Goal: Task Accomplishment & Management: Manage account settings

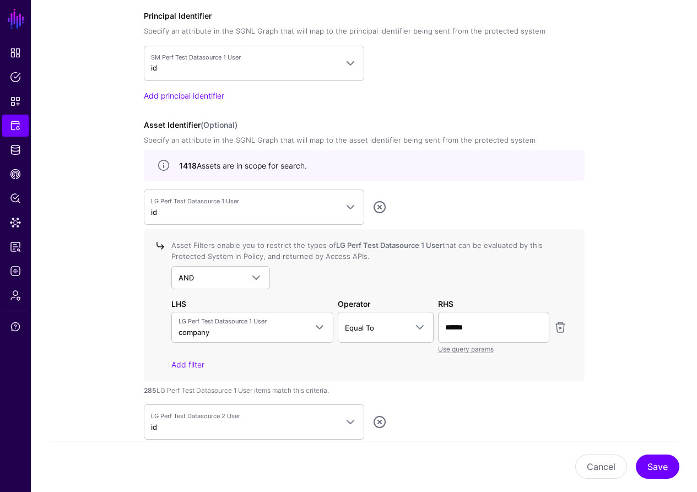
scroll to position [768, 0]
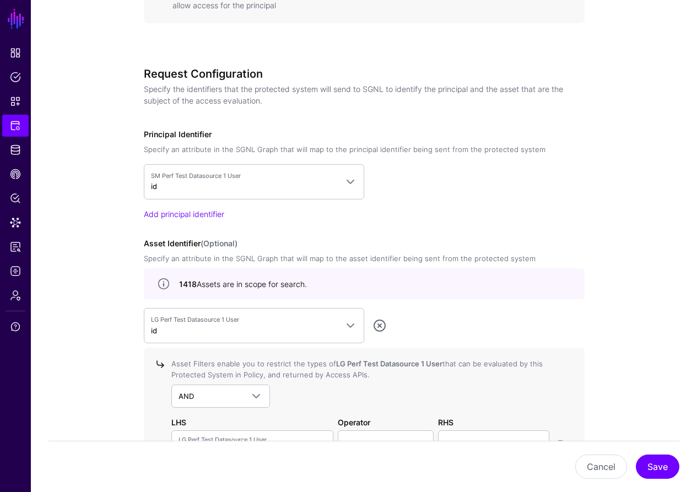
click at [377, 324] on link at bounding box center [379, 325] width 13 height 13
click at [379, 327] on link at bounding box center [379, 325] width 13 height 13
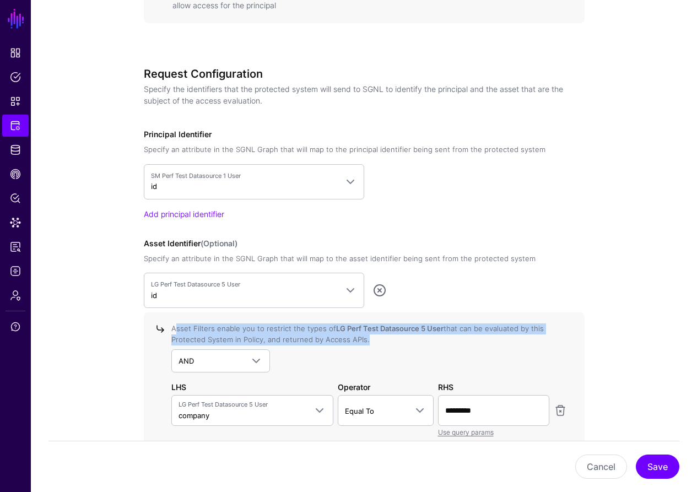
click at [379, 327] on strong "LG Perf Test Datasource 5 User" at bounding box center [389, 328] width 107 height 9
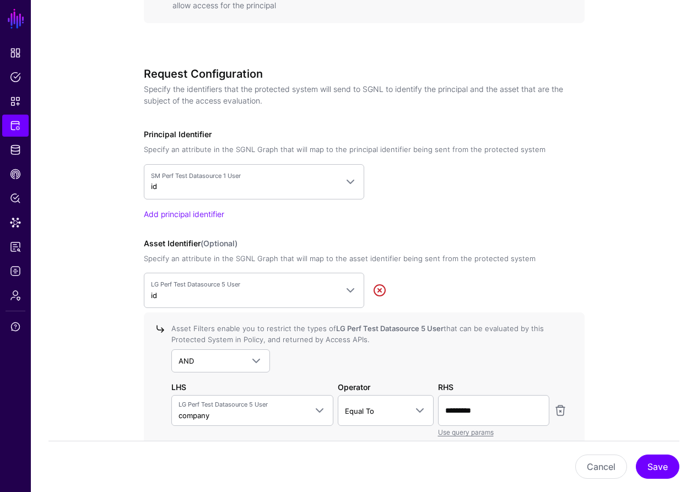
click at [381, 295] on link at bounding box center [379, 290] width 13 height 13
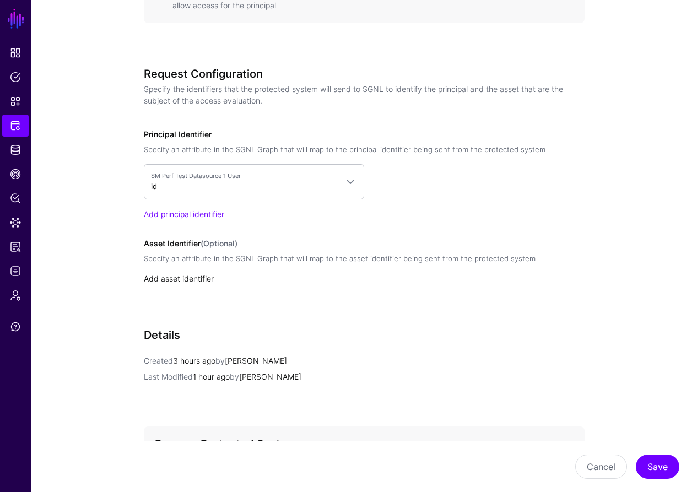
click at [194, 280] on link "Add asset identifier" at bounding box center [179, 278] width 70 height 9
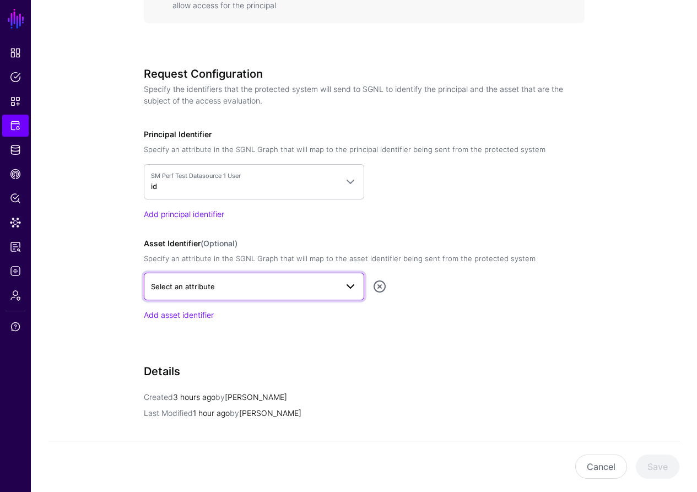
click at [228, 291] on span "Select an attribute" at bounding box center [244, 286] width 186 height 12
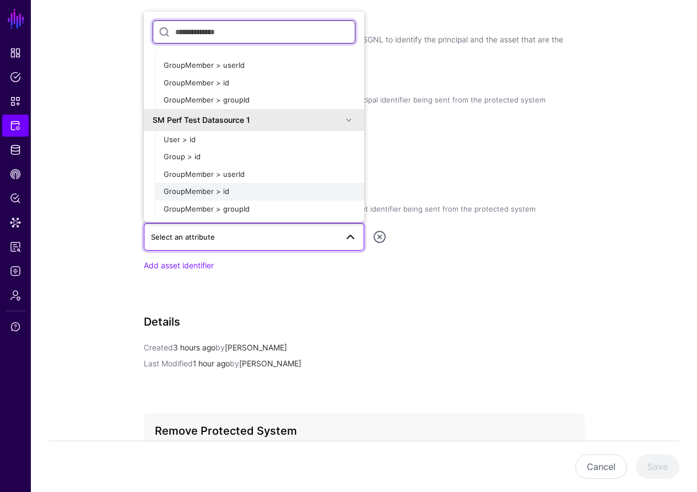
scroll to position [822, 0]
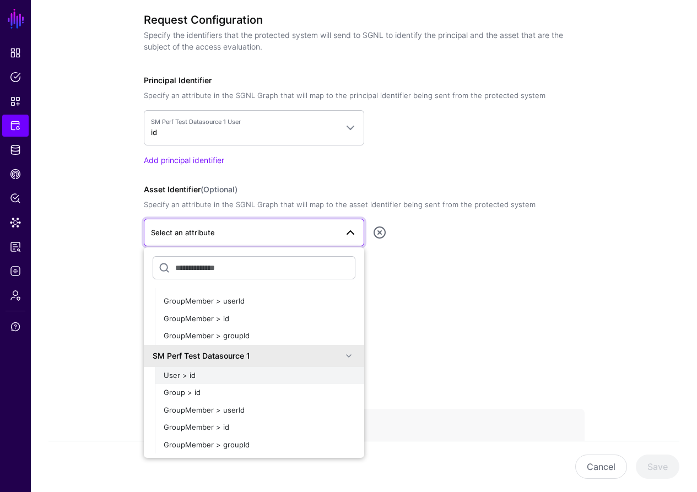
click at [202, 375] on div "User > id" at bounding box center [260, 375] width 192 height 11
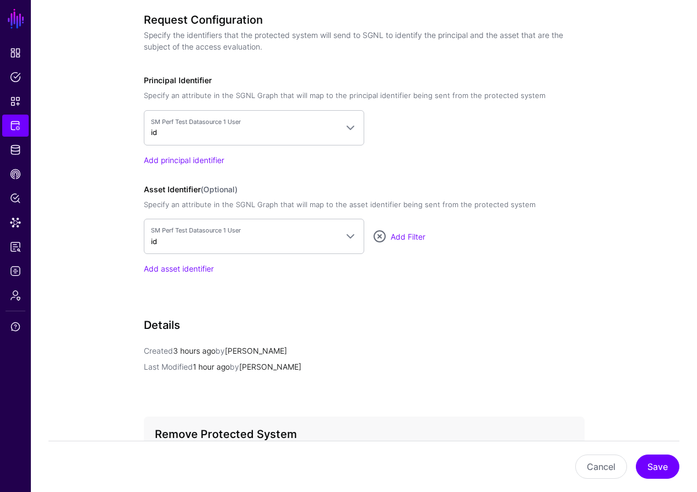
click at [417, 301] on div "Request Configuration Specify the identifiers that the protected system will se…" at bounding box center [364, 159] width 441 height 292
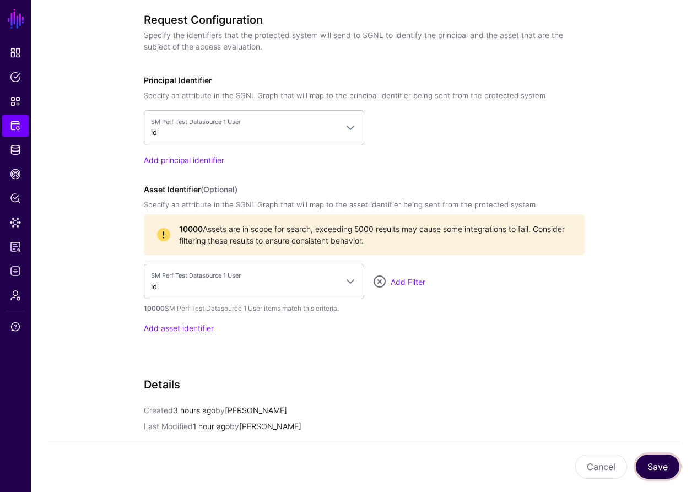
click at [646, 469] on button "Save" at bounding box center [658, 466] width 44 height 24
click at [663, 466] on button "Save" at bounding box center [658, 466] width 44 height 24
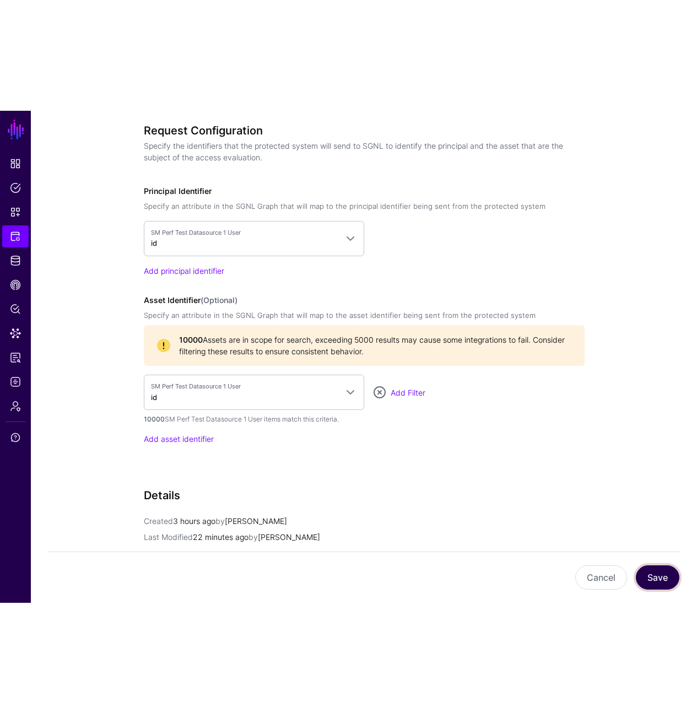
scroll to position [775, 0]
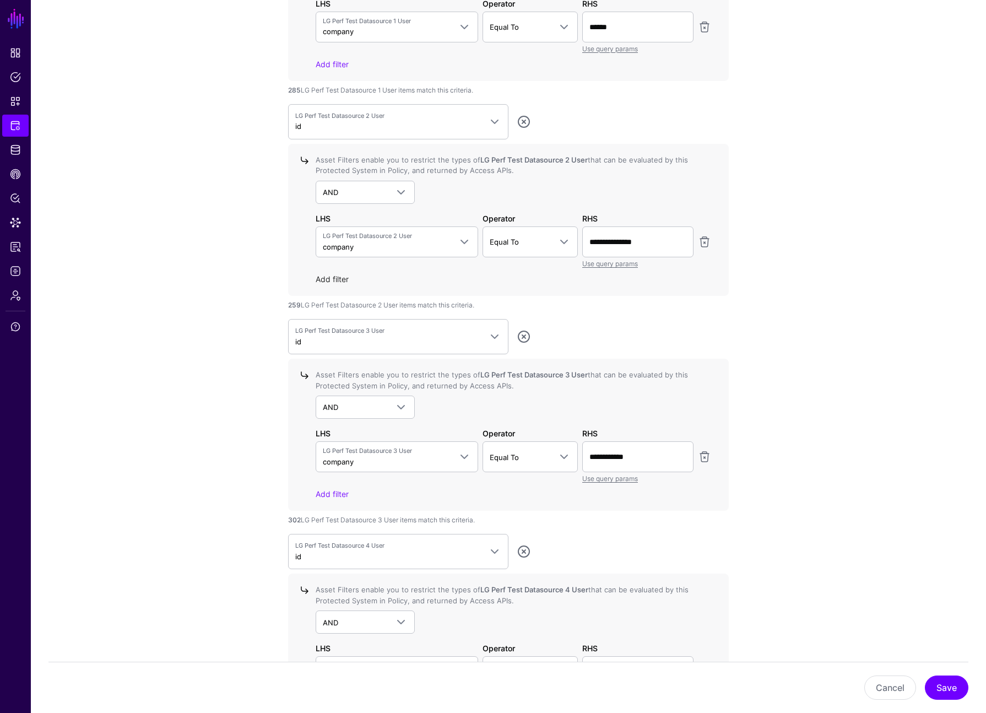
scroll to position [1190, 0]
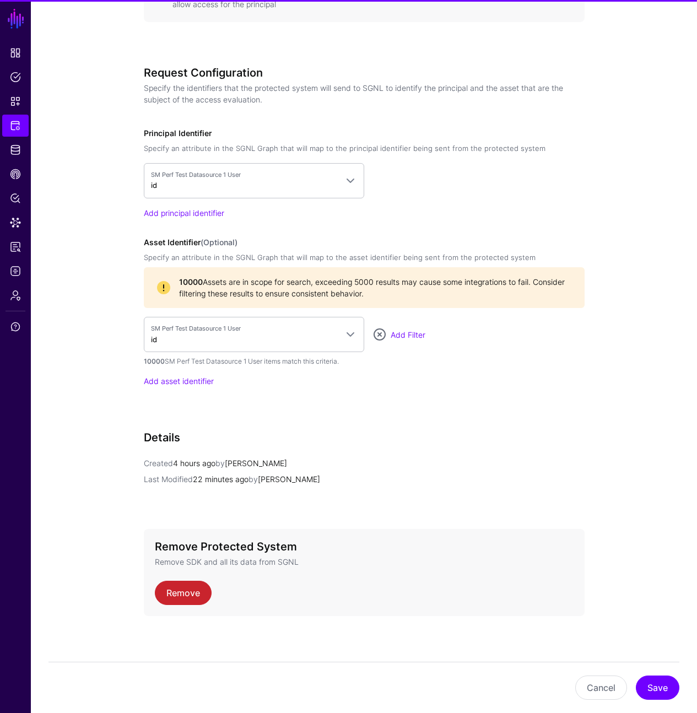
scroll to position [775, 0]
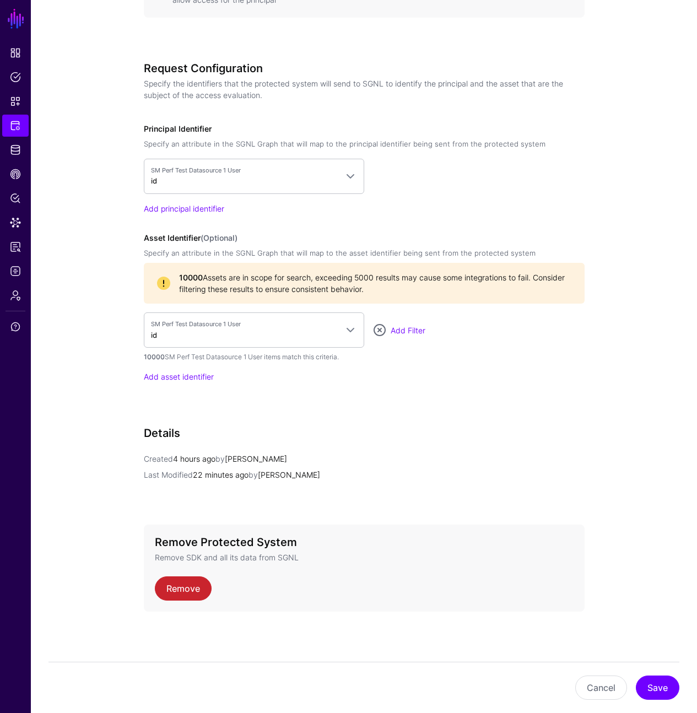
click at [621, 112] on app-integrations-details-form "**********" at bounding box center [364, 24] width 666 height 1378
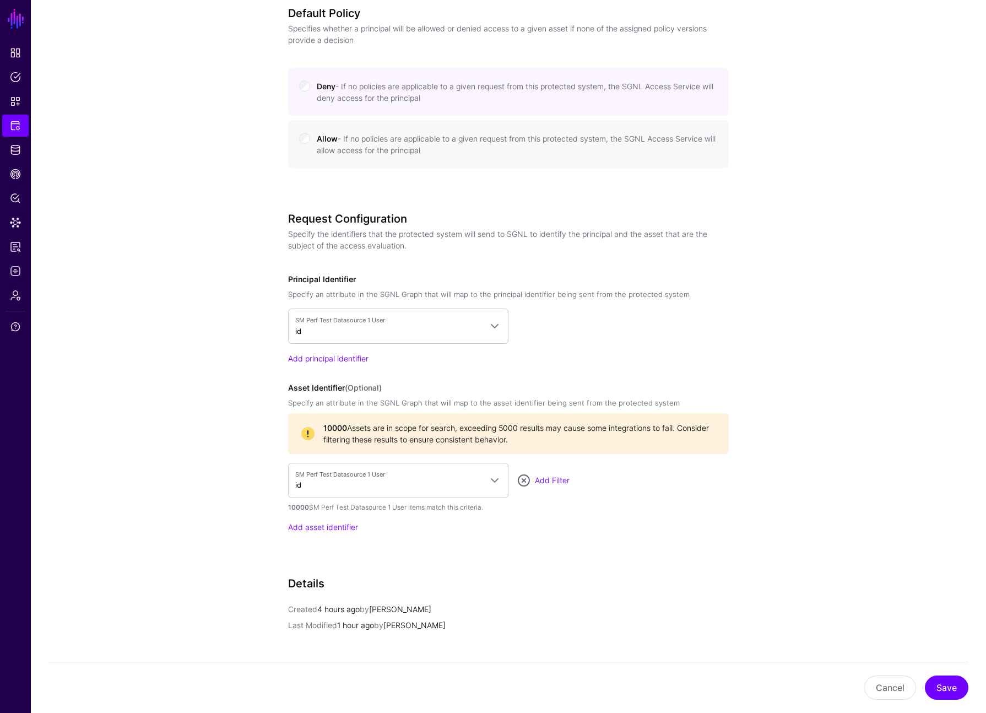
scroll to position [783, 0]
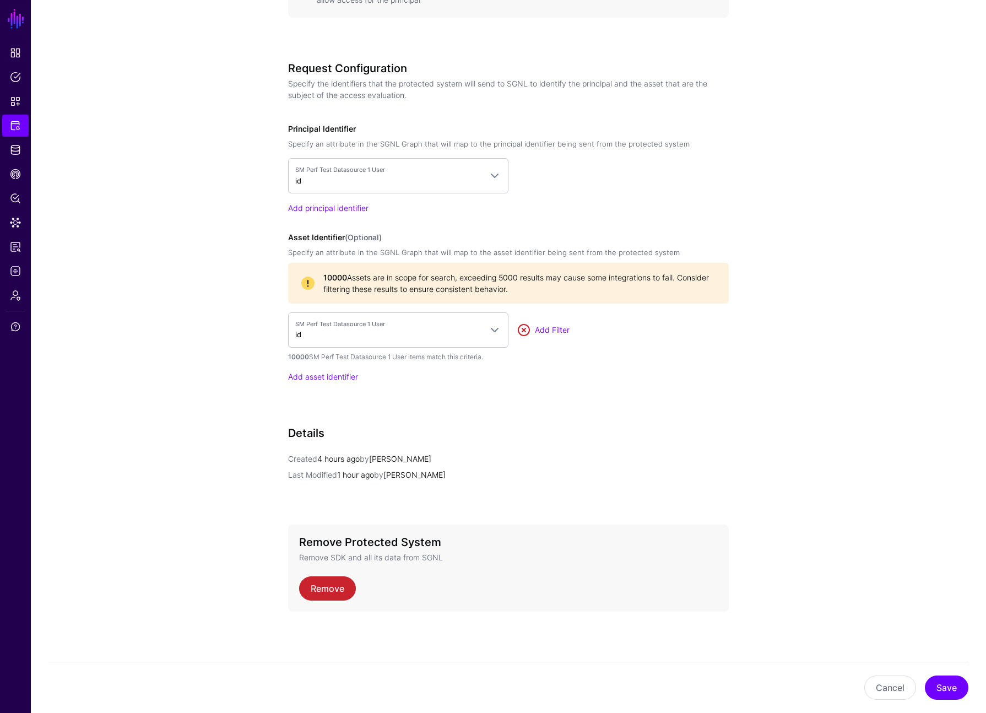
click at [528, 331] on link at bounding box center [523, 329] width 13 height 13
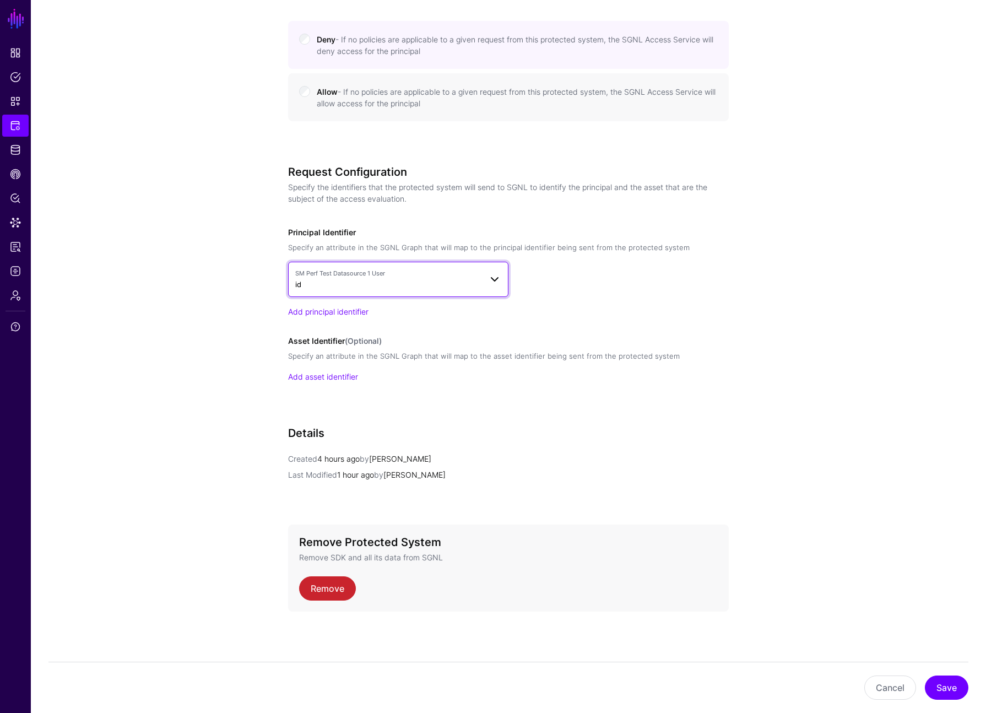
click at [377, 294] on link "SM Perf Test Datasource 1 User id" at bounding box center [398, 279] width 220 height 35
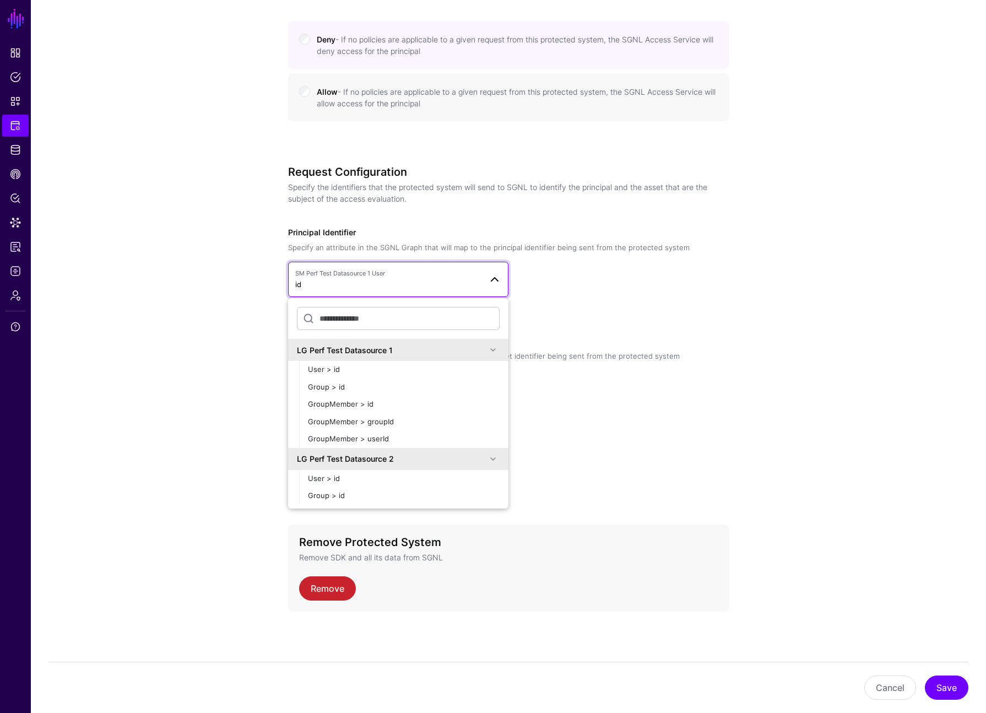
click at [593, 294] on div "SM Perf Test Datasource 1 User id LG Perf Test Datasource 1 User > id Group > i…" at bounding box center [508, 279] width 441 height 35
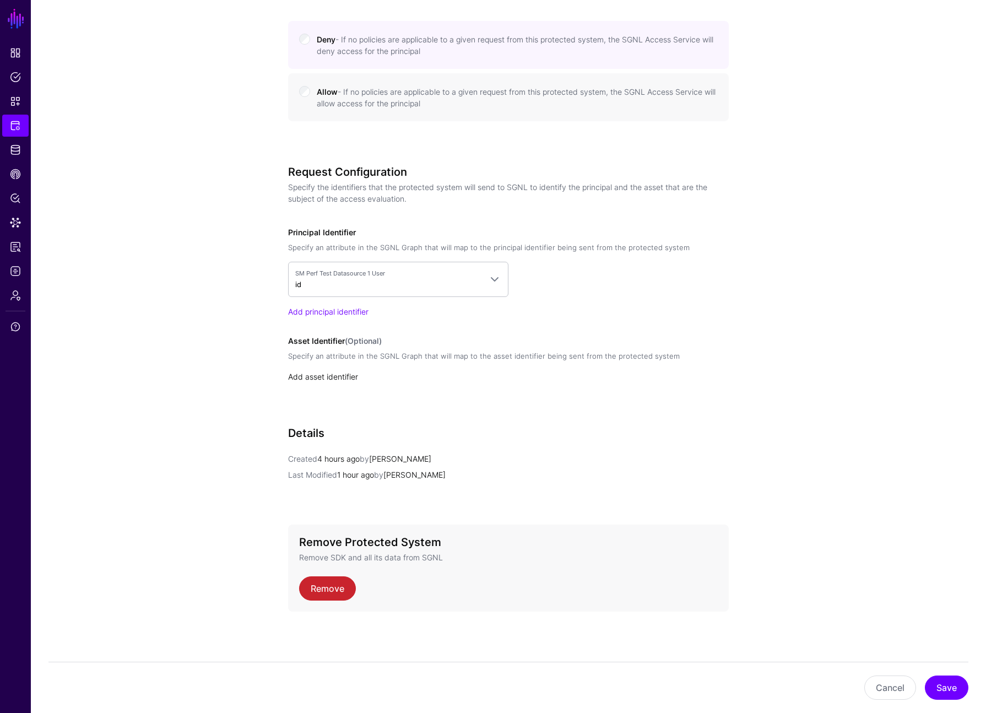
click at [342, 377] on link "Add asset identifier" at bounding box center [323, 376] width 70 height 9
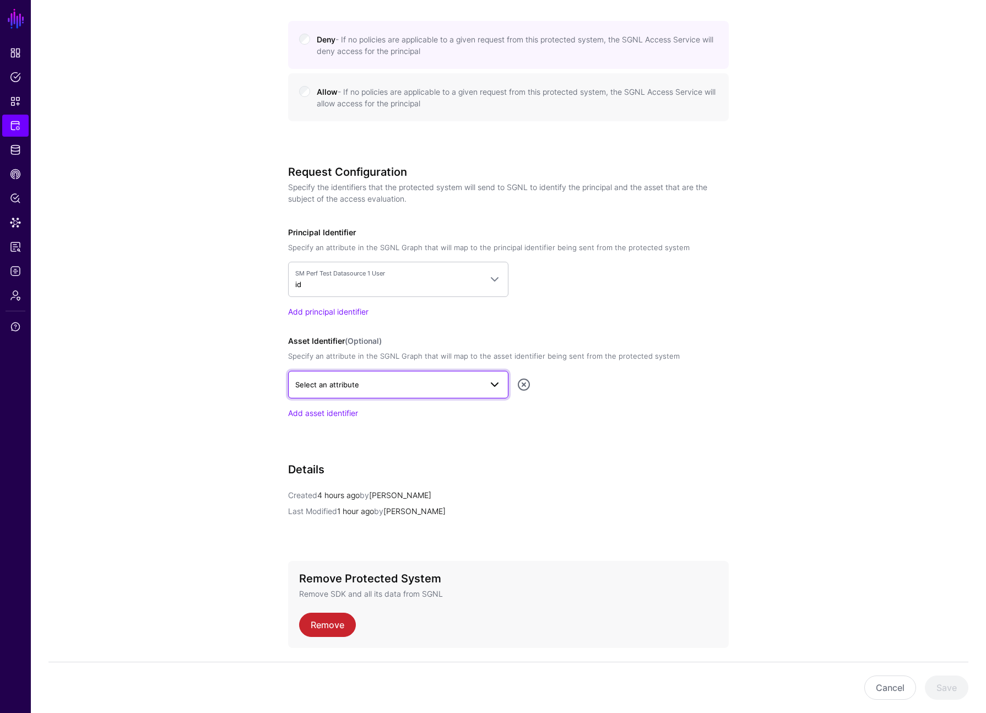
click at [342, 383] on span "Select an attribute" at bounding box center [327, 384] width 64 height 9
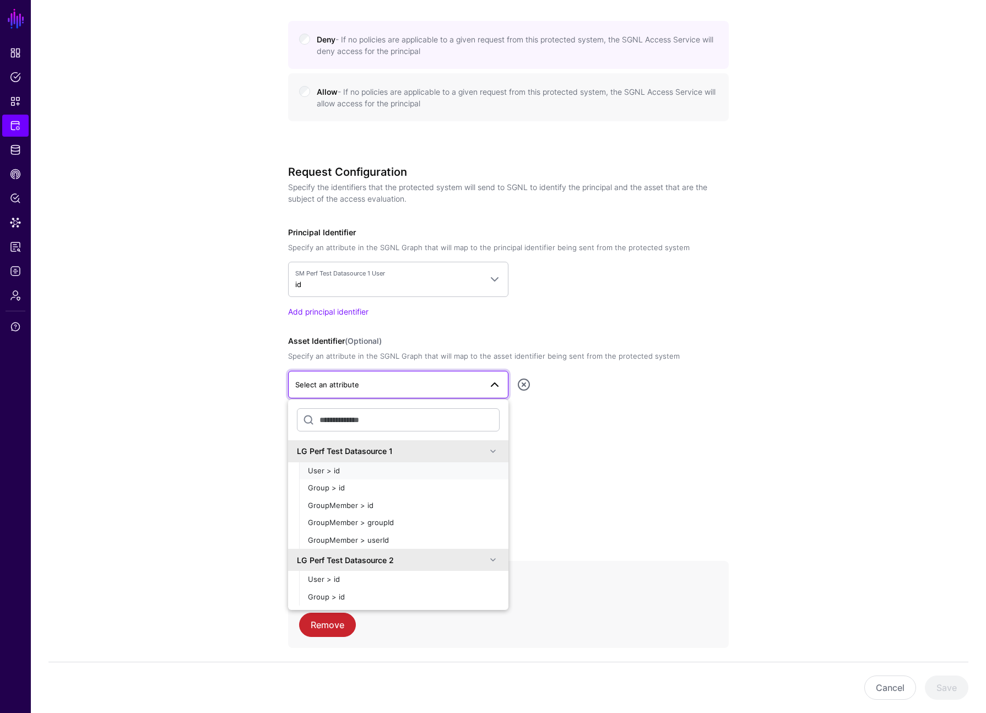
click at [372, 464] on button "User > id" at bounding box center [403, 471] width 209 height 18
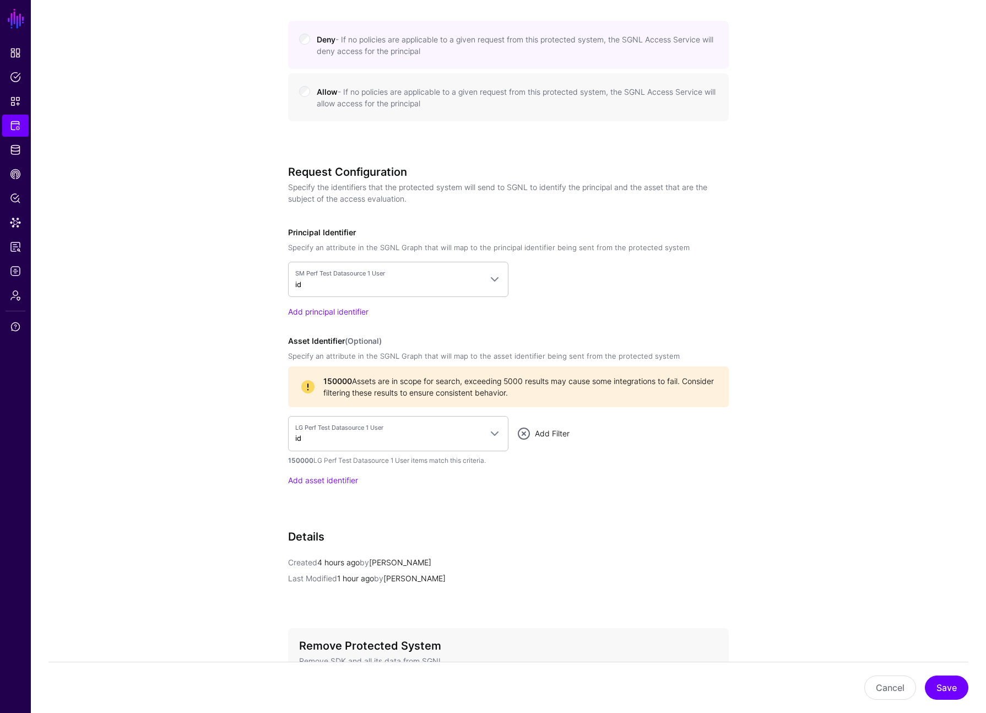
click at [538, 432] on link "Add Filter" at bounding box center [552, 433] width 35 height 9
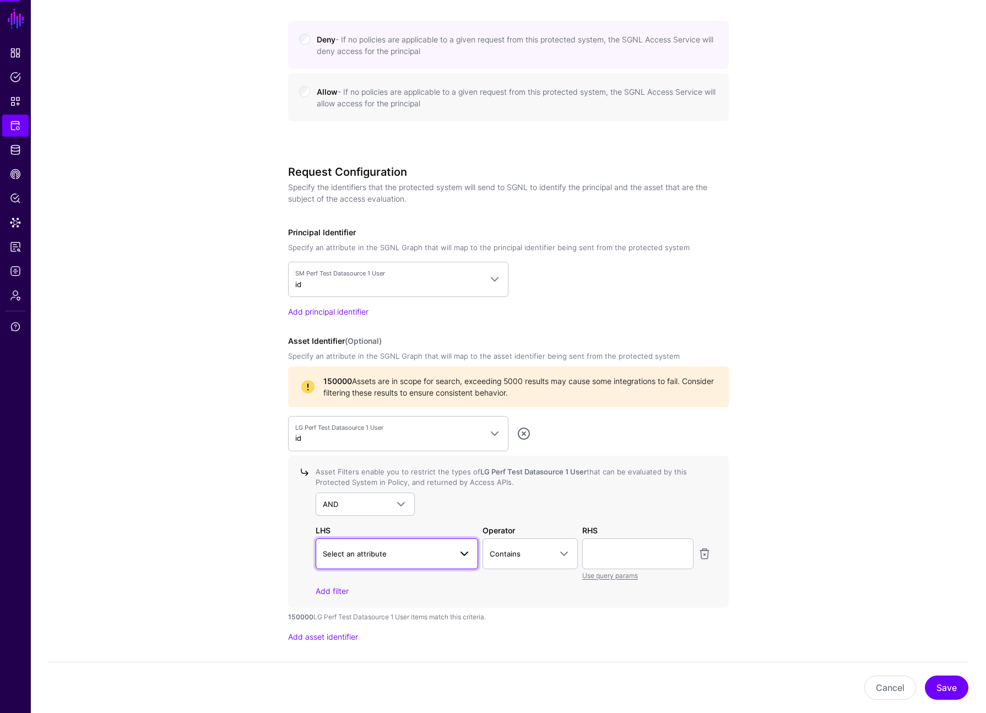
click at [439, 554] on span "Select an attribute" at bounding box center [387, 554] width 128 height 12
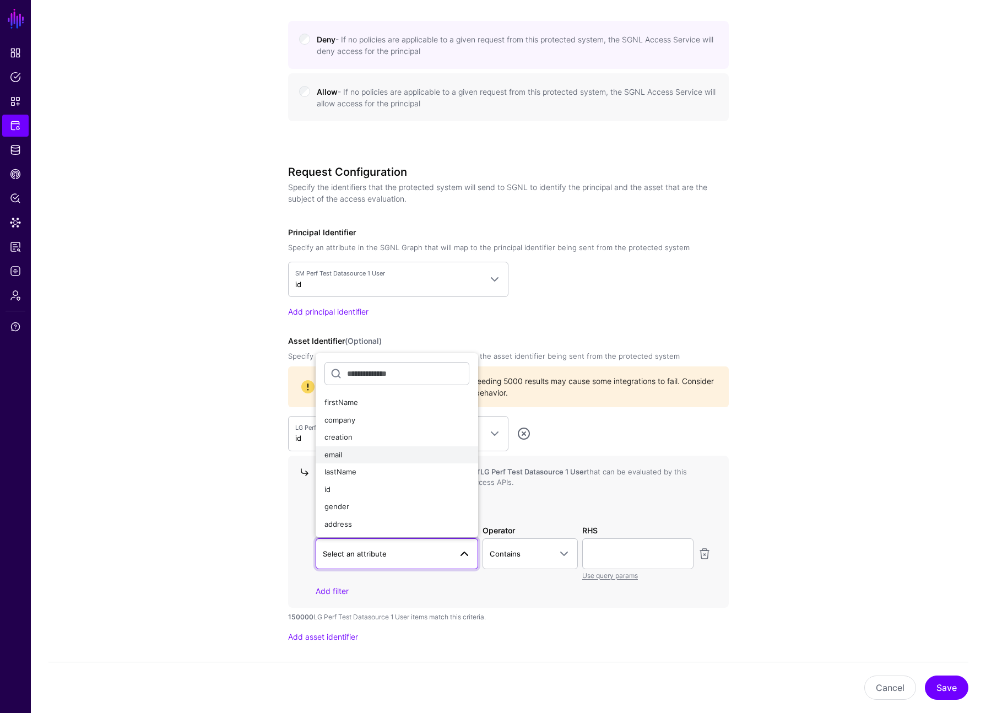
click at [383, 457] on div "email" at bounding box center [396, 454] width 145 height 11
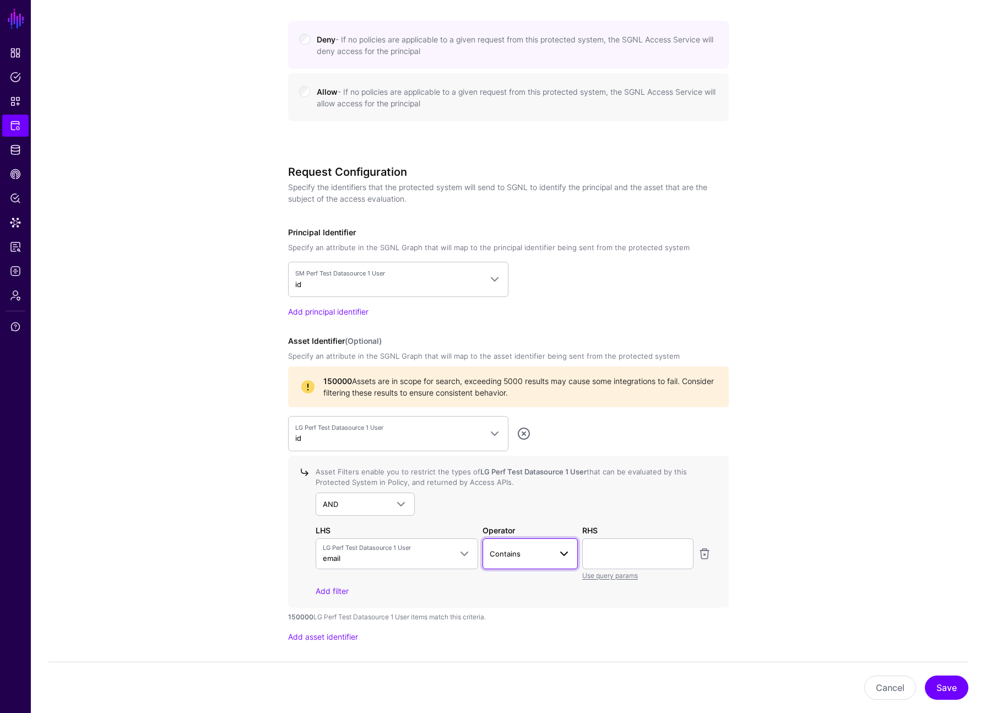
click at [490, 550] on span "Contains" at bounding box center [505, 553] width 31 height 9
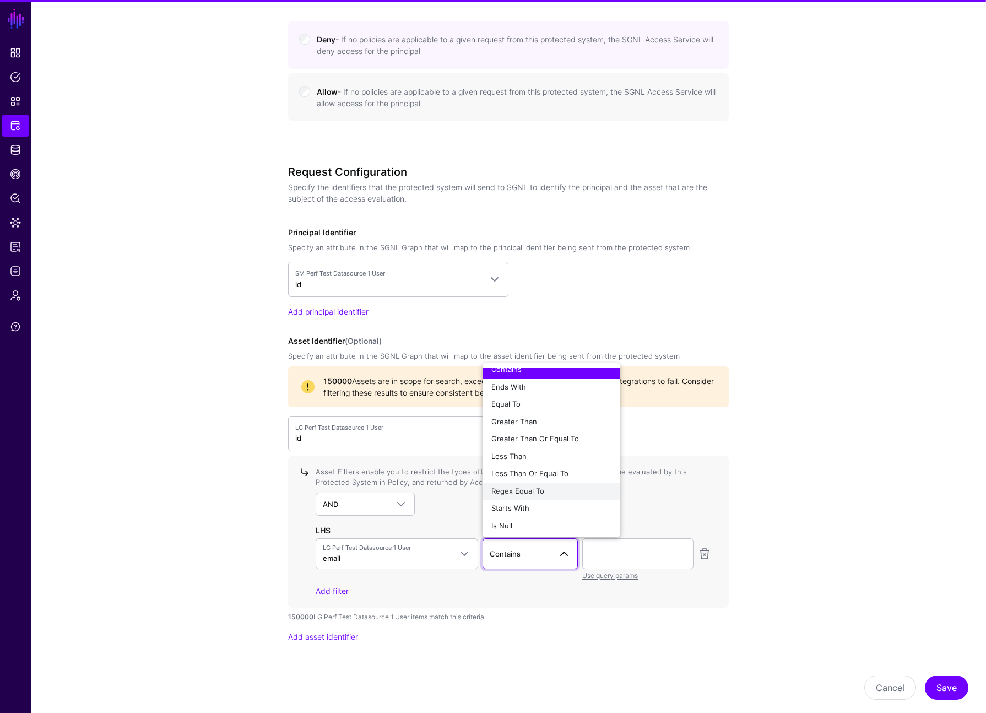
scroll to position [8, 0]
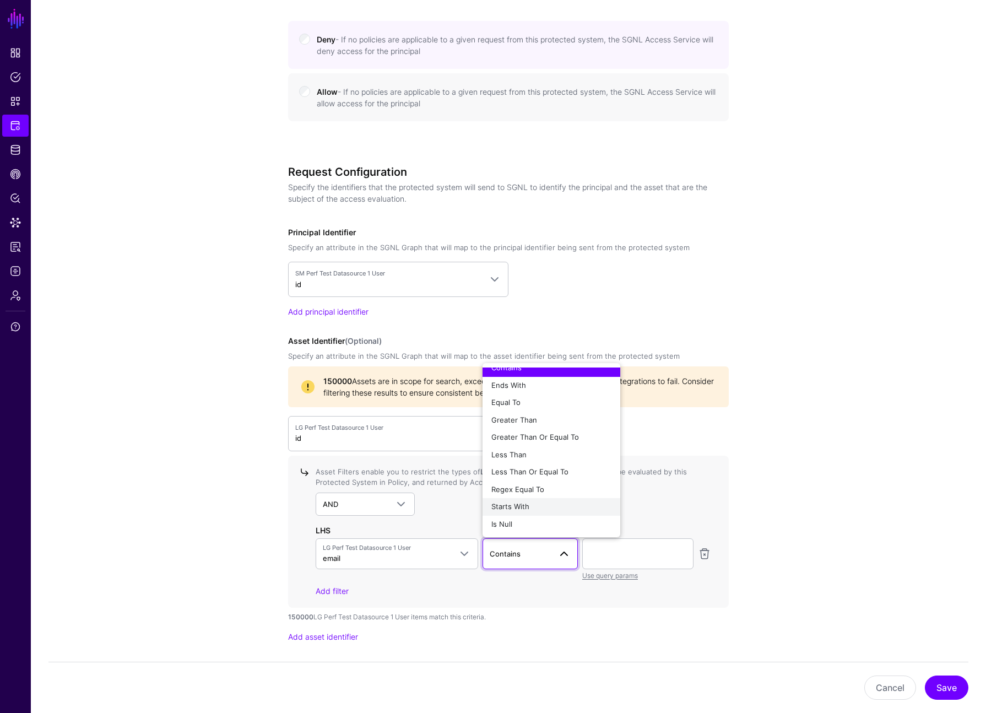
click at [532, 506] on div "Starts With" at bounding box center [551, 506] width 120 height 11
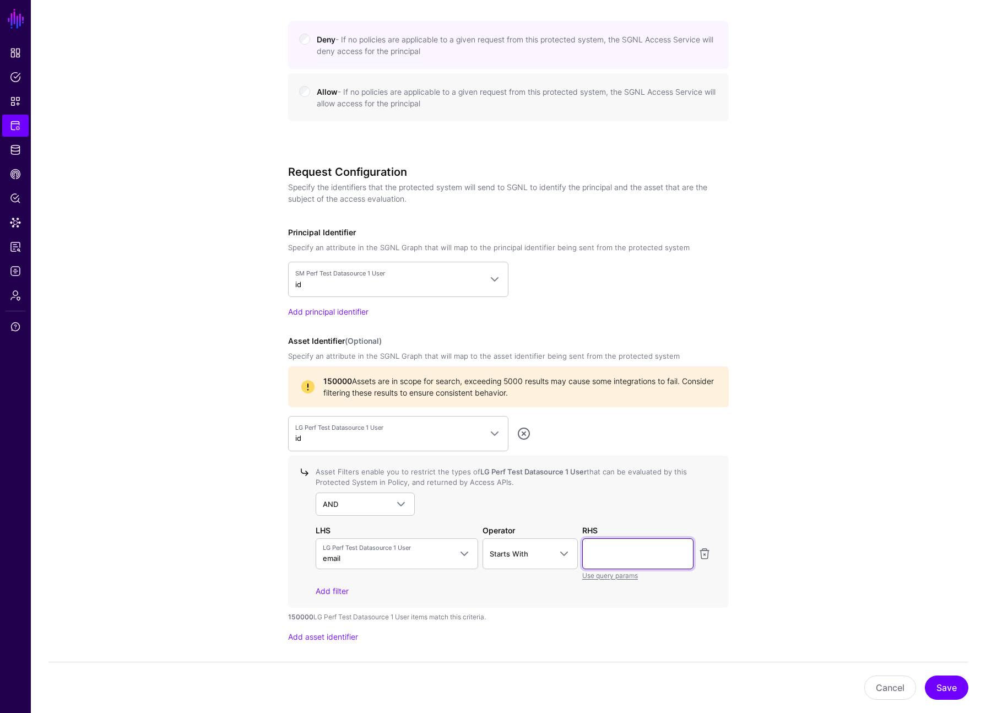
click at [630, 556] on input "text" at bounding box center [637, 553] width 111 height 31
type input "*"
click at [650, 507] on div "AND AND NOT OR" at bounding box center [514, 503] width 396 height 23
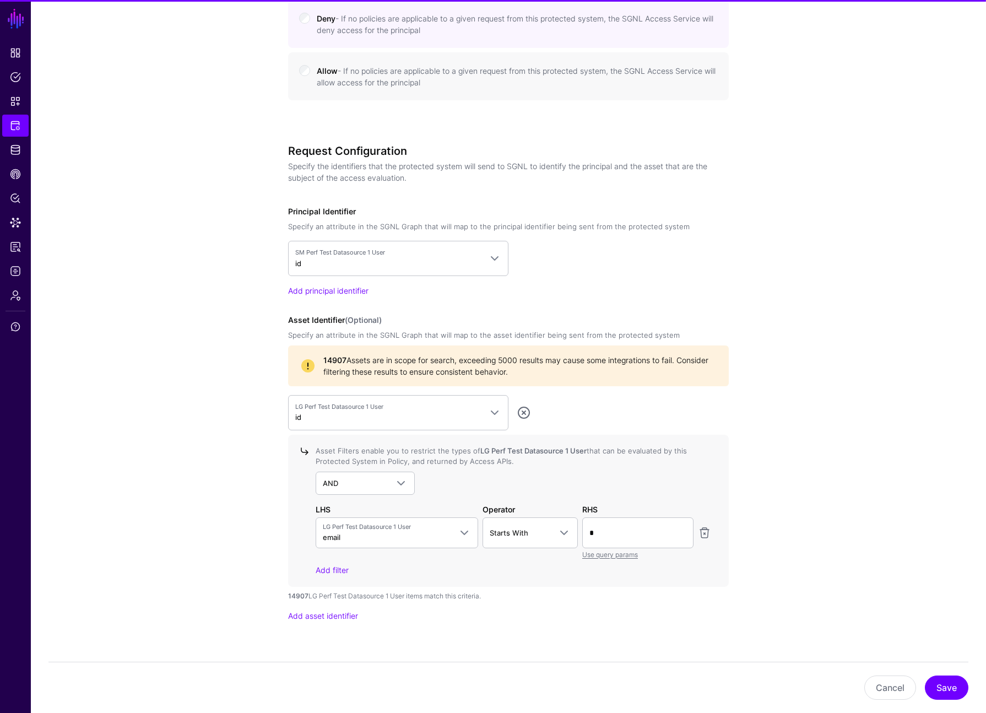
scroll to position [703, 0]
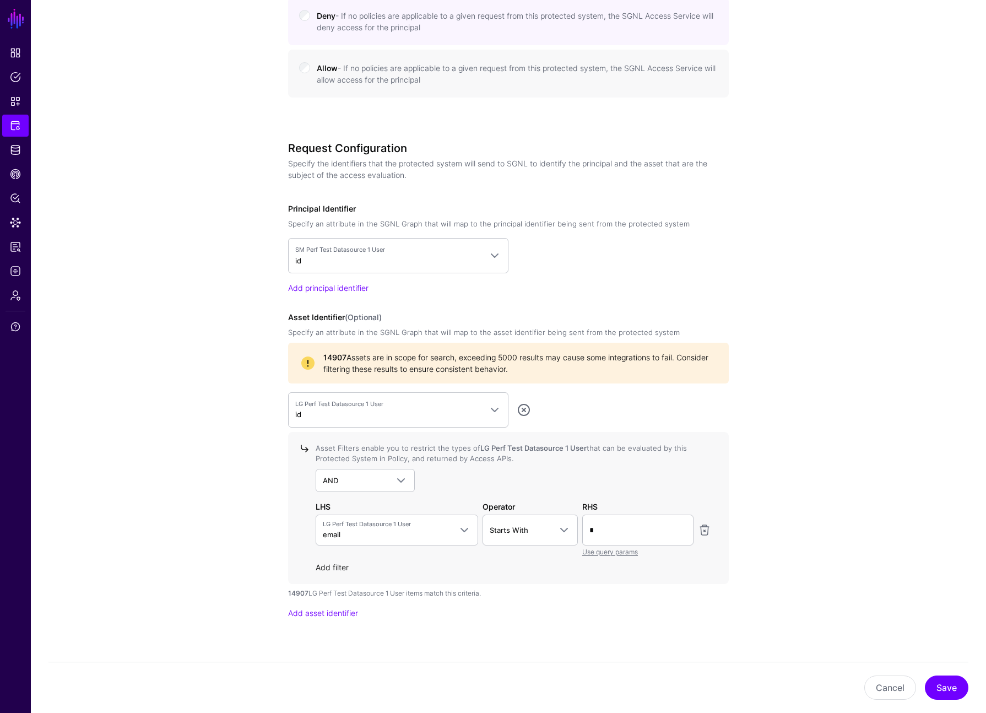
click at [337, 564] on link "Add filter" at bounding box center [332, 566] width 33 height 9
click at [376, 572] on span "Select an attribute" at bounding box center [355, 574] width 64 height 9
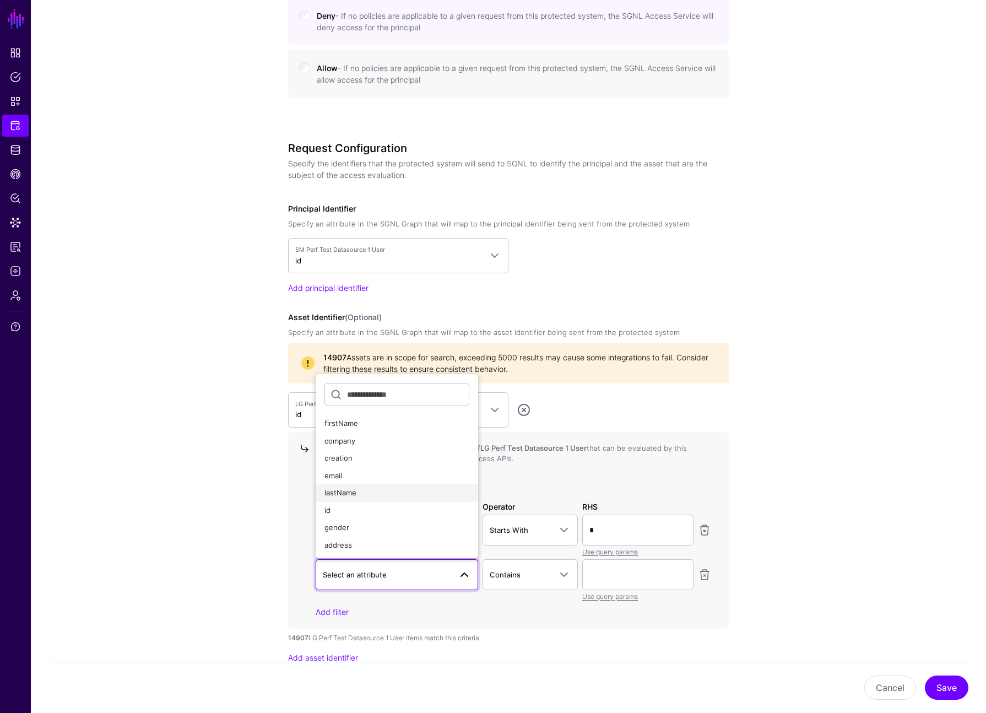
click at [361, 495] on div "lastName" at bounding box center [396, 493] width 145 height 11
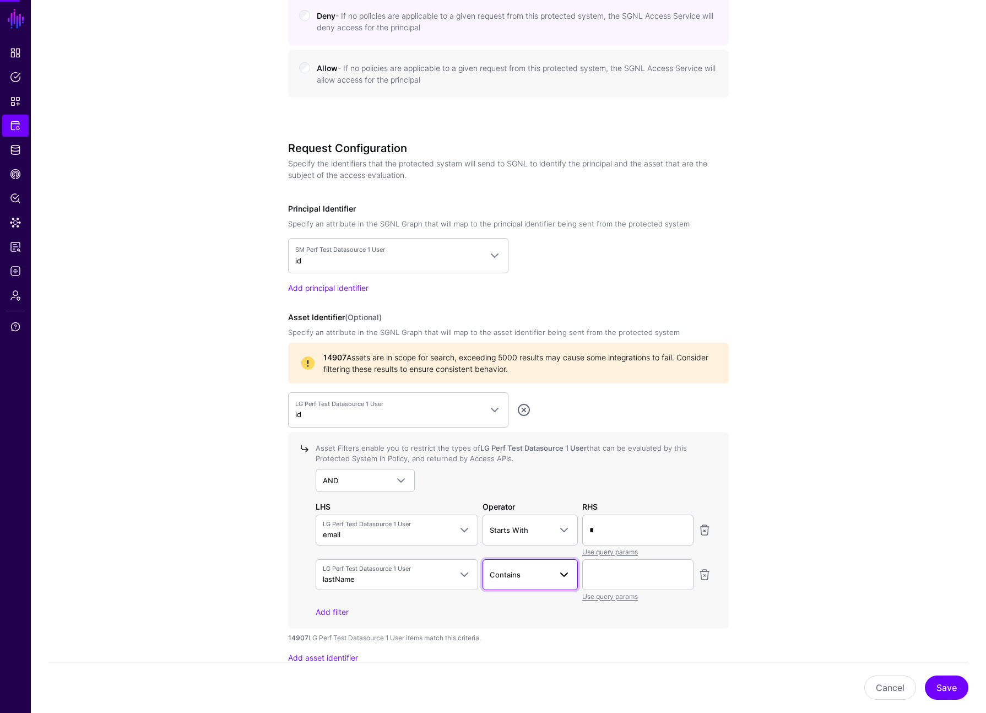
click at [545, 575] on span "Contains" at bounding box center [521, 574] width 62 height 12
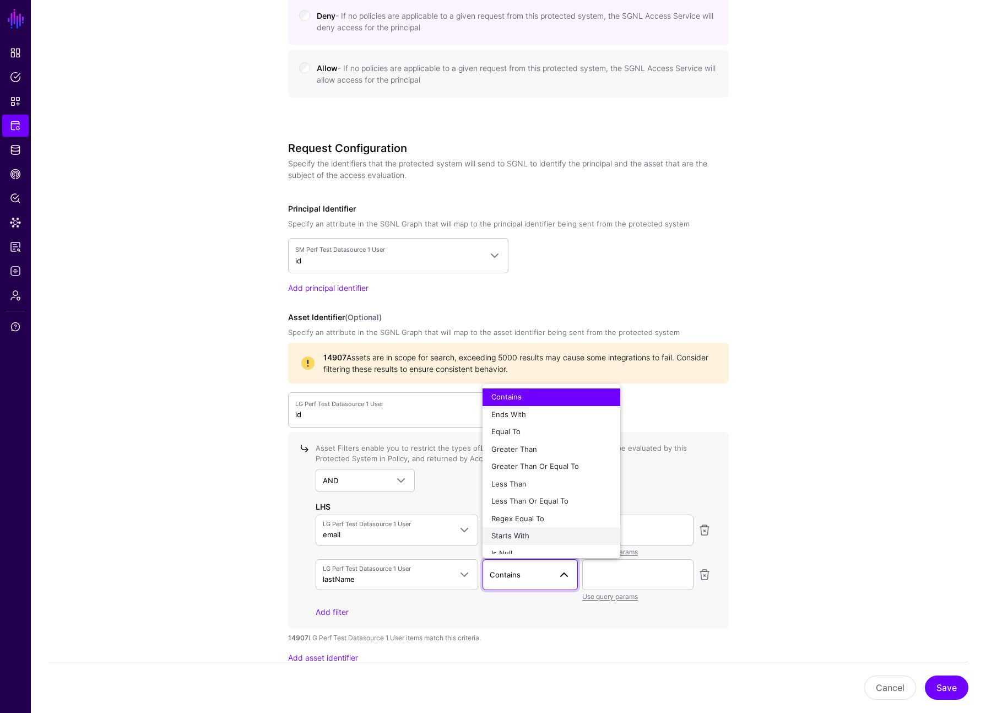
click at [534, 530] on div "Starts With" at bounding box center [551, 535] width 120 height 11
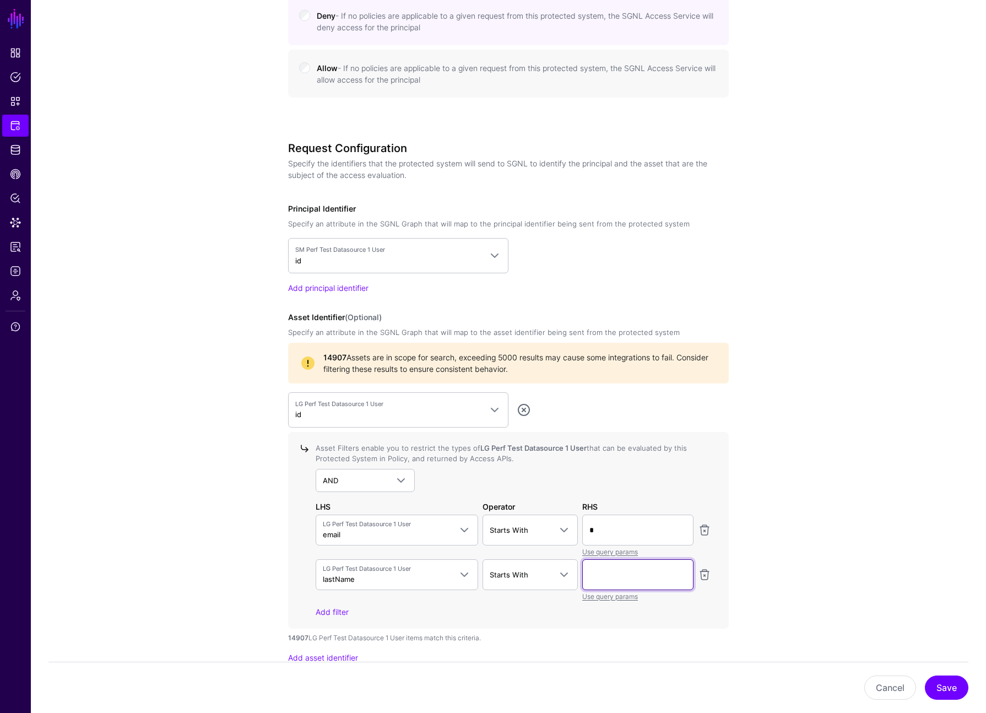
click at [597, 567] on input "text" at bounding box center [637, 574] width 111 height 31
type input "*"
click at [659, 465] on div "Asset Filters enable you to restrict the types of LG Perf Test Datasource 1 Use…" at bounding box center [511, 530] width 400 height 175
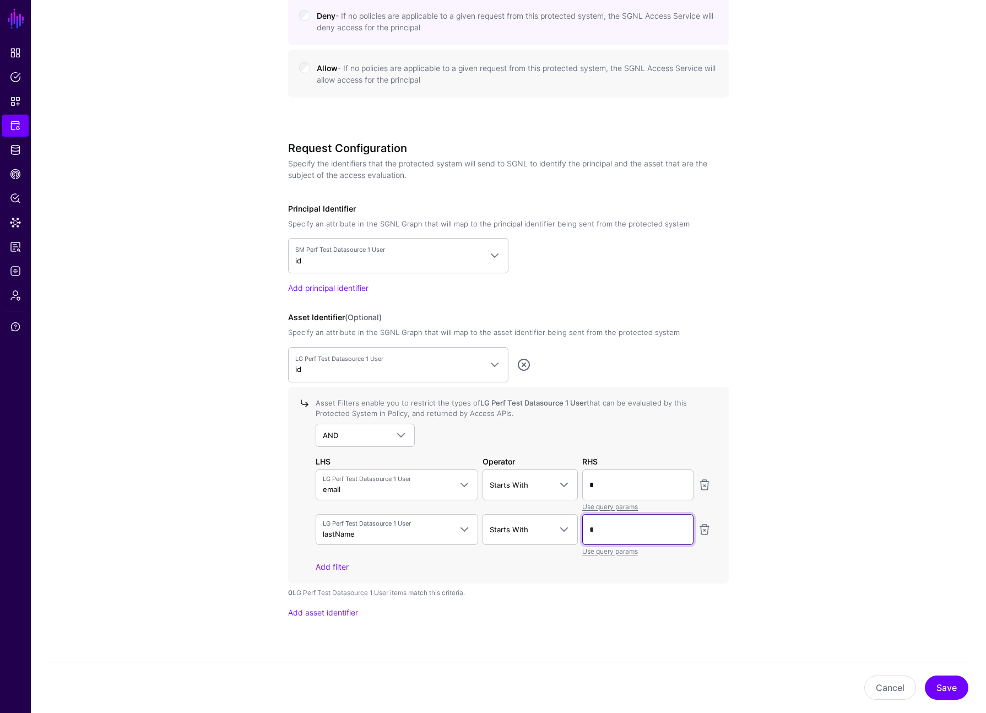
click at [623, 527] on input "*" at bounding box center [637, 529] width 111 height 31
click at [602, 527] on input "*" at bounding box center [637, 529] width 111 height 31
type input "*"
click at [702, 476] on div at bounding box center [705, 490] width 18 height 42
drag, startPoint x: 700, startPoint y: 443, endPoint x: 683, endPoint y: 469, distance: 30.7
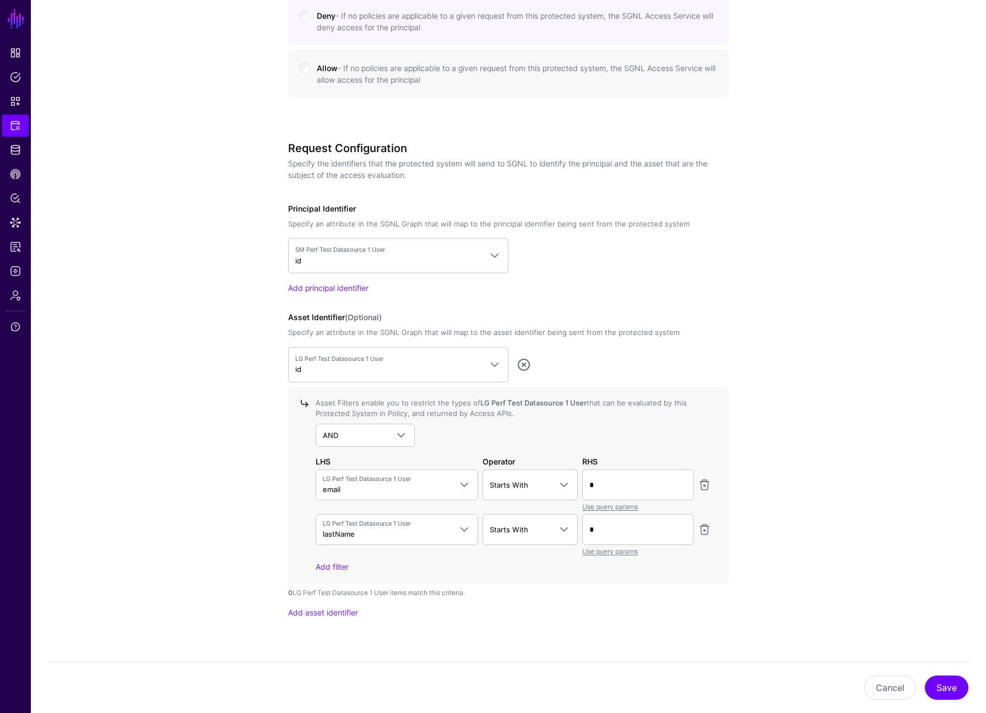
click at [699, 443] on div "AND AND NOT OR" at bounding box center [514, 435] width 396 height 23
click at [415, 532] on span "LG Perf Test Datasource 1 User lastName" at bounding box center [387, 529] width 128 height 21
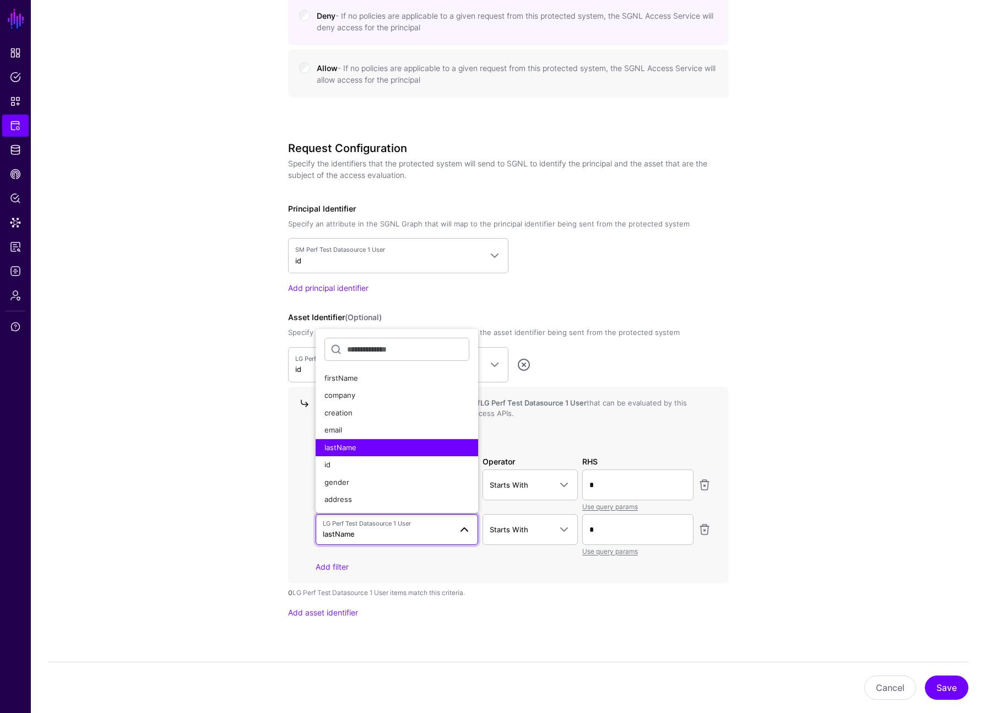
click at [706, 526] on link at bounding box center [704, 529] width 13 height 13
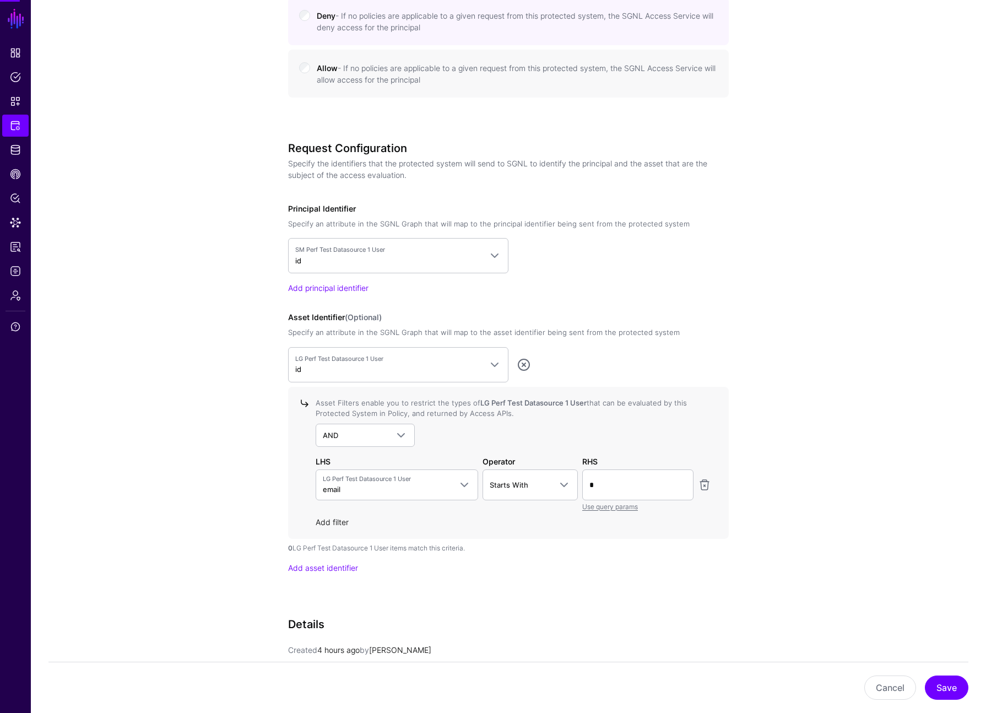
click at [337, 519] on link "Add filter" at bounding box center [332, 521] width 33 height 9
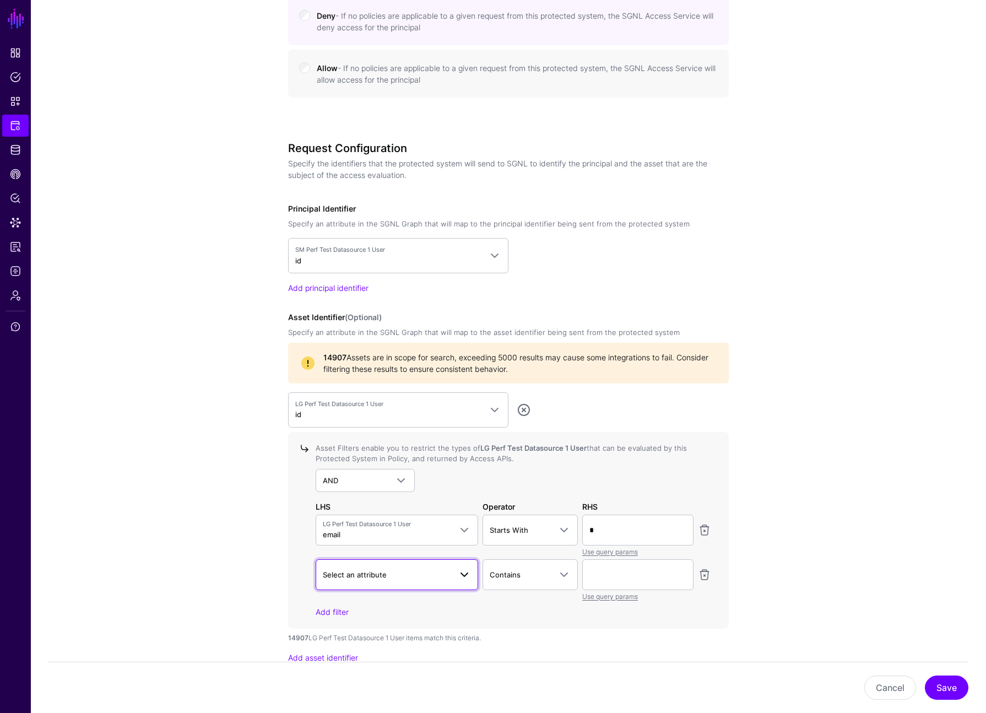
click at [377, 575] on span "Select an attribute" at bounding box center [355, 574] width 64 height 9
click at [360, 534] on button "gender" at bounding box center [397, 528] width 163 height 18
drag, startPoint x: 519, startPoint y: 577, endPoint x: 527, endPoint y: 577, distance: 7.7
click at [519, 577] on span "Contains" at bounding box center [505, 574] width 31 height 9
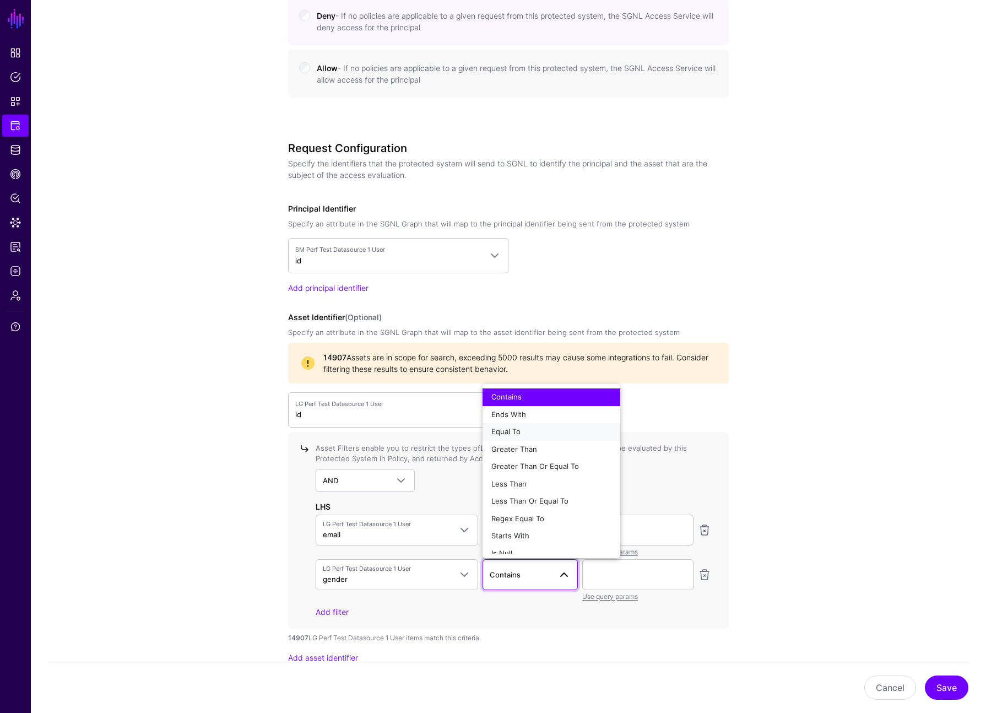
click at [514, 433] on span "Equal To" at bounding box center [505, 431] width 29 height 9
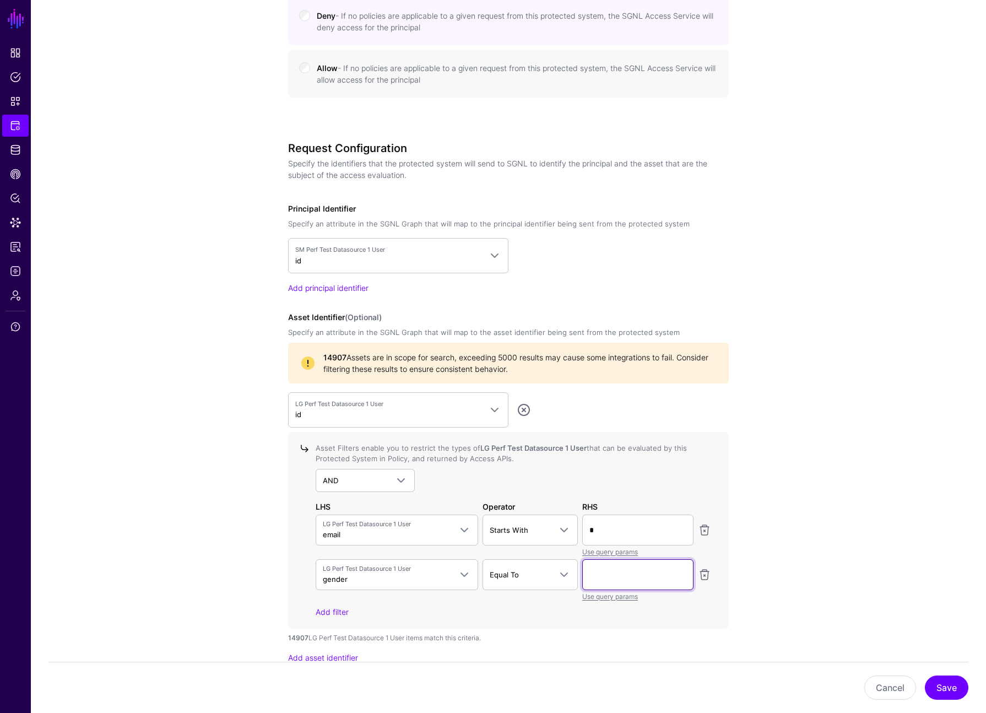
click at [610, 565] on input "text" at bounding box center [637, 574] width 111 height 31
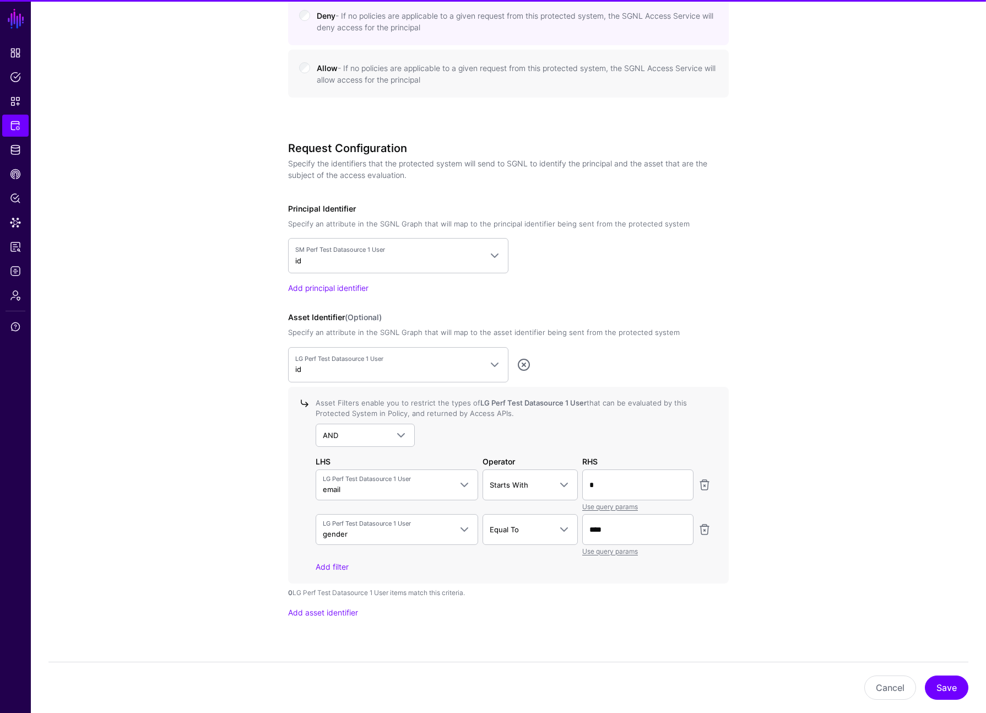
click at [704, 490] on link at bounding box center [704, 484] width 13 height 13
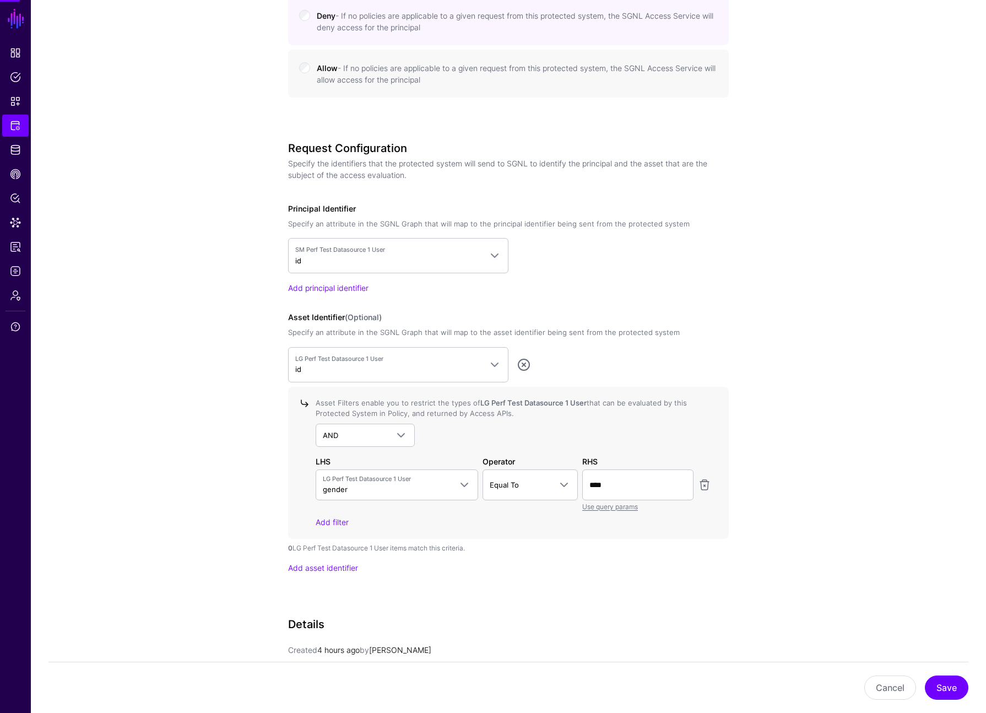
click at [724, 576] on div "Request Configuration Specify the identifiers that the protected system will se…" at bounding box center [508, 373] width 441 height 463
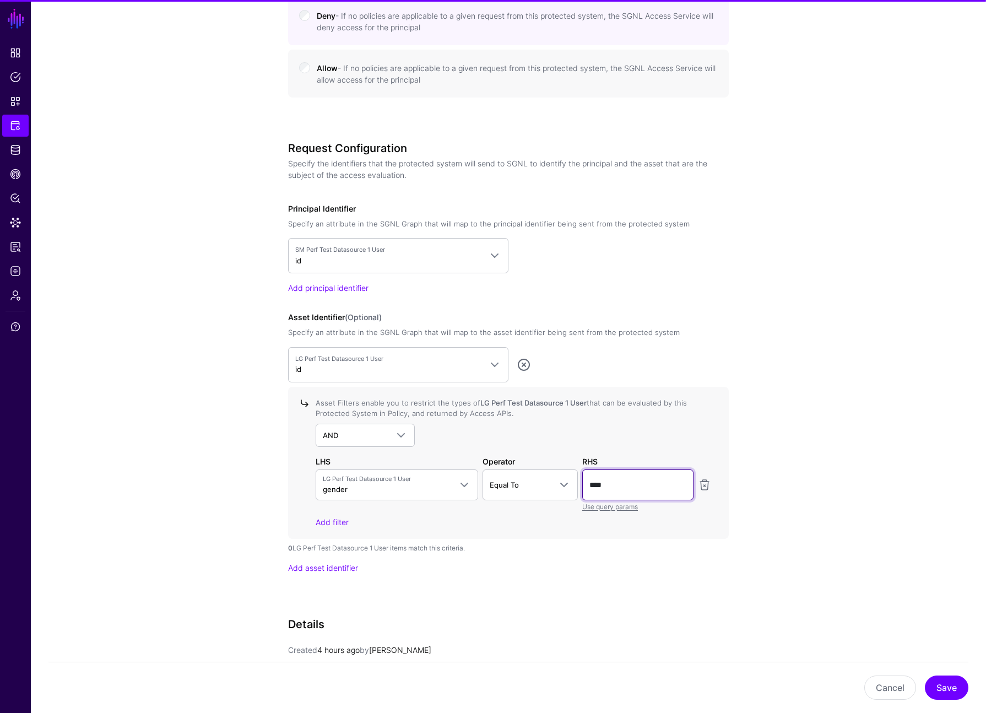
click at [640, 487] on input "****" at bounding box center [637, 484] width 111 height 31
type input "****"
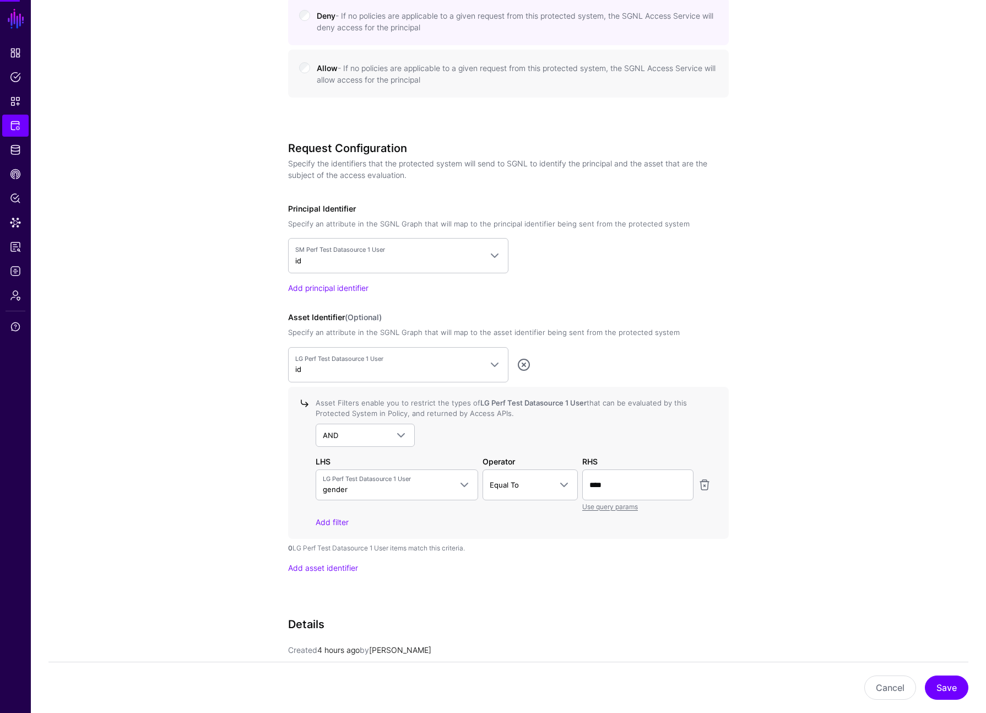
click at [708, 441] on div "AND AND NOT OR" at bounding box center [514, 435] width 396 height 23
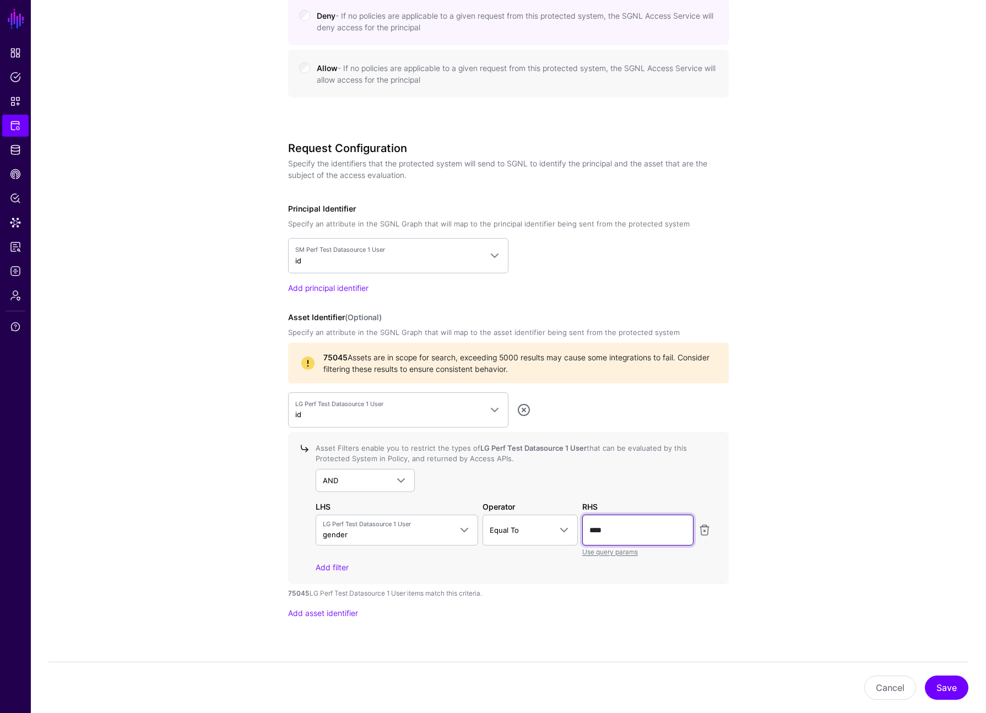
click at [621, 533] on input "****" at bounding box center [637, 529] width 111 height 31
drag, startPoint x: 713, startPoint y: 529, endPoint x: 625, endPoint y: 538, distance: 89.2
click at [712, 529] on div "Asset Filters enable you to restrict the types of LG Perf Test Datasource 1 Use…" at bounding box center [508, 508] width 441 height 152
click at [710, 528] on link at bounding box center [704, 529] width 13 height 13
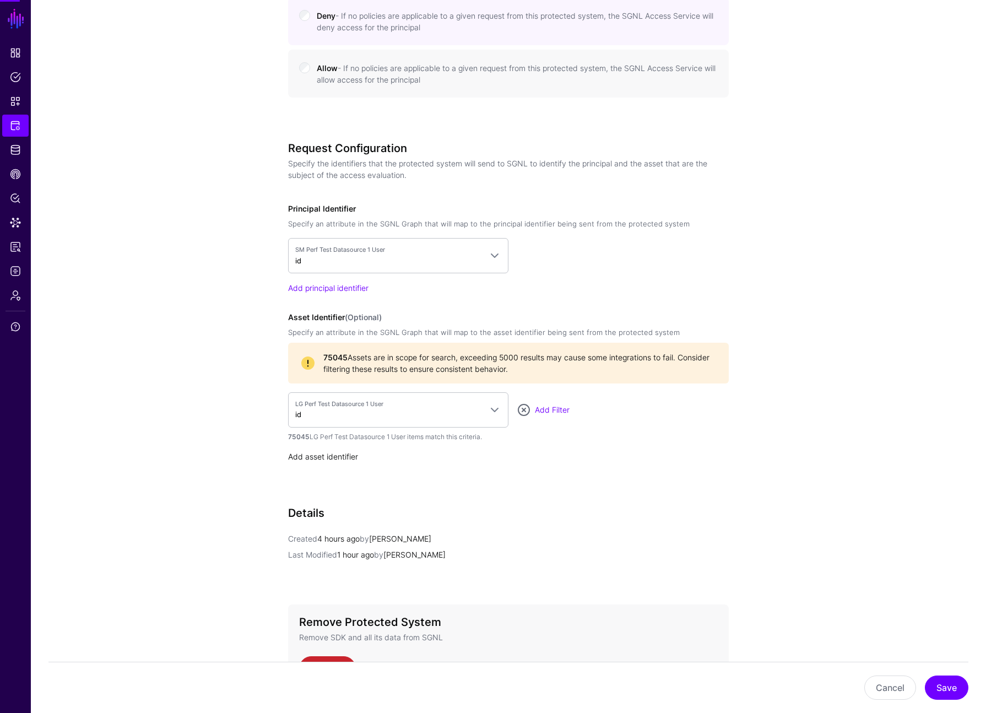
click at [332, 459] on link "Add asset identifier" at bounding box center [323, 456] width 70 height 9
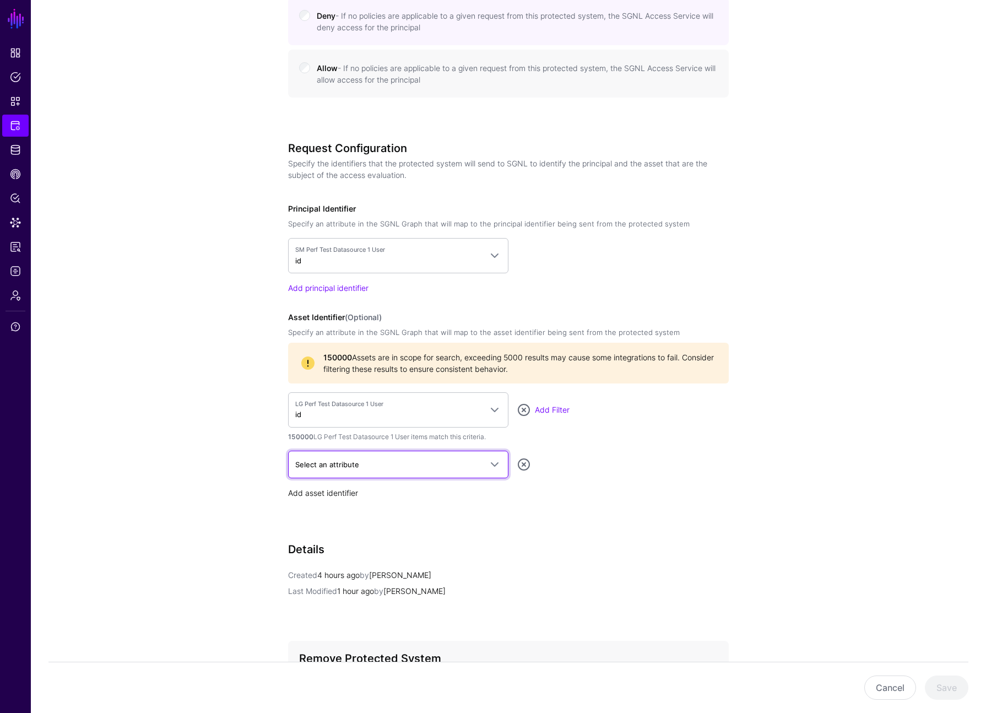
click at [332, 459] on span "Select an attribute" at bounding box center [388, 464] width 186 height 12
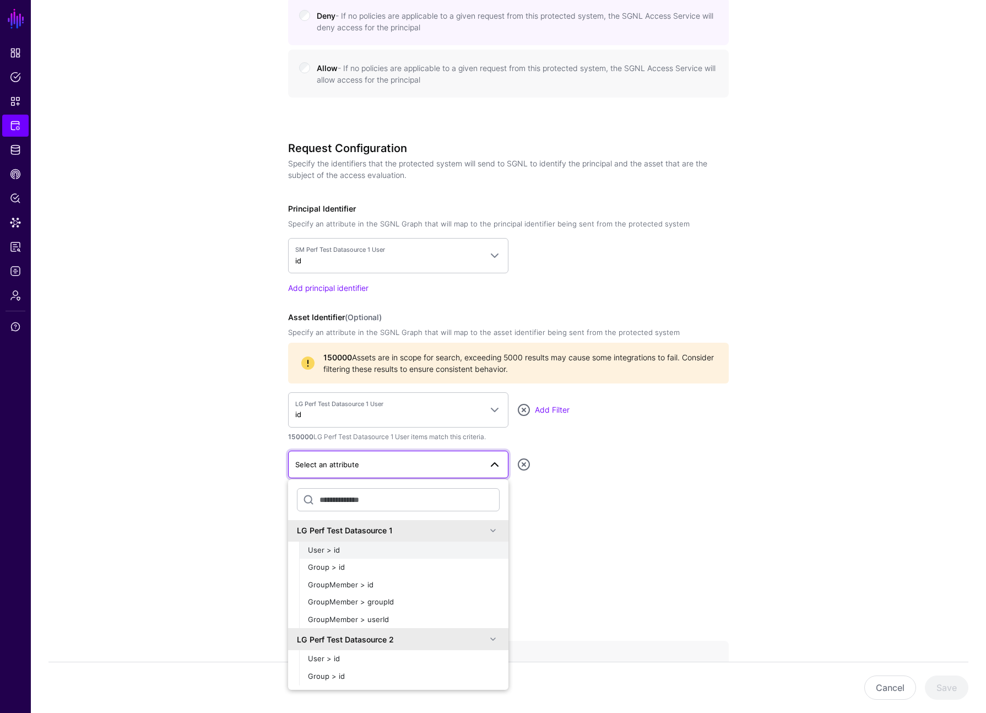
scroll to position [0, 0]
click at [341, 542] on button "User > id" at bounding box center [403, 551] width 209 height 18
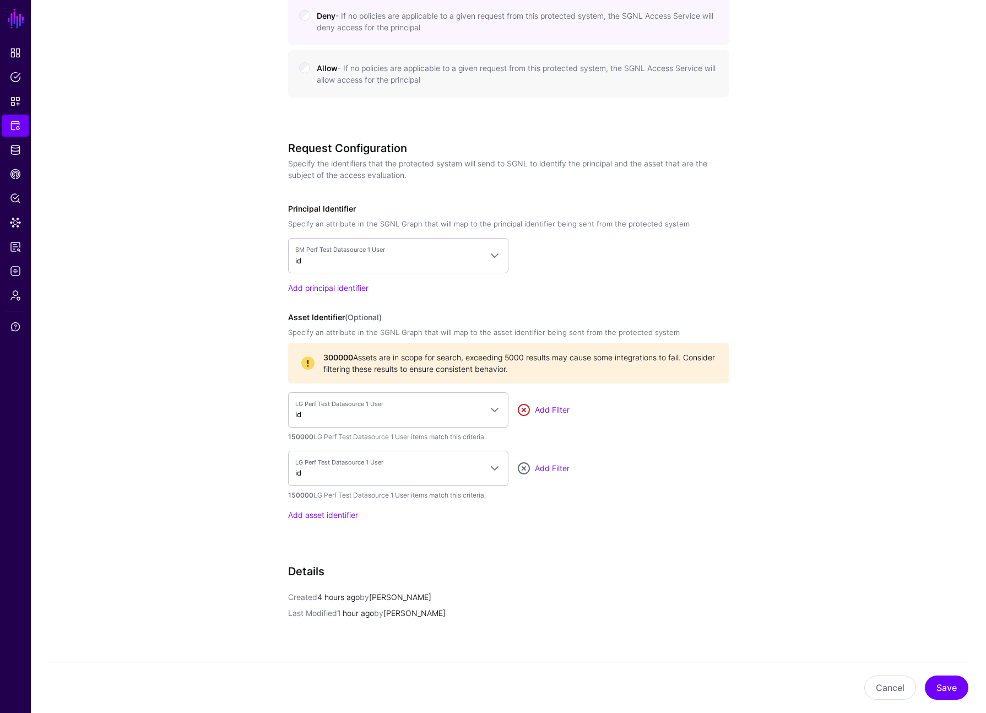
click at [525, 414] on link at bounding box center [523, 409] width 13 height 13
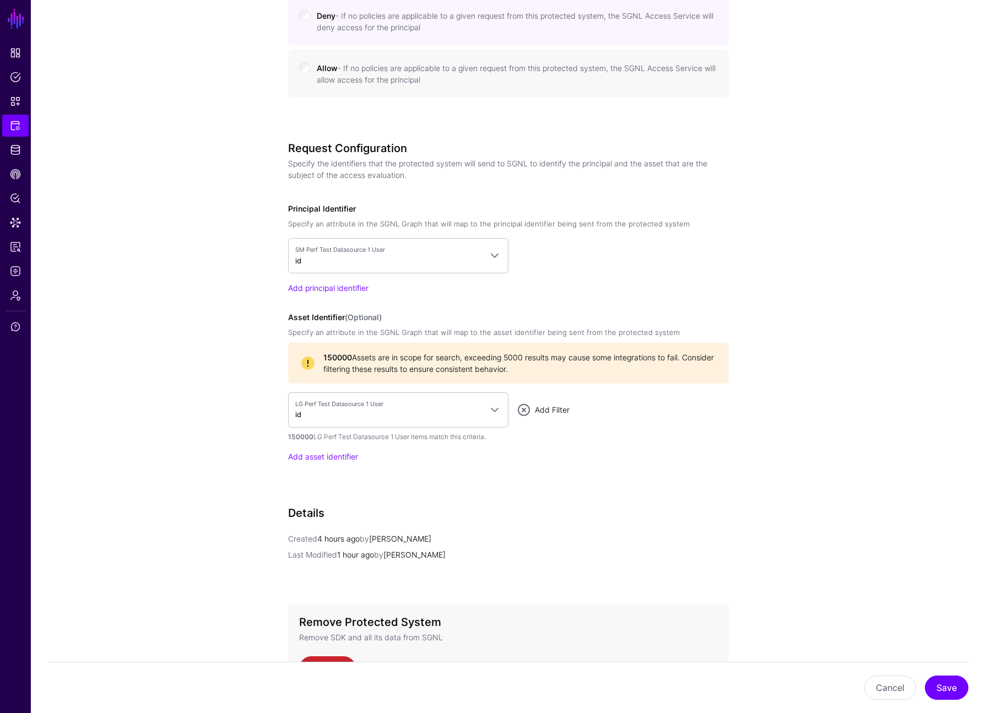
click at [550, 405] on link "Add Filter" at bounding box center [552, 409] width 35 height 9
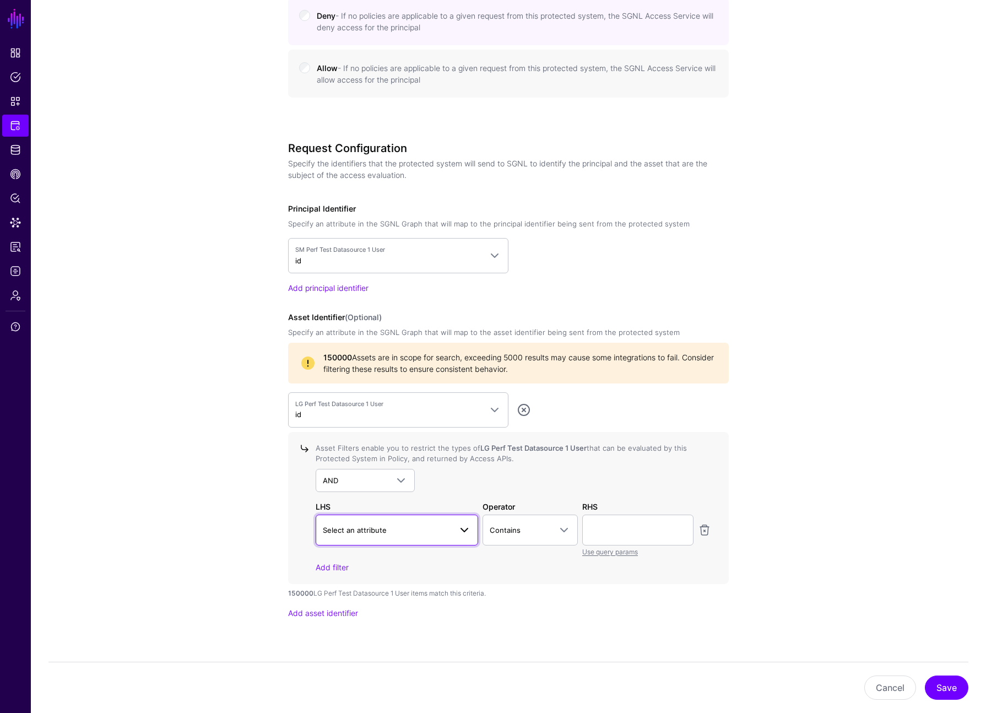
click at [423, 540] on link "Select an attribute" at bounding box center [397, 529] width 163 height 31
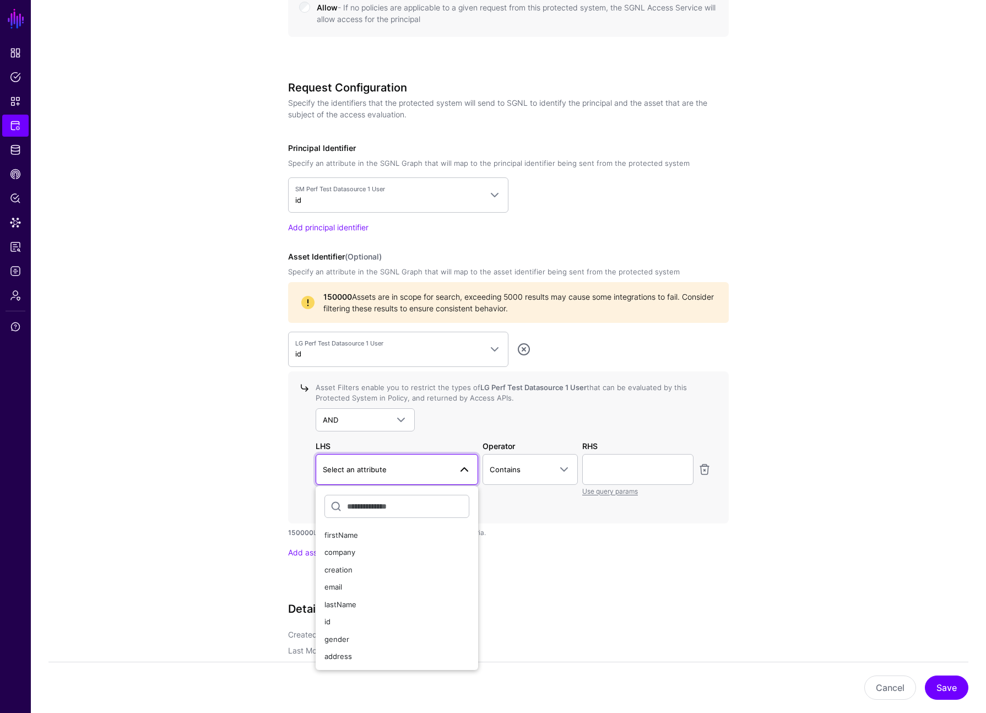
scroll to position [773, 0]
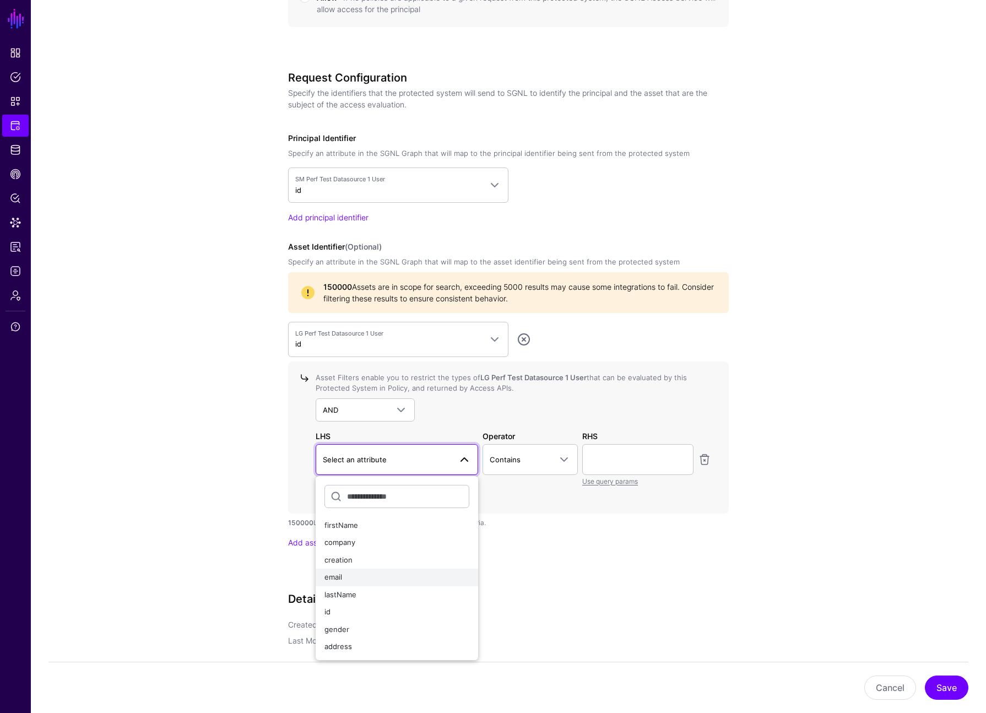
click at [381, 579] on div "email" at bounding box center [396, 577] width 145 height 11
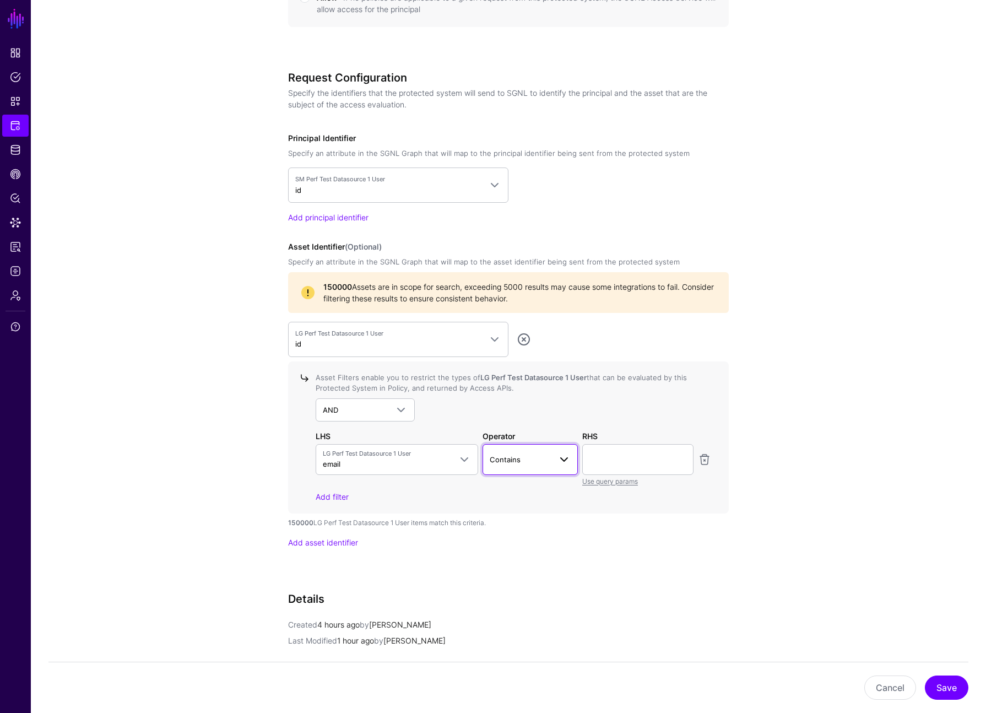
click at [526, 468] on link "Contains" at bounding box center [531, 459] width 96 height 31
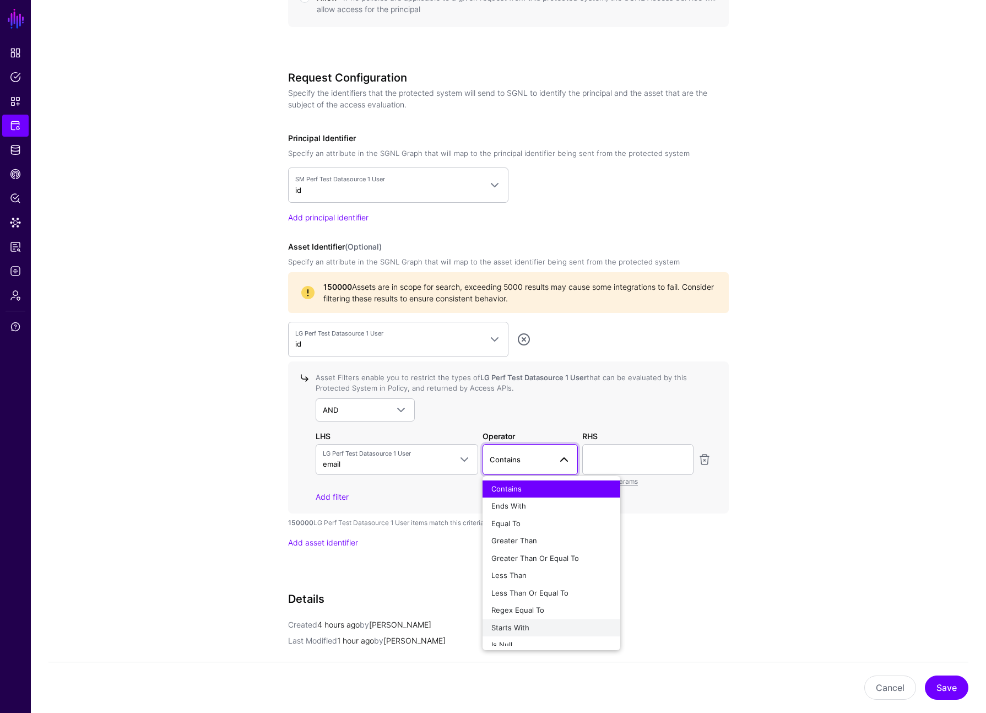
click at [549, 623] on div "Starts With" at bounding box center [551, 627] width 120 height 11
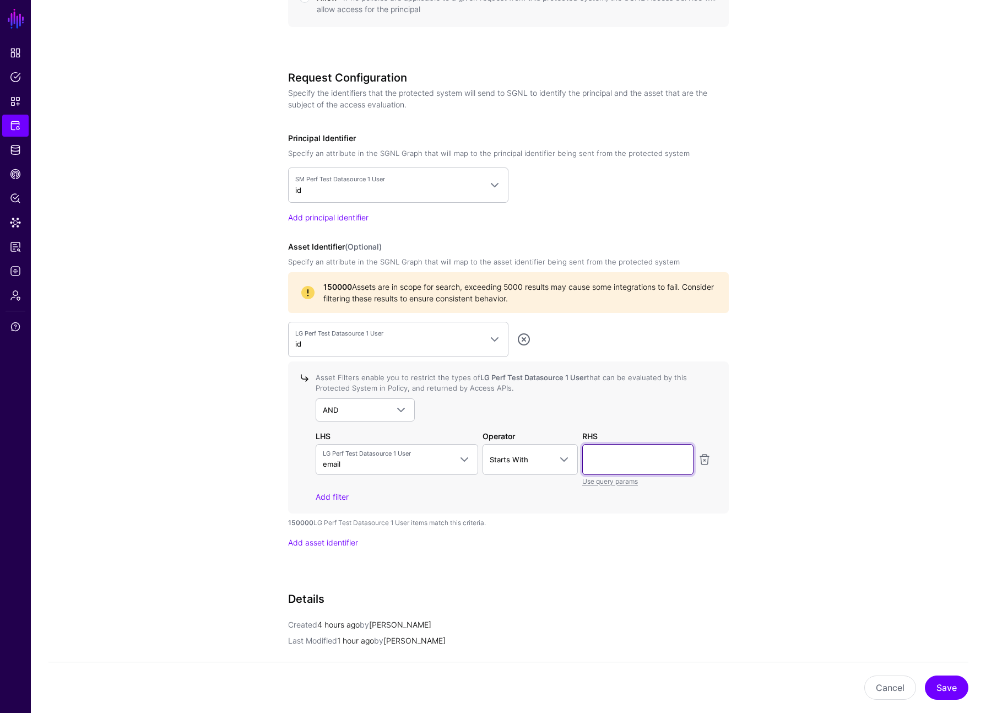
click at [622, 459] on input "text" at bounding box center [637, 459] width 111 height 31
click at [784, 518] on app-integrations-details-form "**********" at bounding box center [508, 108] width 955 height 1541
click at [634, 457] on input "*" at bounding box center [637, 459] width 111 height 31
click at [707, 429] on div "Asset Filters enable you to restrict the types of LG Perf Test Datasource 1 Use…" at bounding box center [511, 437] width 400 height 130
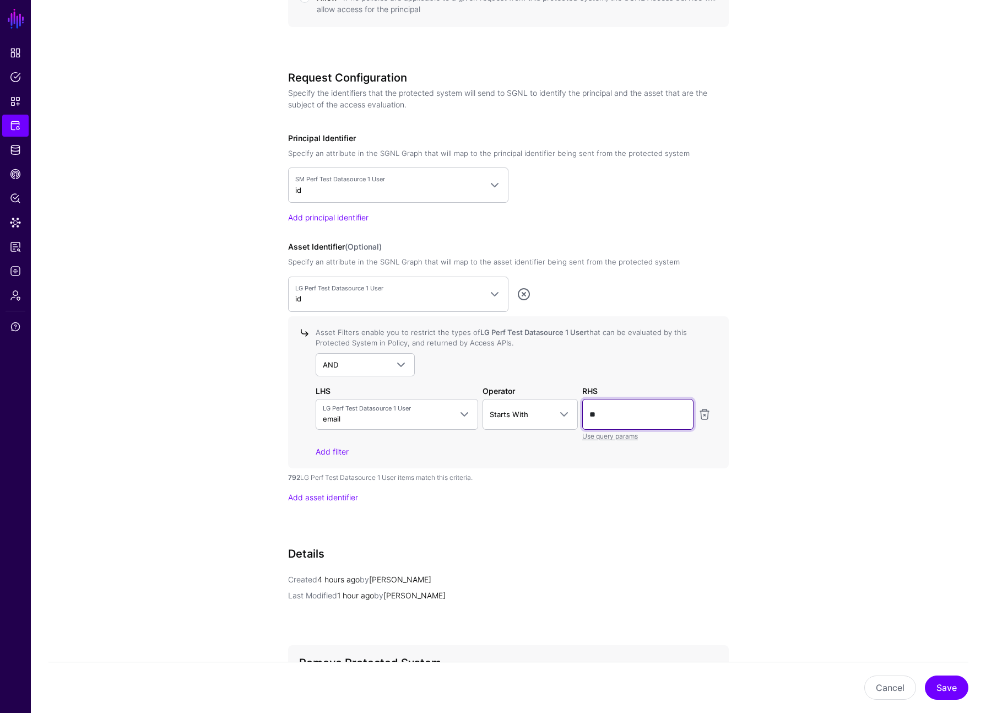
click at [599, 417] on input "**" at bounding box center [637, 414] width 111 height 31
type input "*"
click at [760, 378] on div "**********" at bounding box center [508, 86] width 511 height 1496
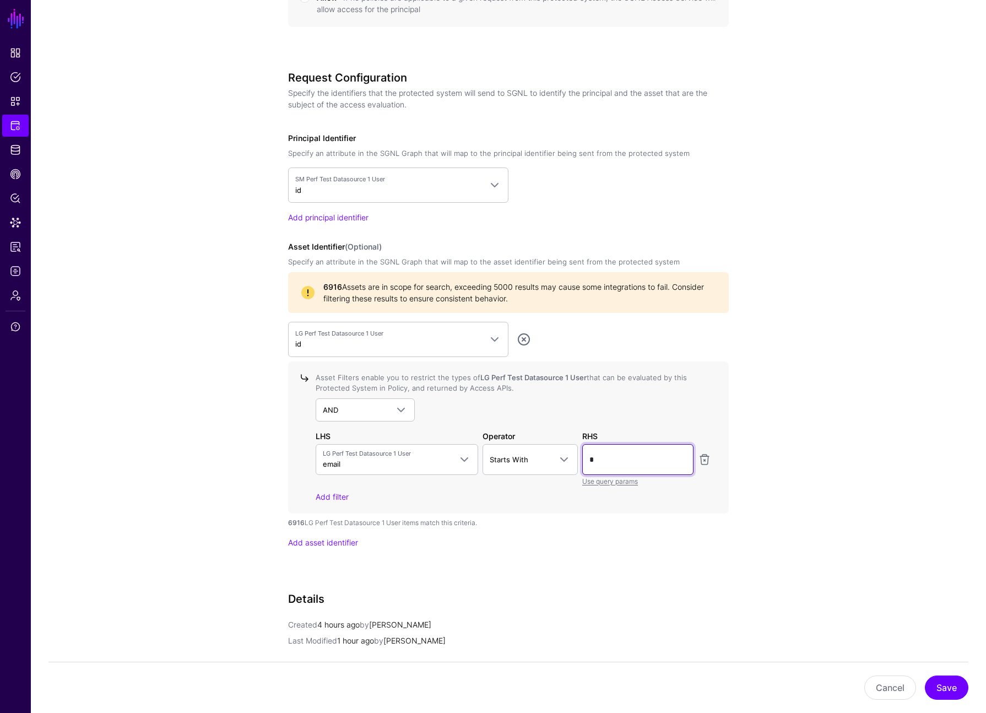
click at [641, 463] on input "*" at bounding box center [637, 459] width 111 height 31
click at [696, 389] on div "Asset Filters enable you to restrict the types of LG Perf Test Datasource 1 Use…" at bounding box center [514, 382] width 396 height 21
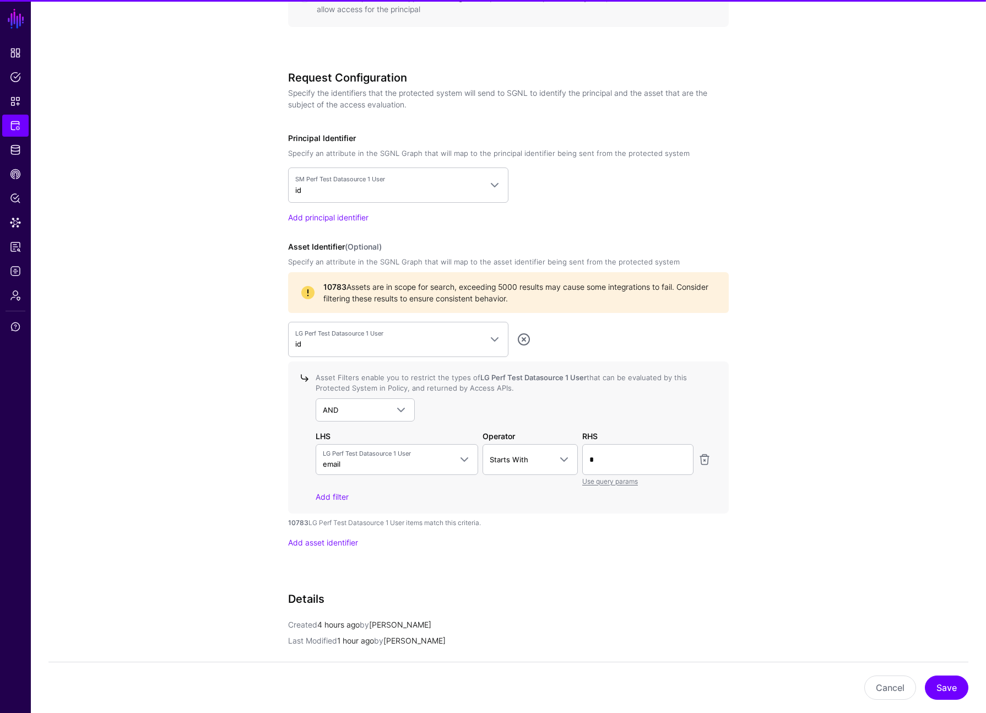
click at [629, 475] on div "Use query params" at bounding box center [637, 481] width 111 height 12
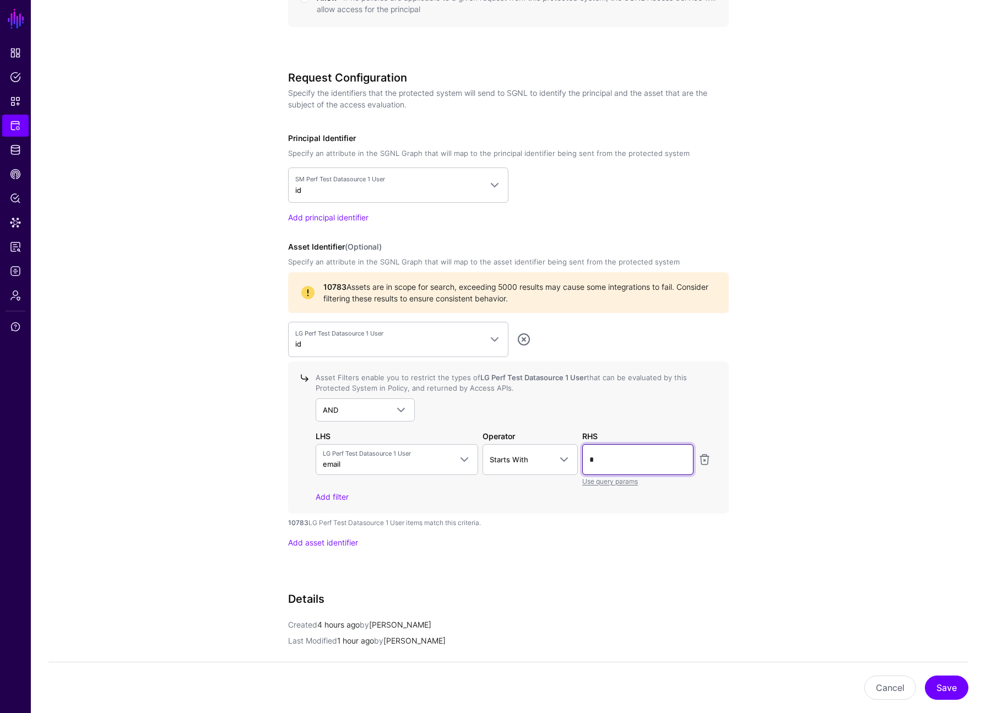
click at [636, 464] on input "*" at bounding box center [637, 459] width 111 height 31
type input "*"
click at [768, 370] on app-integrations-details-form "**********" at bounding box center [508, 108] width 955 height 1541
click at [625, 458] on input "*" at bounding box center [637, 459] width 111 height 31
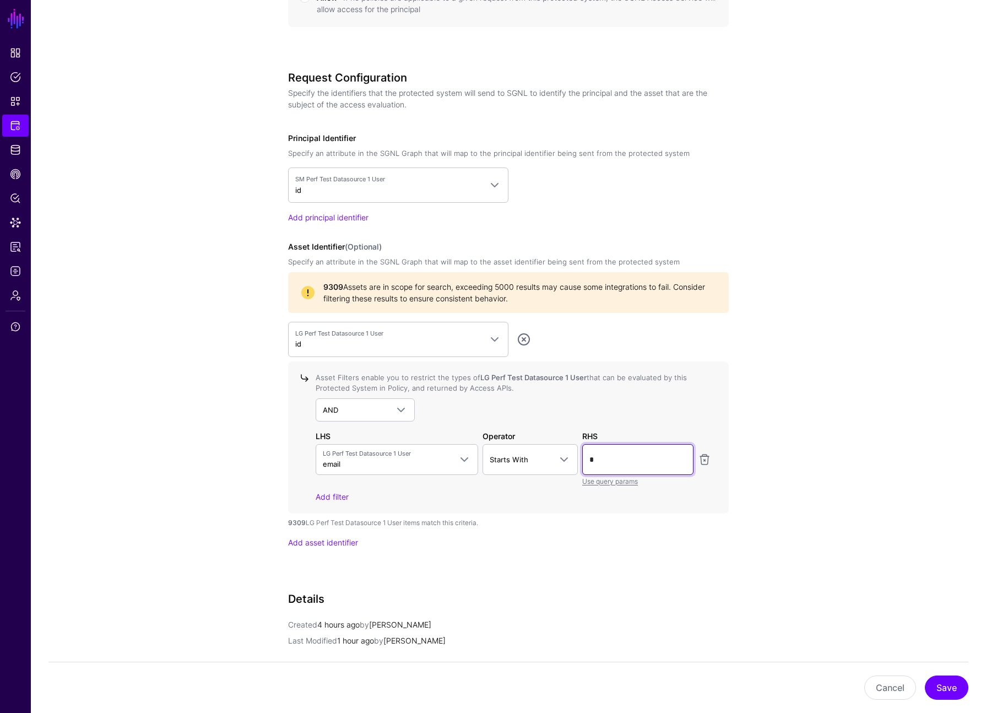
type input "*"
drag, startPoint x: 677, startPoint y: 398, endPoint x: 654, endPoint y: 415, distance: 28.3
click at [674, 399] on div "AND AND NOT OR" at bounding box center [514, 409] width 396 height 23
click at [629, 453] on input "*" at bounding box center [637, 459] width 111 height 31
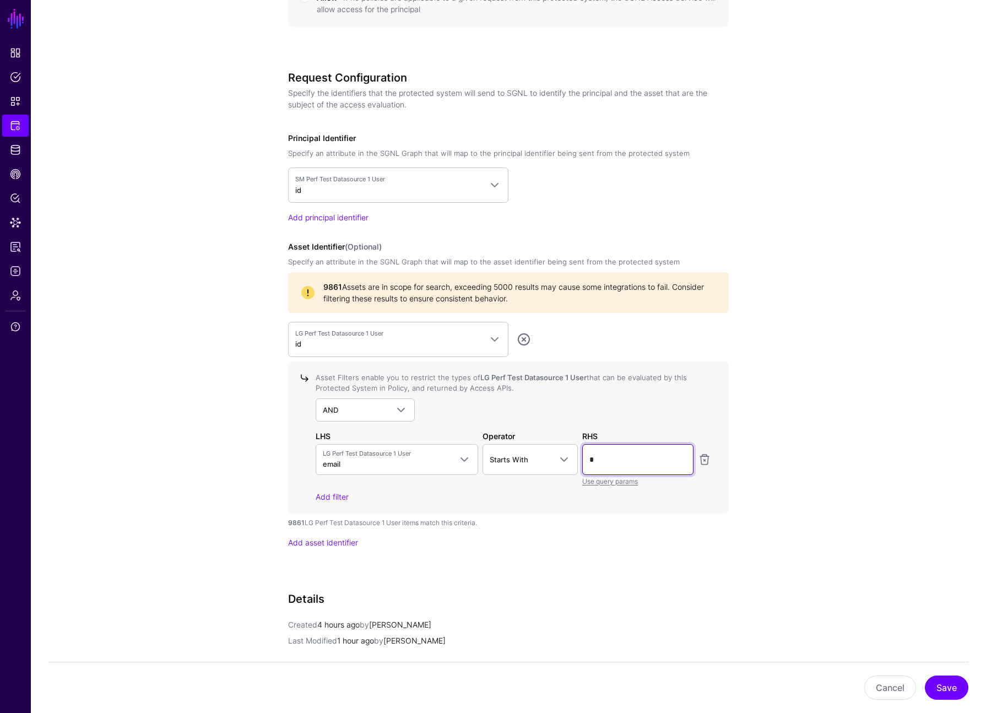
type input "*"
click at [733, 361] on div "**********" at bounding box center [508, 108] width 511 height 1541
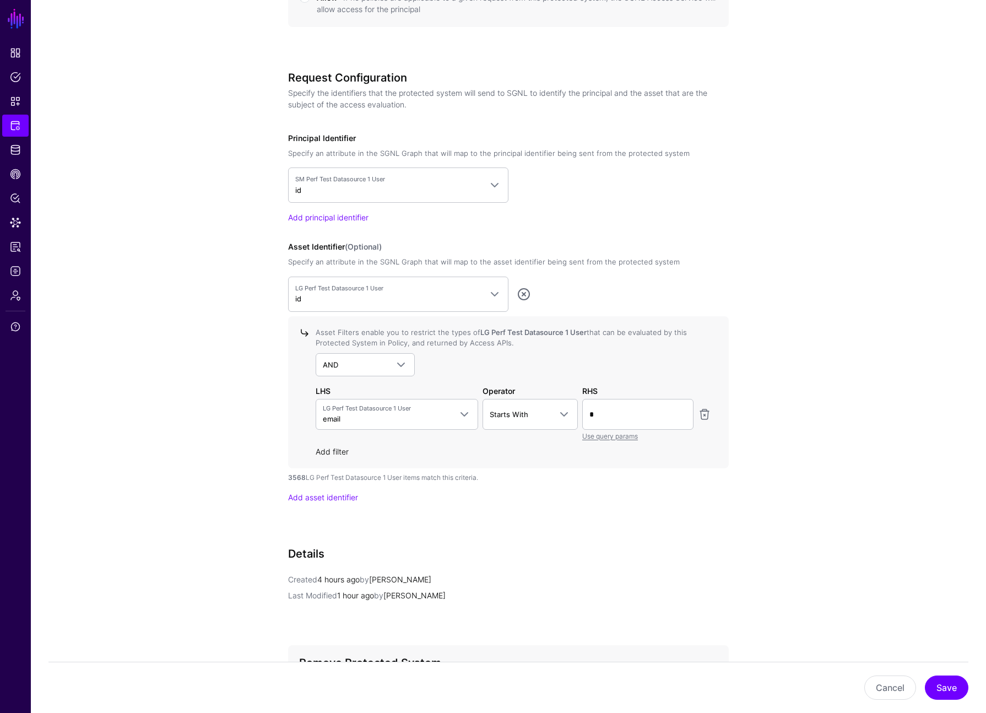
click at [345, 454] on link "Add filter" at bounding box center [332, 451] width 33 height 9
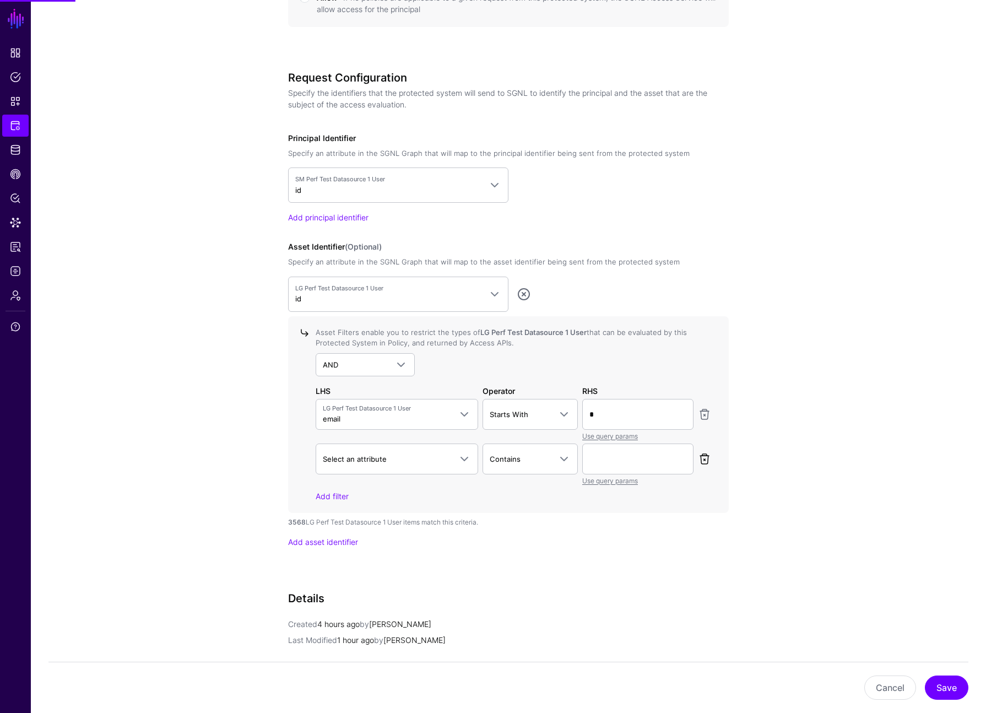
click at [703, 458] on link at bounding box center [704, 458] width 13 height 13
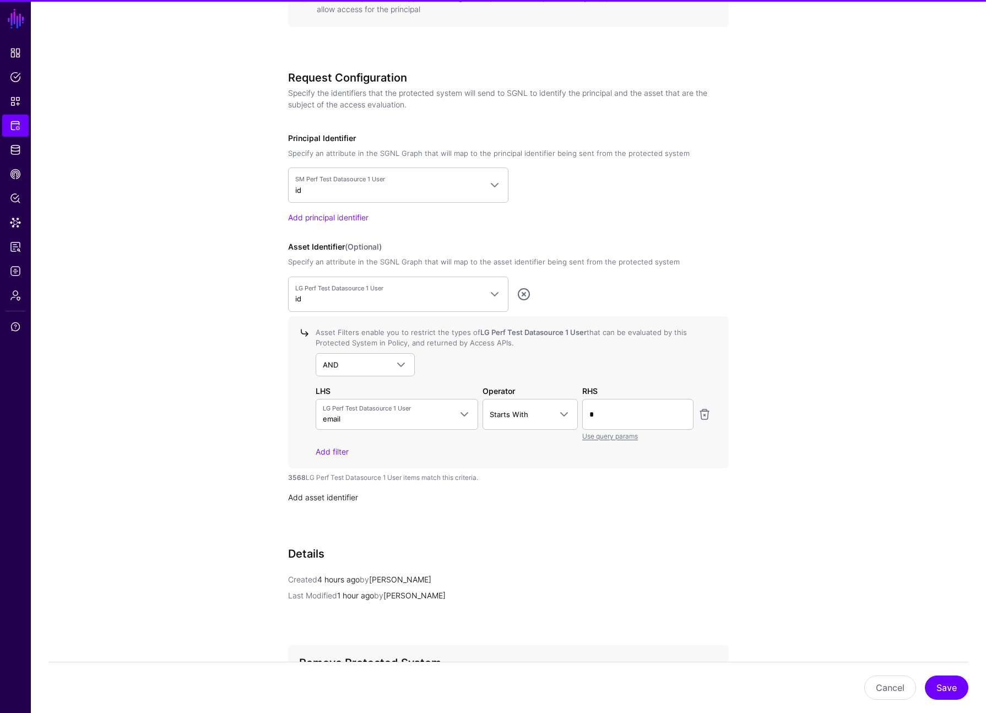
click at [340, 496] on link "Add asset identifier" at bounding box center [323, 496] width 70 height 9
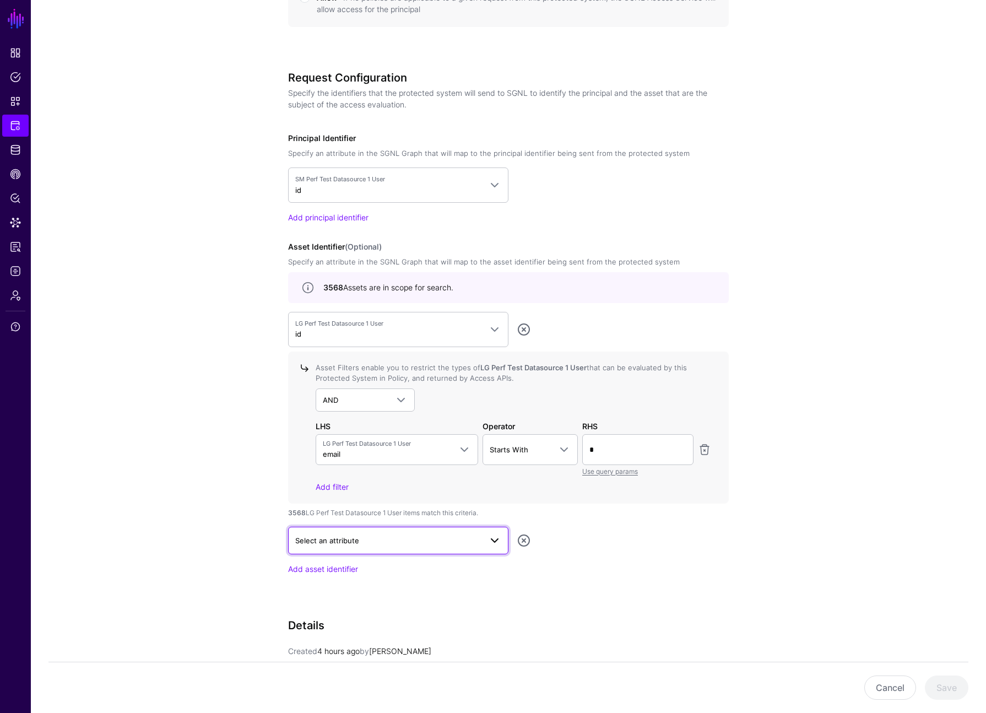
click at [360, 542] on span "Select an attribute" at bounding box center [388, 540] width 186 height 12
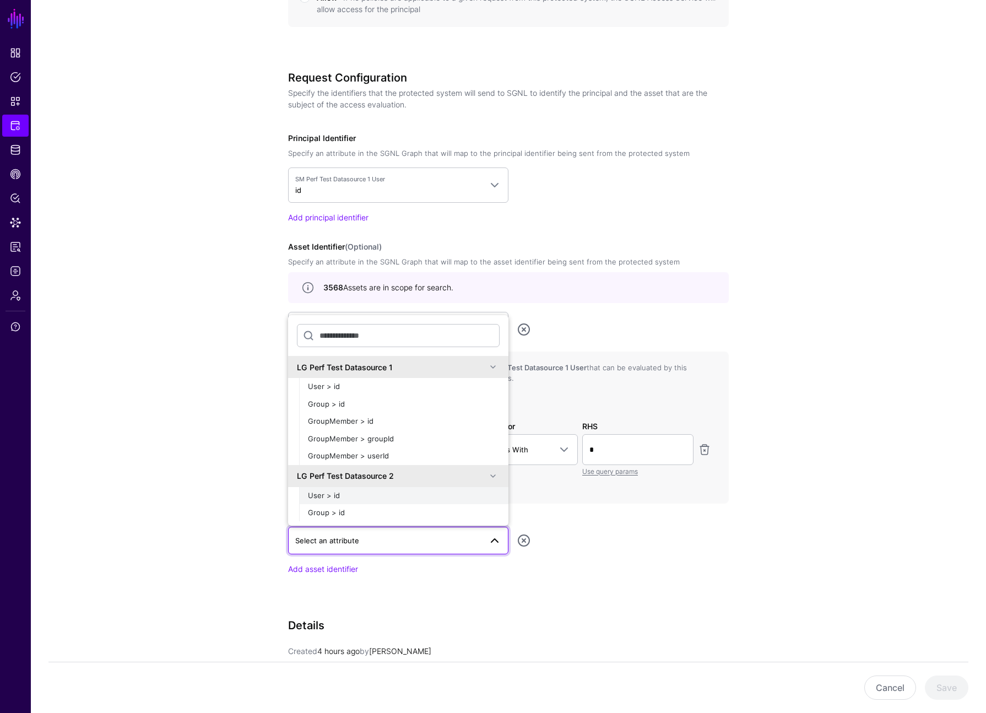
click at [375, 499] on div "User > id" at bounding box center [404, 495] width 192 height 11
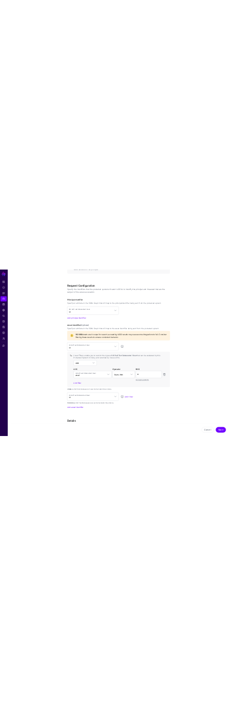
scroll to position [757, 0]
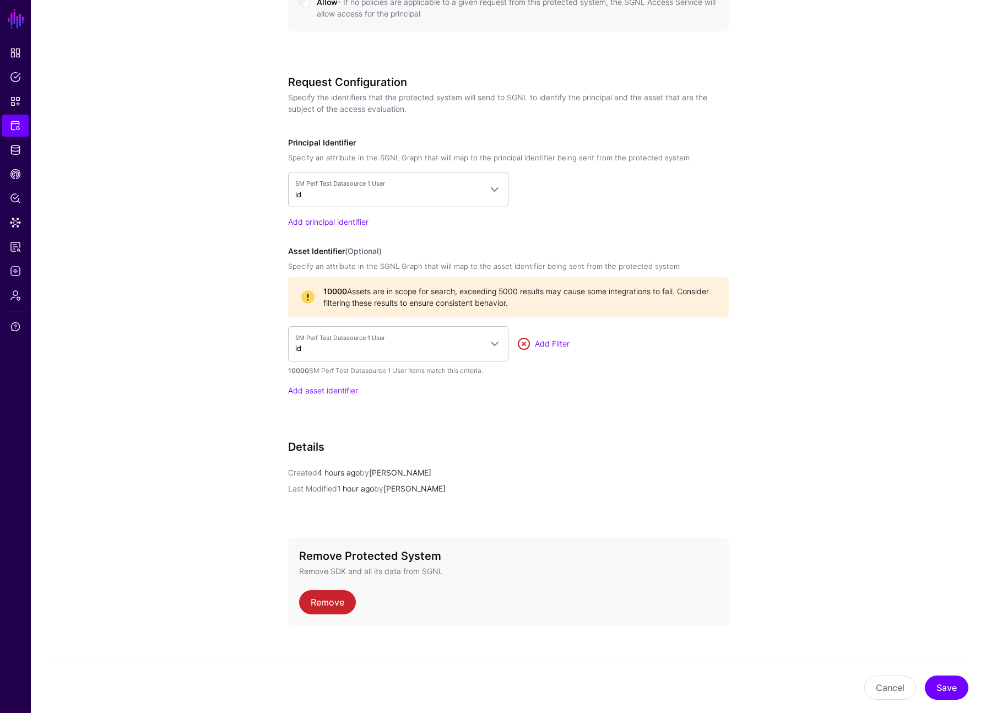
click at [337, 339] on link at bounding box center [523, 343] width 13 height 13
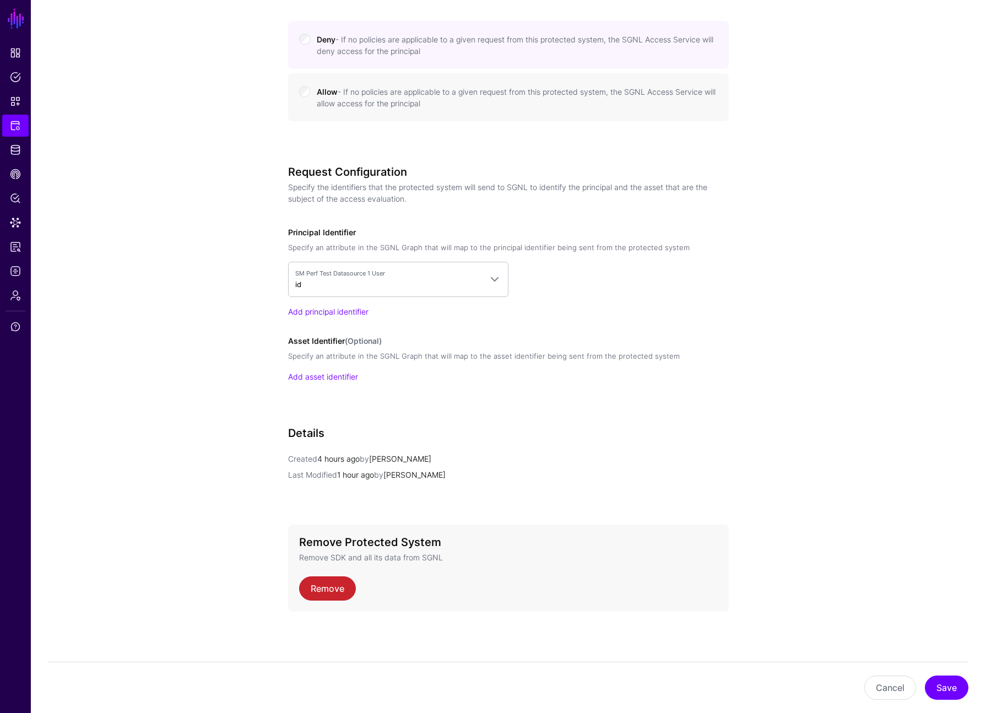
scroll to position [679, 0]
click at [334, 376] on link "Add asset identifier" at bounding box center [323, 376] width 70 height 9
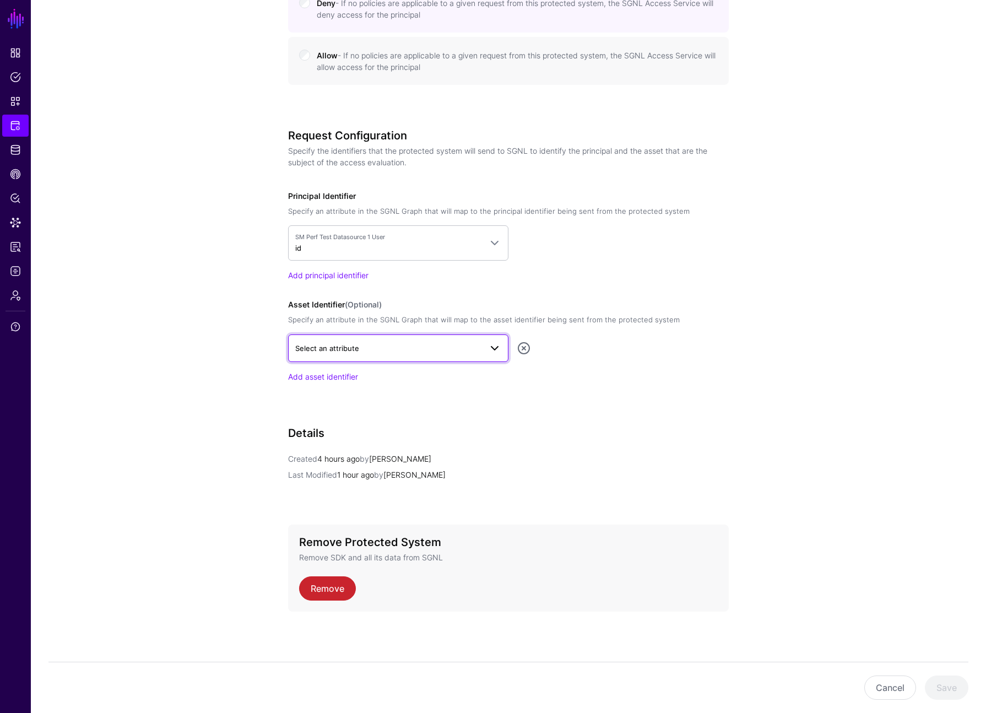
click at [337, 355] on link "Select an attribute" at bounding box center [398, 348] width 220 height 28
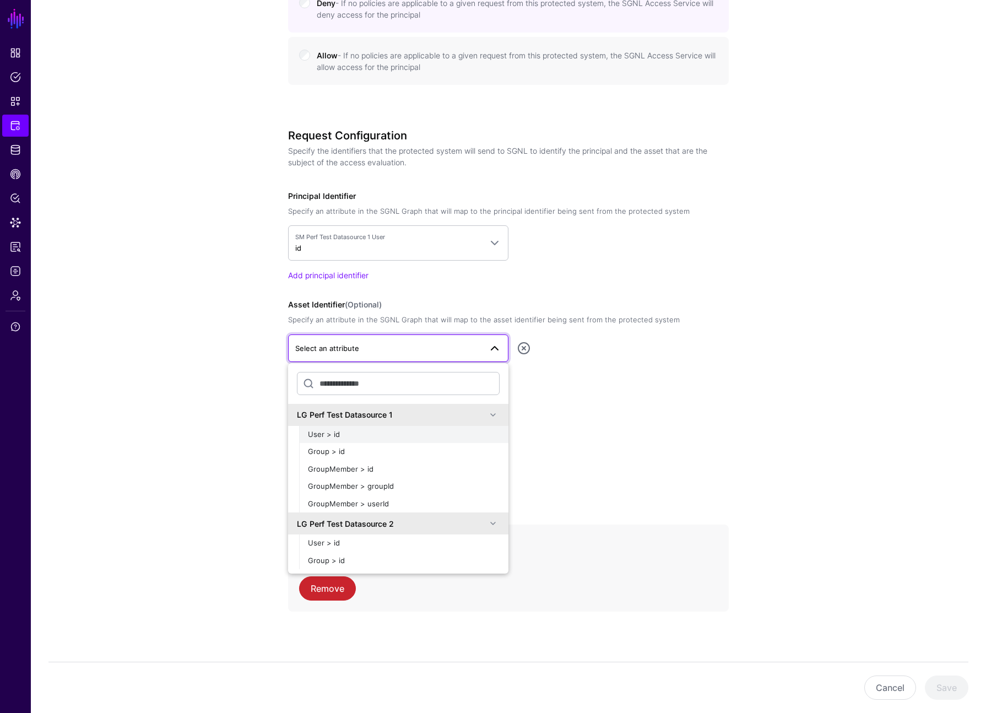
click at [337, 432] on div "User > id" at bounding box center [404, 434] width 192 height 11
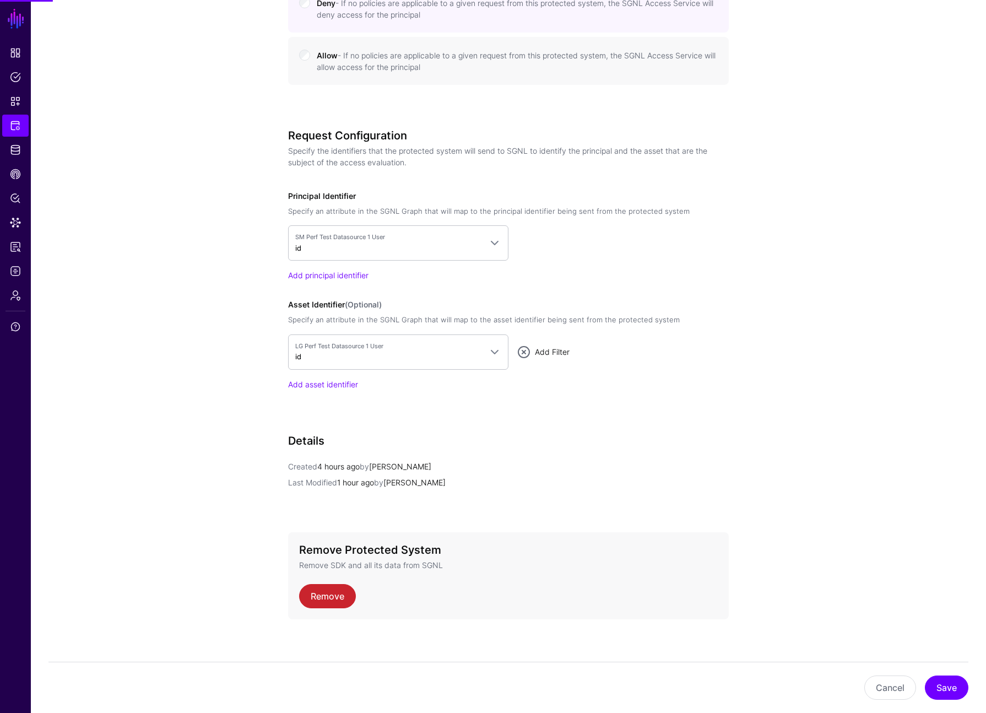
click at [337, 351] on link "Add Filter" at bounding box center [552, 351] width 35 height 9
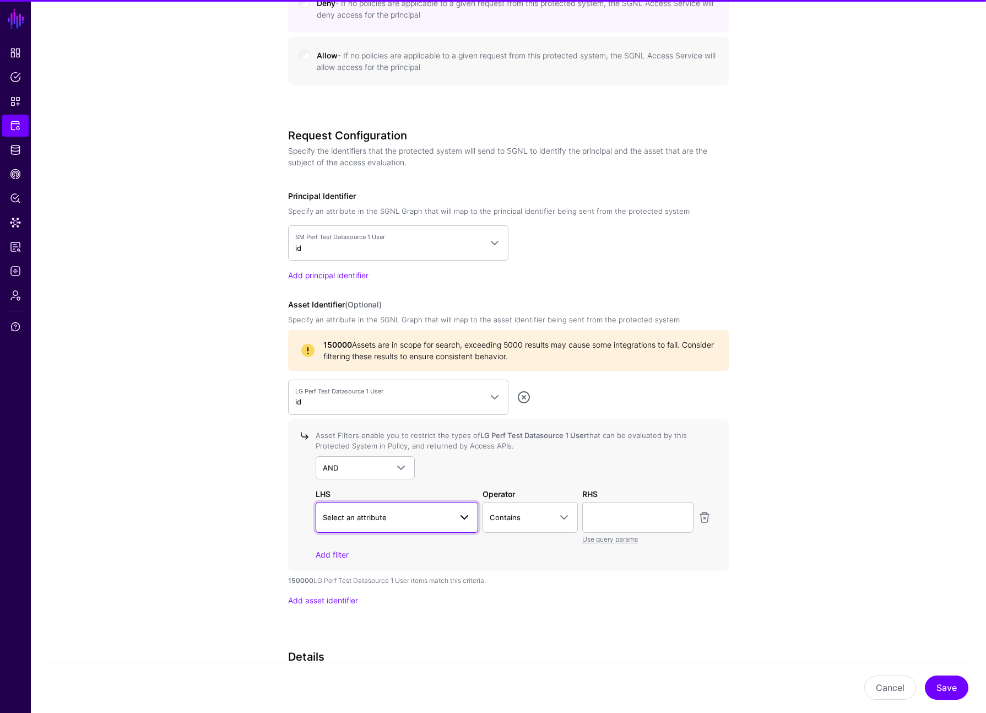
click at [337, 514] on span "Select an attribute" at bounding box center [355, 517] width 64 height 9
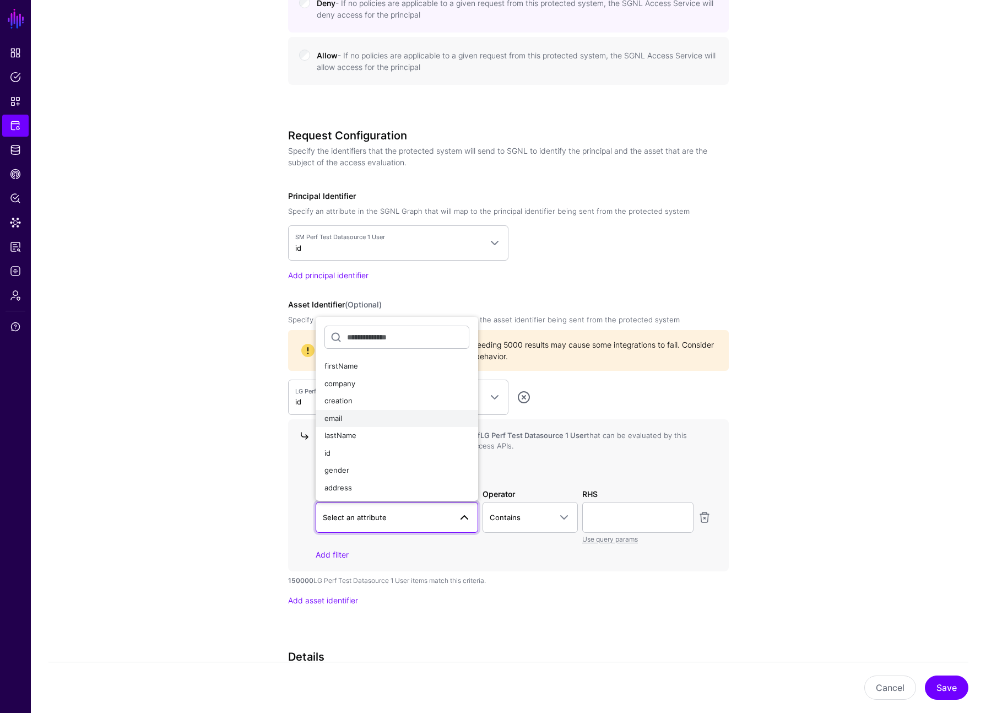
click at [337, 415] on div "email" at bounding box center [396, 418] width 145 height 11
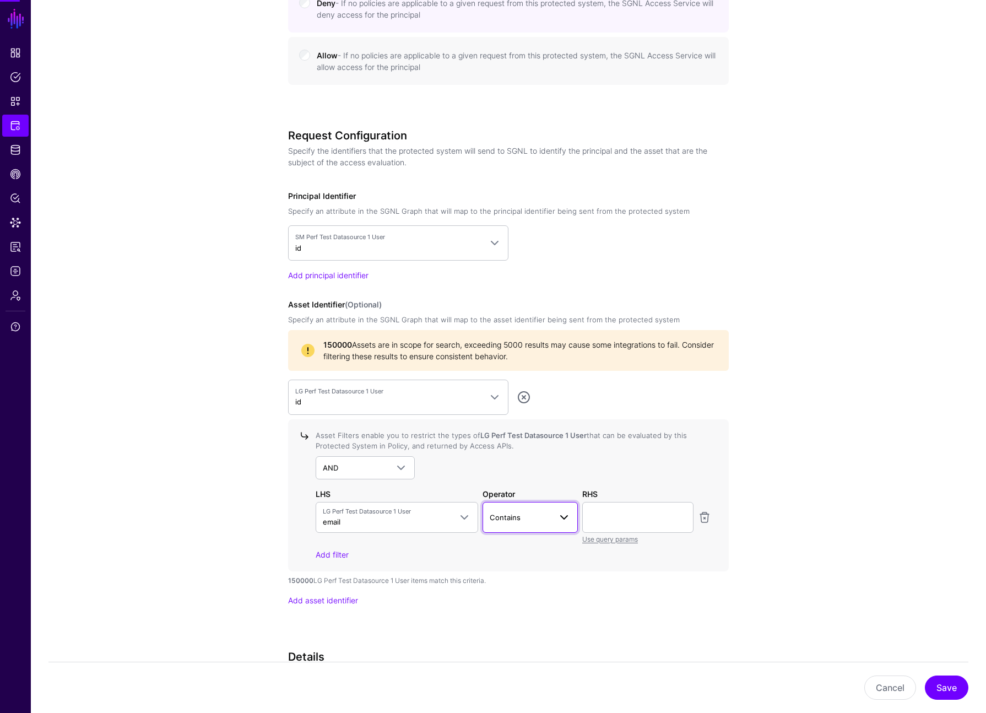
click at [337, 516] on span "Contains" at bounding box center [521, 517] width 62 height 12
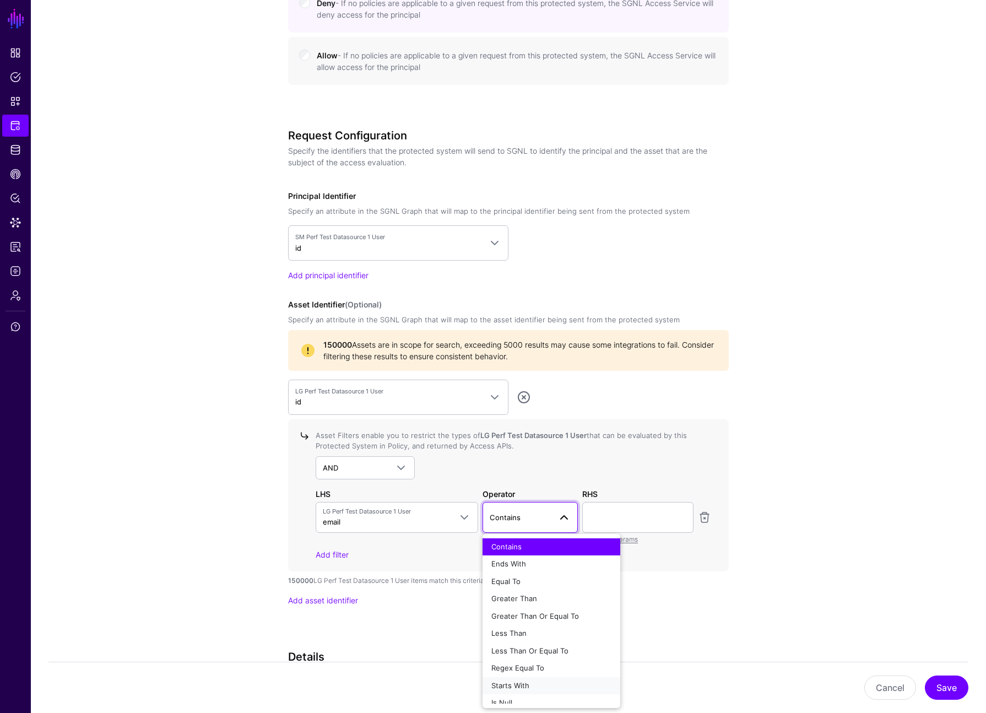
drag, startPoint x: 530, startPoint y: 683, endPoint x: 560, endPoint y: 582, distance: 105.5
click at [337, 683] on div "Starts With" at bounding box center [551, 685] width 120 height 11
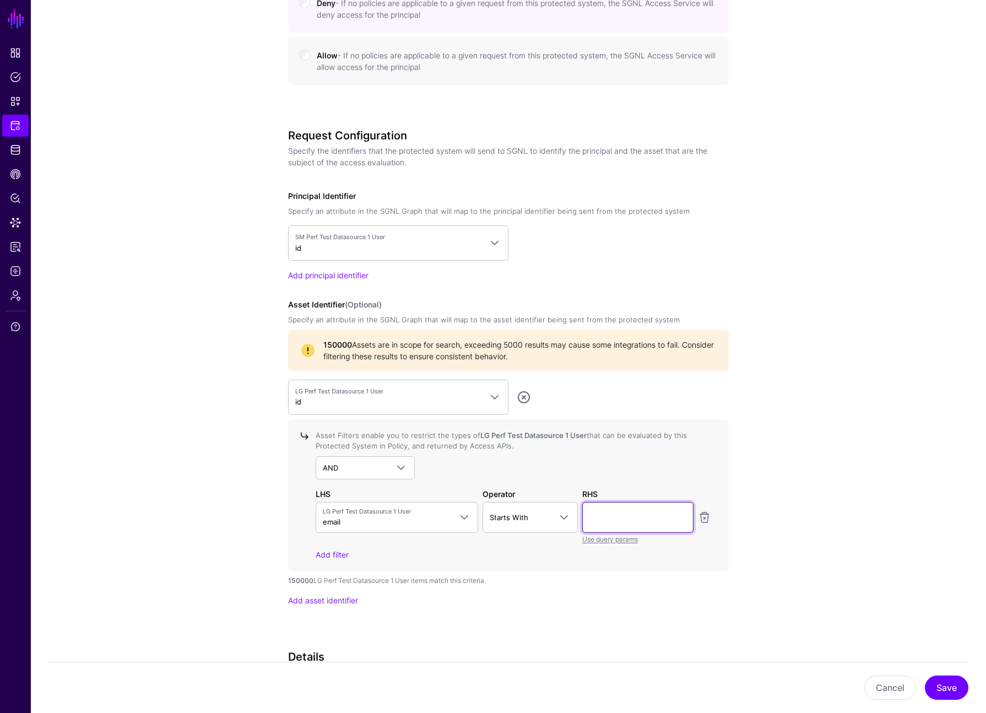
click at [337, 519] on input "text" at bounding box center [637, 517] width 111 height 31
type input "*"
click at [337, 478] on div "AND AND NOT OR" at bounding box center [514, 467] width 396 height 23
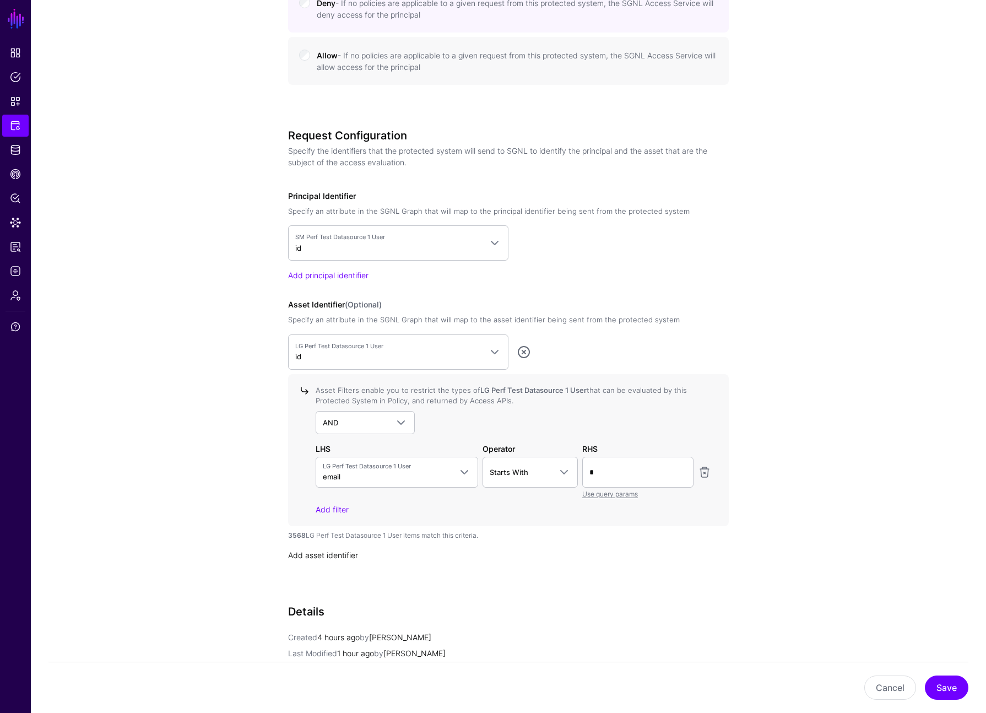
click at [328, 552] on link "Add asset identifier" at bounding box center [323, 554] width 70 height 9
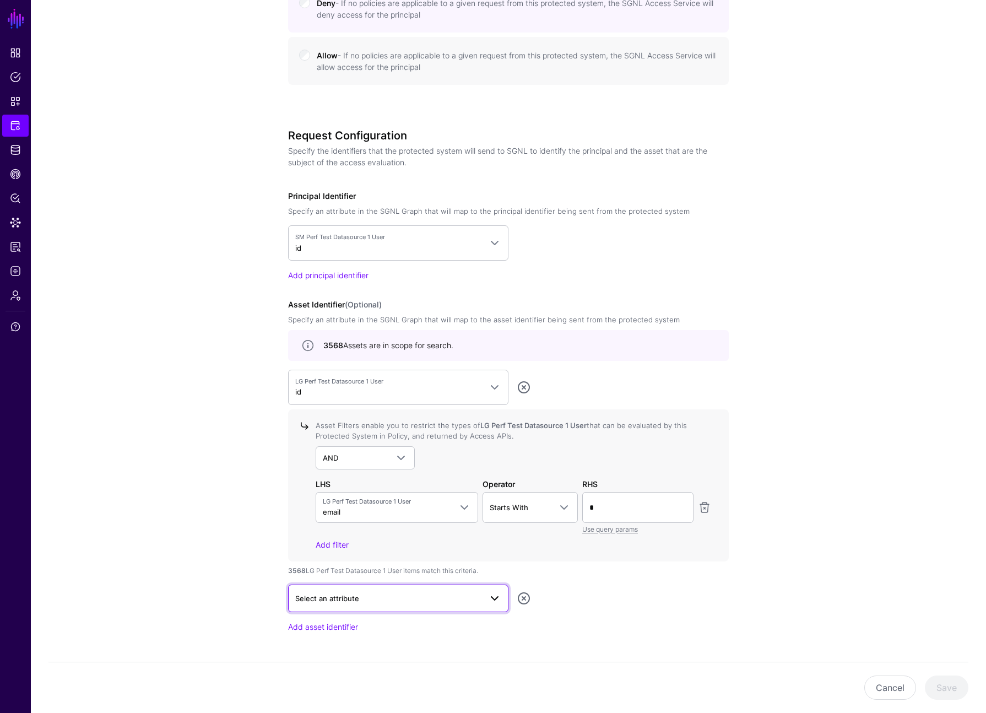
click at [337, 599] on span "Select an attribute" at bounding box center [388, 598] width 186 height 12
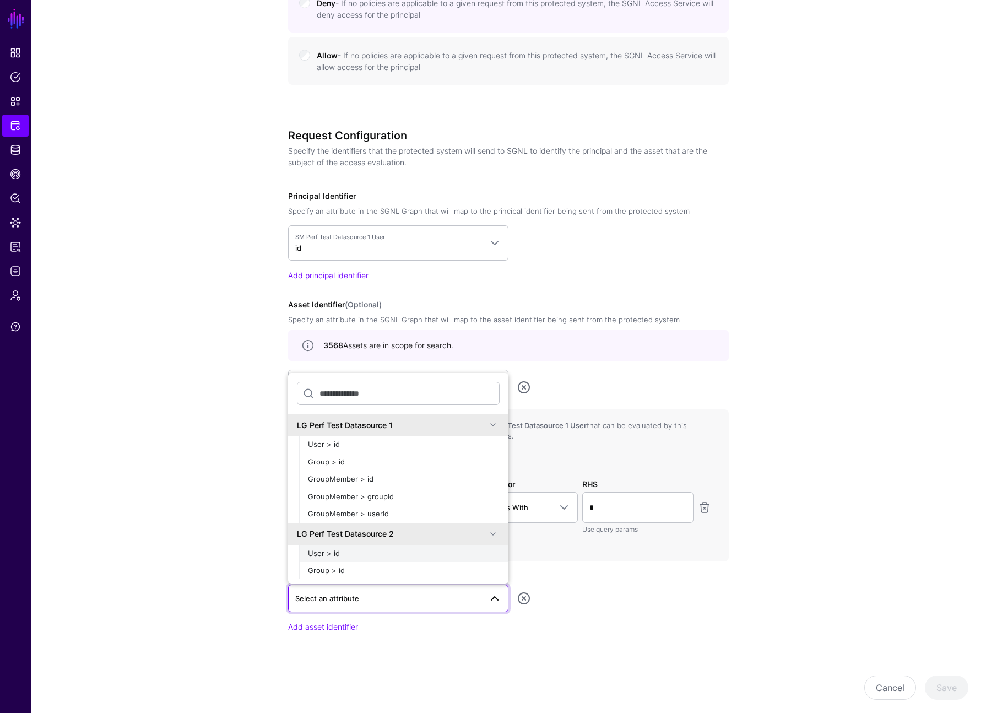
click at [337, 553] on div "User > id" at bounding box center [404, 553] width 192 height 11
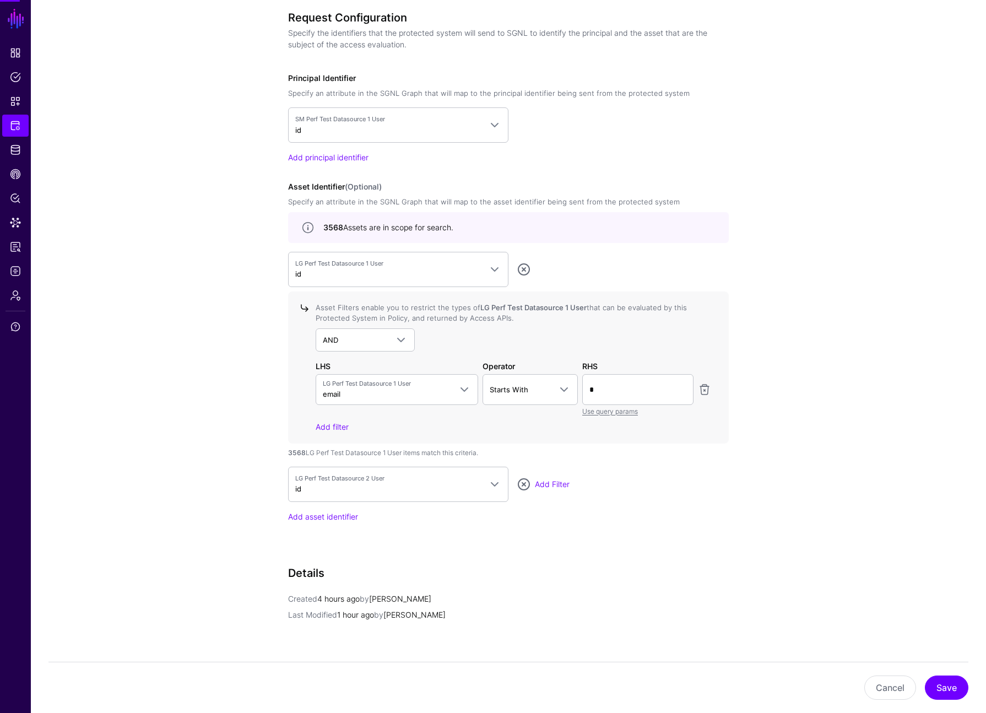
scroll to position [846, 0]
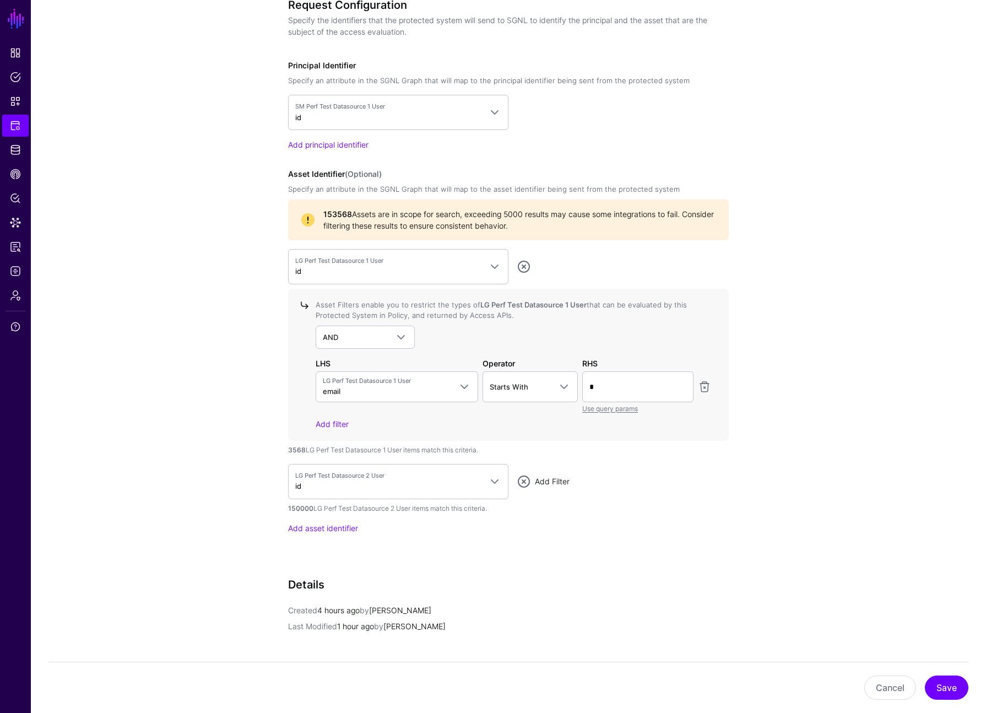
click at [337, 481] on link "Add Filter" at bounding box center [552, 480] width 35 height 9
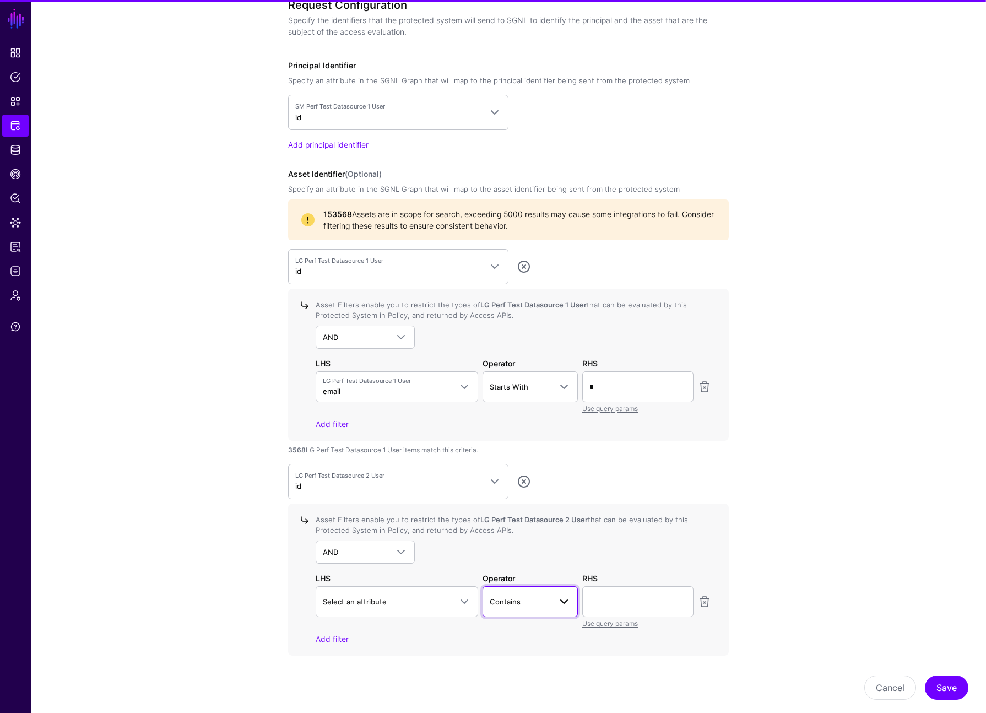
click at [337, 600] on span "Contains" at bounding box center [505, 601] width 31 height 9
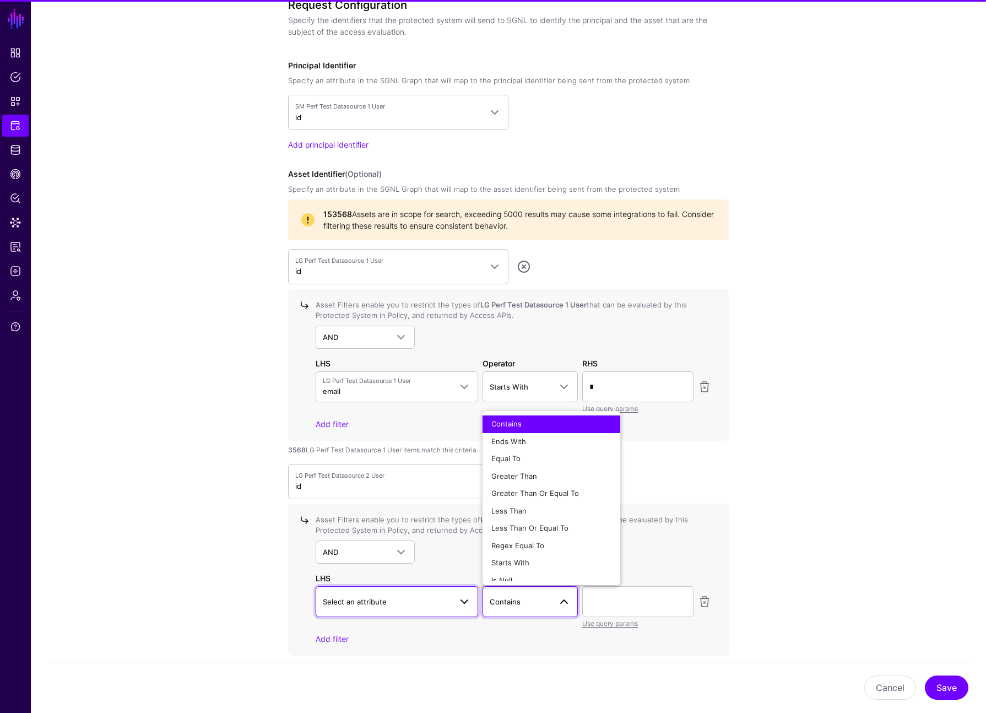
click at [337, 597] on span "Select an attribute" at bounding box center [387, 601] width 128 height 12
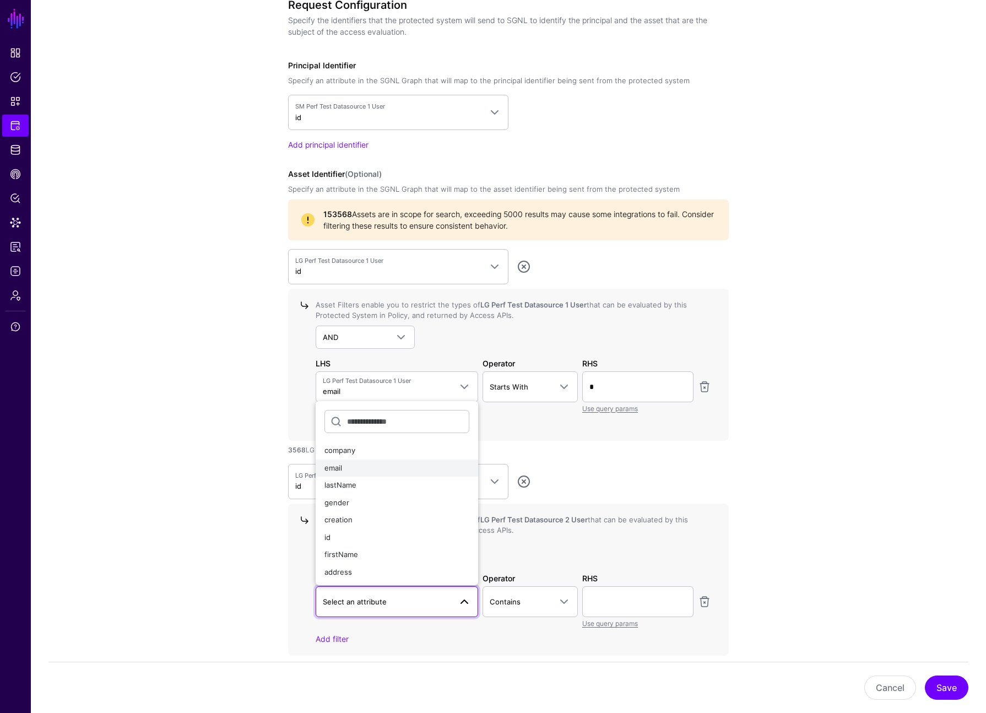
click at [337, 469] on div "email" at bounding box center [396, 468] width 145 height 11
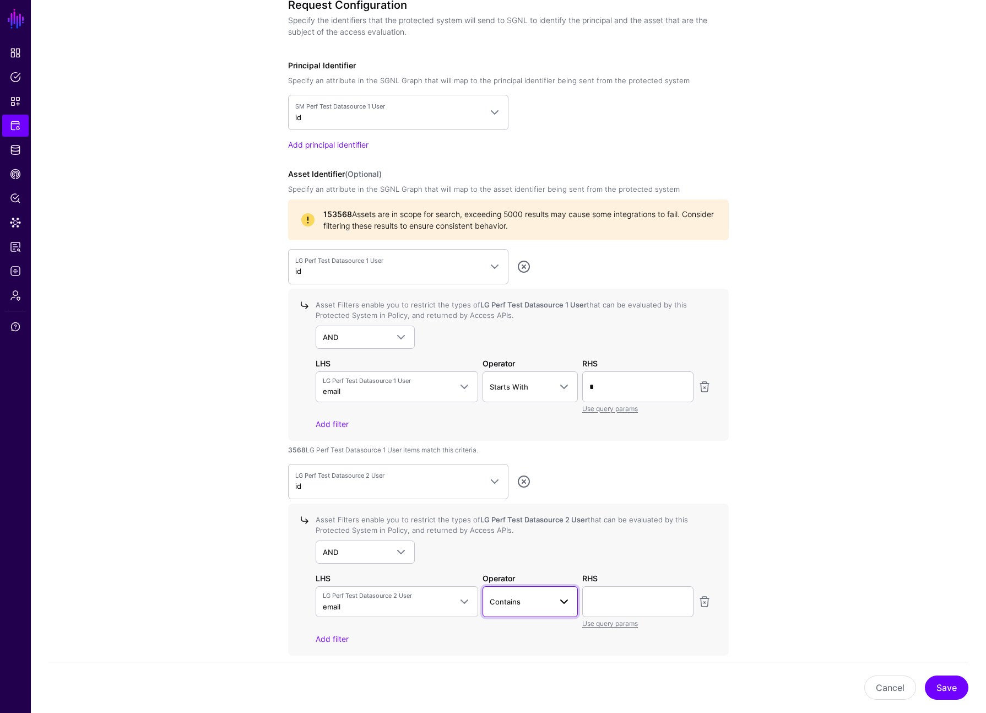
click at [337, 592] on link "Contains" at bounding box center [531, 601] width 96 height 31
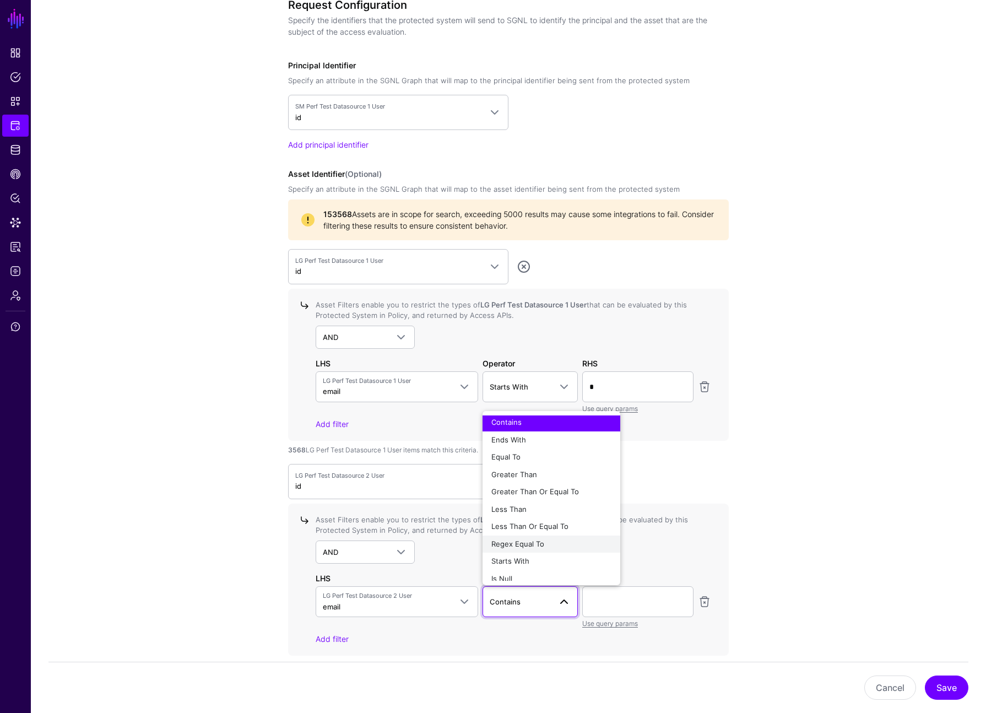
scroll to position [2, 0]
click at [337, 554] on button "Starts With" at bounding box center [552, 561] width 138 height 18
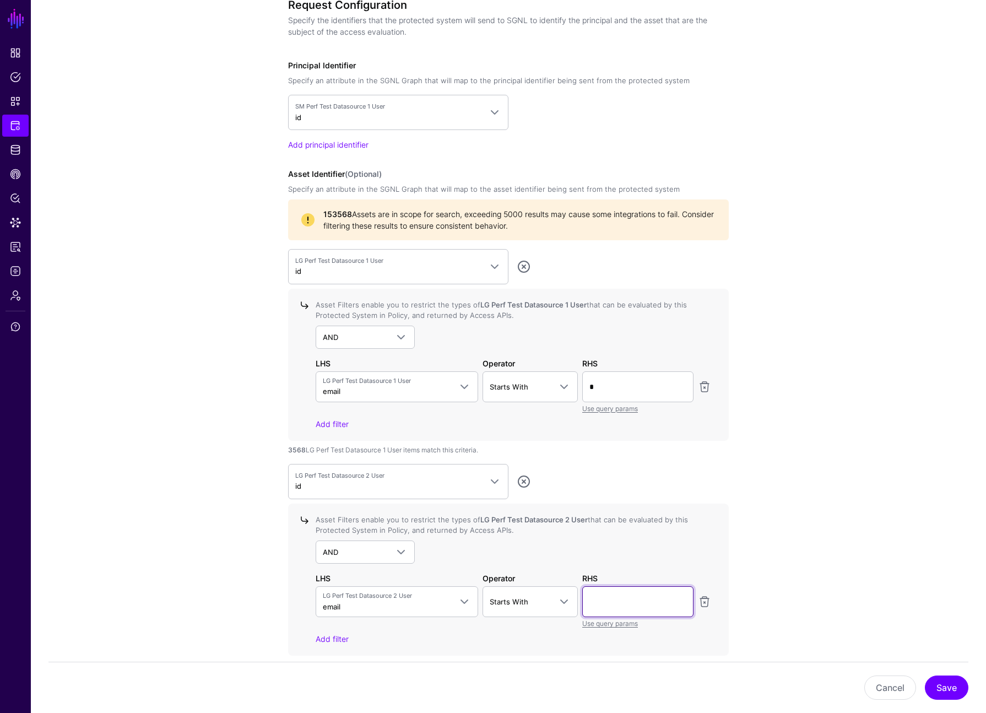
click at [337, 599] on input "text" at bounding box center [637, 601] width 111 height 31
type input "*"
click at [337, 563] on div "AND AND NOT OR" at bounding box center [514, 551] width 396 height 23
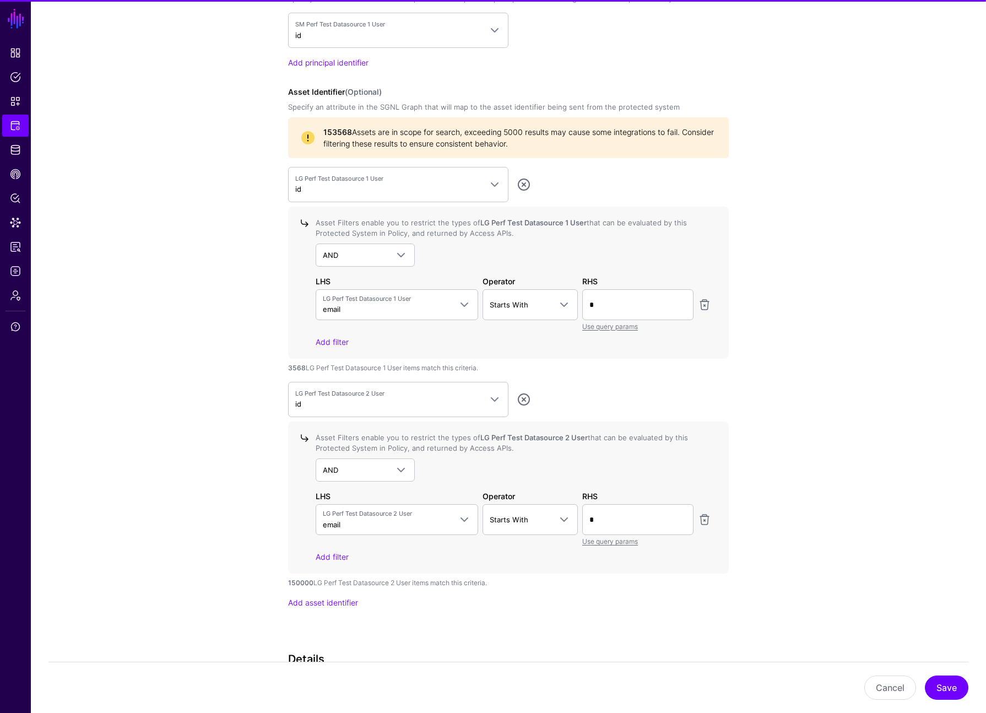
scroll to position [955, 0]
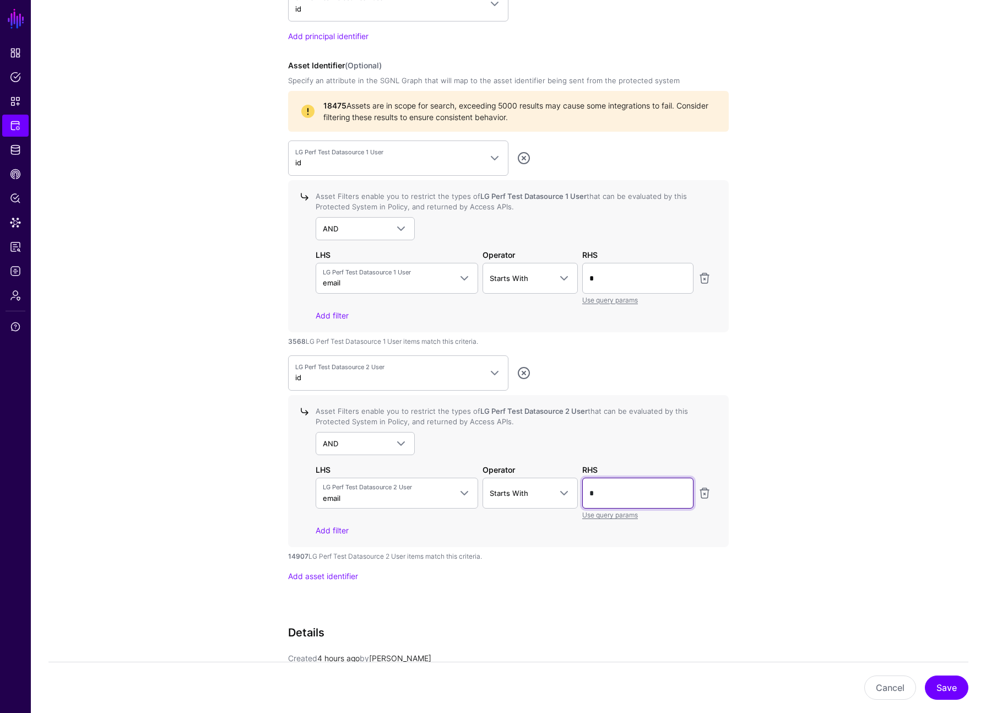
click at [337, 489] on input "*" at bounding box center [637, 493] width 111 height 31
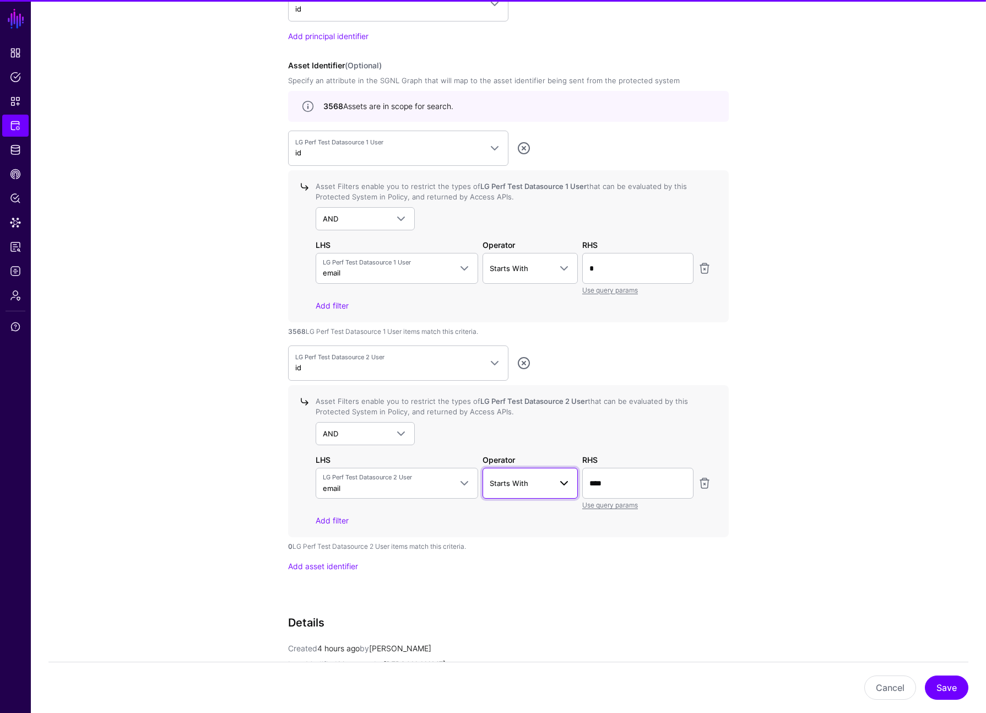
click at [337, 489] on span "Starts With" at bounding box center [521, 483] width 62 height 12
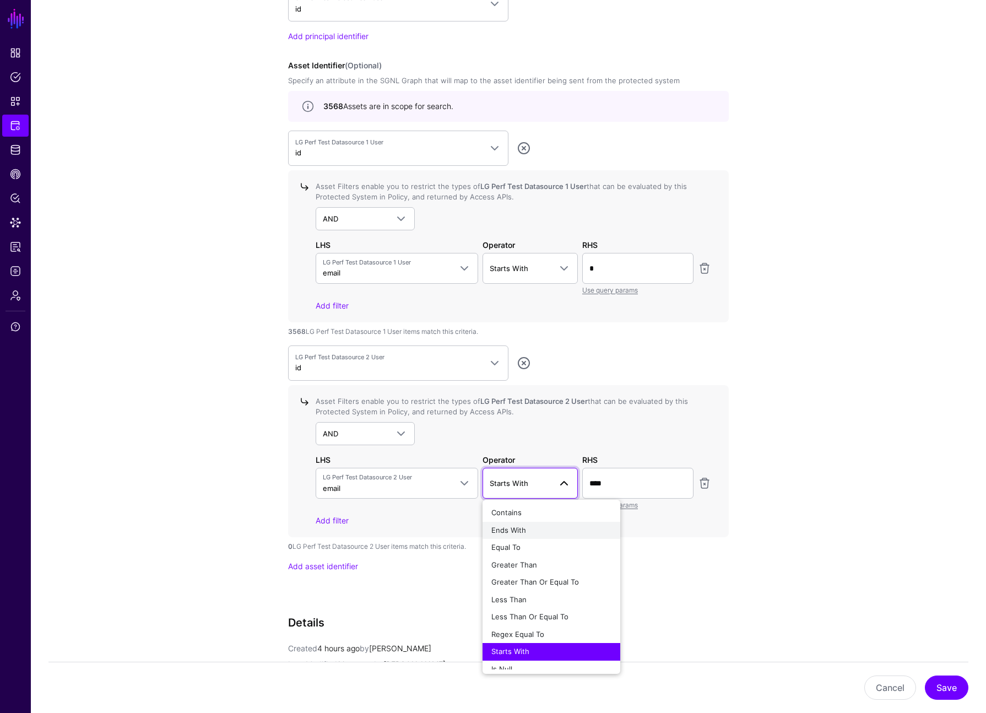
click at [337, 531] on div "Ends With" at bounding box center [551, 530] width 120 height 11
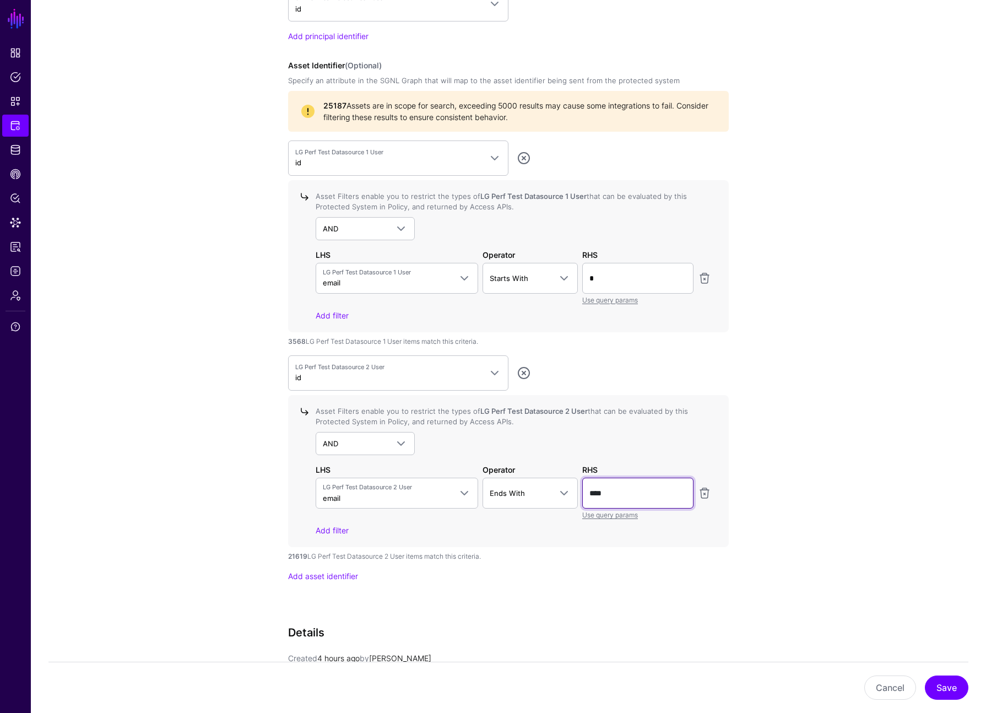
click at [337, 497] on input "****" at bounding box center [637, 493] width 111 height 31
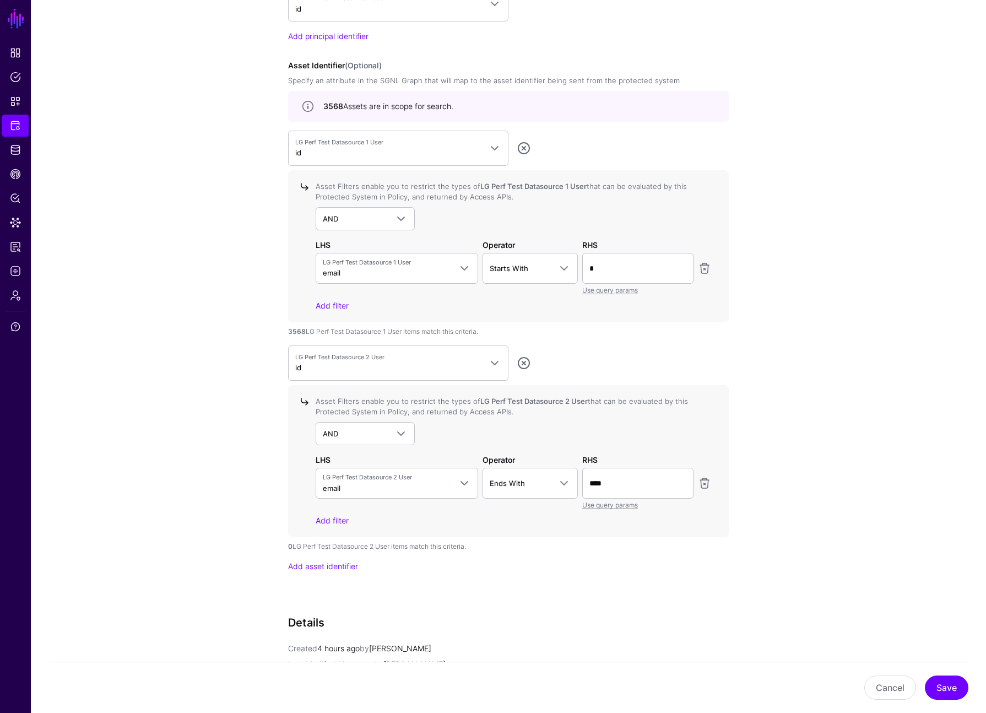
click at [337, 418] on div "Asset Filters enable you to restrict the types of LG Perf Test Datasource 2 Use…" at bounding box center [511, 461] width 400 height 130
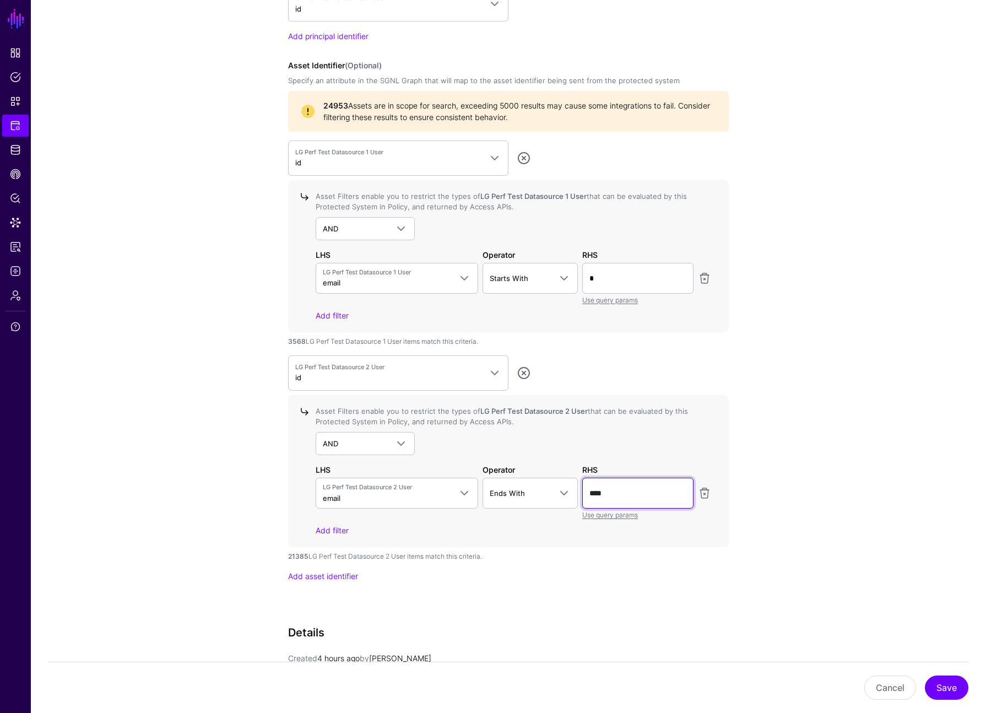
click at [337, 481] on input "****" at bounding box center [637, 493] width 111 height 31
click at [337, 489] on input "****" at bounding box center [637, 493] width 111 height 31
click at [337, 448] on div "AND AND NOT OR" at bounding box center [514, 443] width 396 height 23
click at [337, 486] on input "****" at bounding box center [637, 493] width 111 height 31
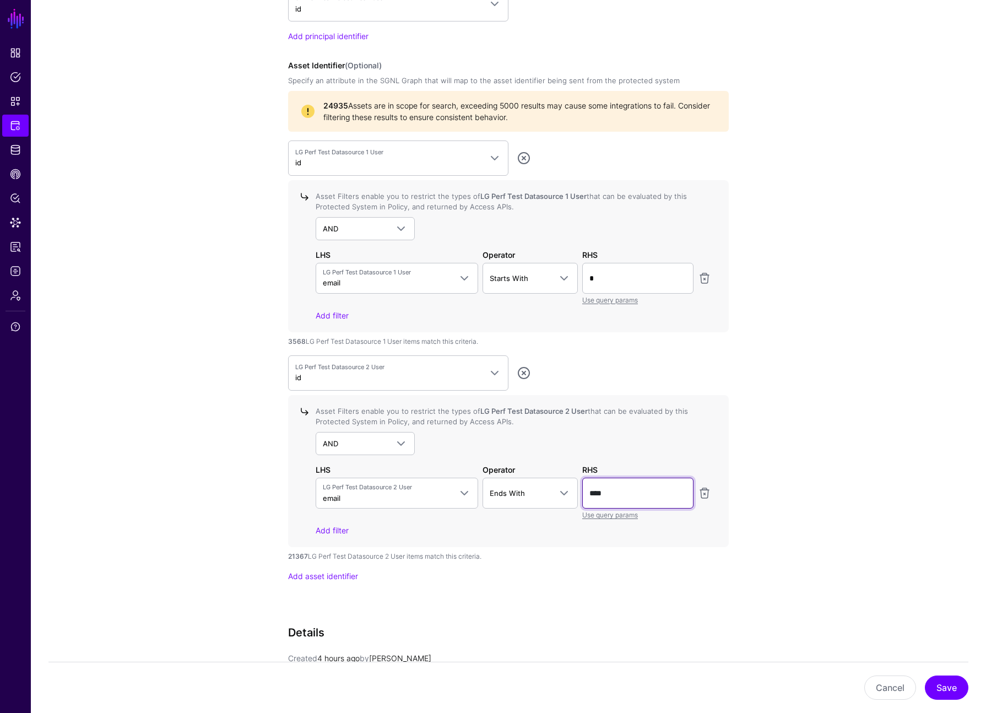
click at [337, 486] on input "****" at bounding box center [637, 493] width 111 height 31
click at [337, 492] on input "****" at bounding box center [637, 493] width 111 height 31
click at [337, 446] on div "AND AND NOT OR" at bounding box center [514, 443] width 396 height 23
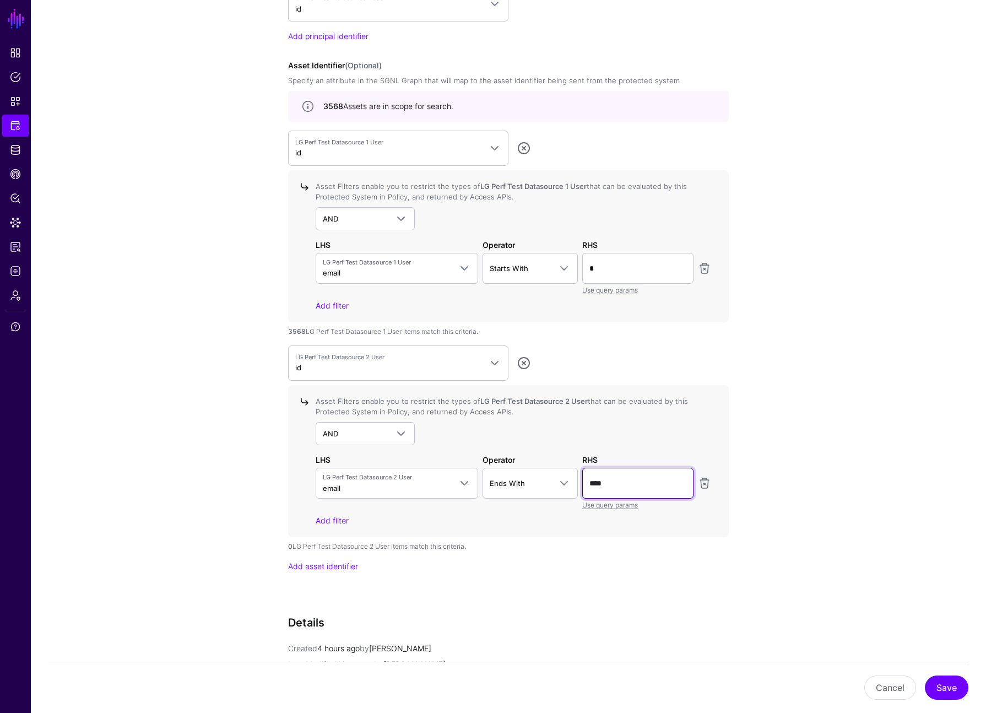
click at [337, 483] on input "****" at bounding box center [637, 483] width 111 height 31
click at [337, 478] on span "LG Perf Test Datasource 2 User" at bounding box center [387, 477] width 128 height 9
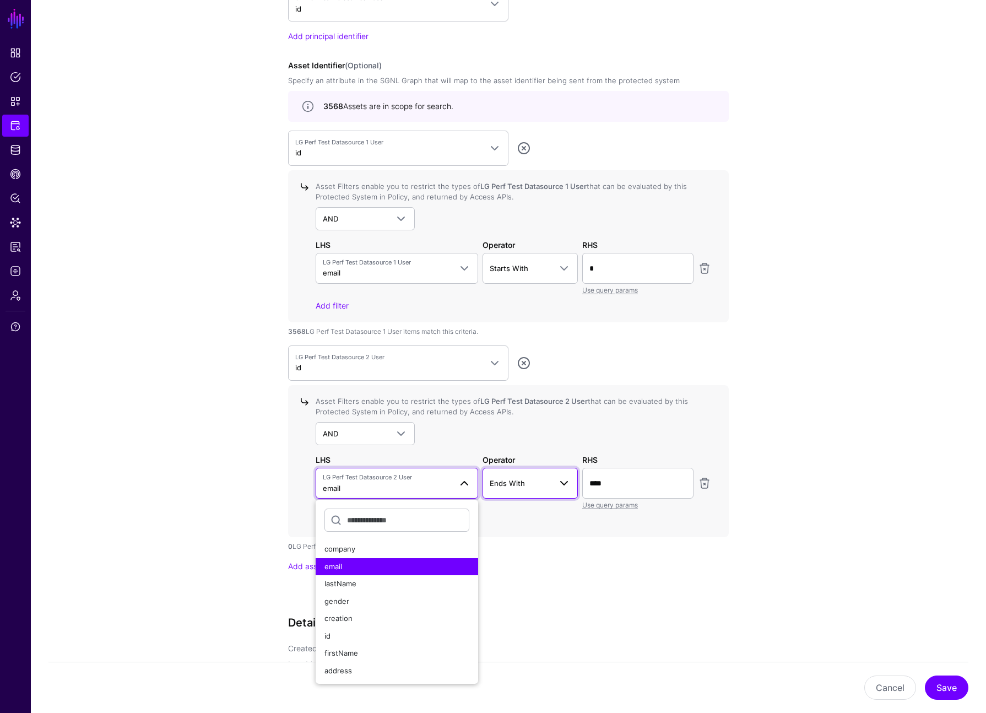
click at [337, 490] on link "Ends With" at bounding box center [531, 483] width 96 height 31
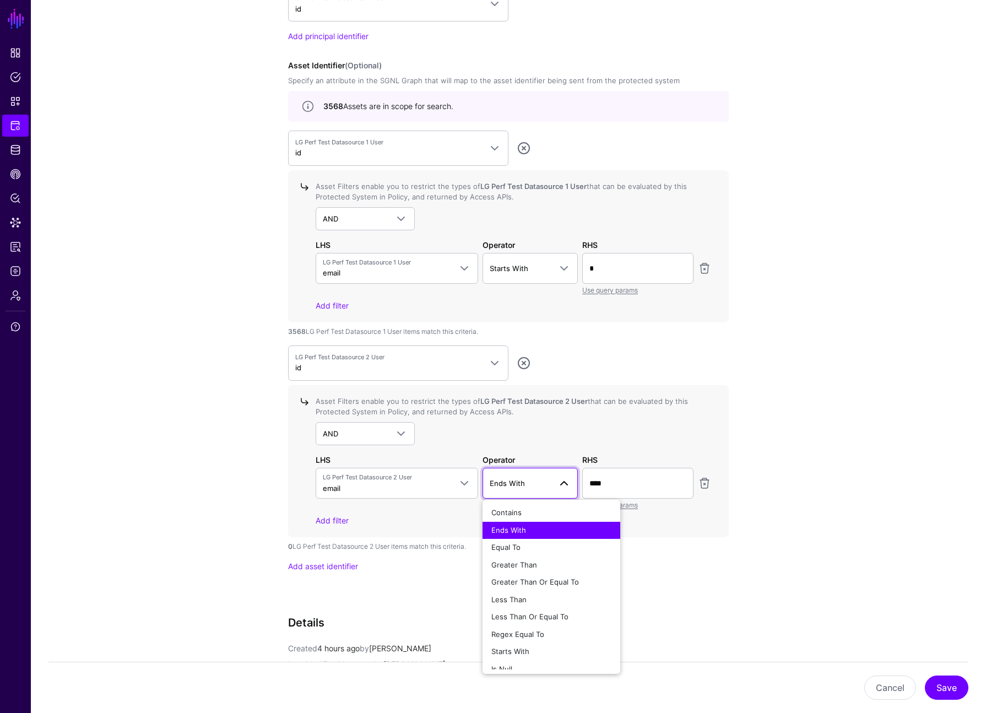
click at [337, 485] on span "Ends With" at bounding box center [521, 483] width 62 height 12
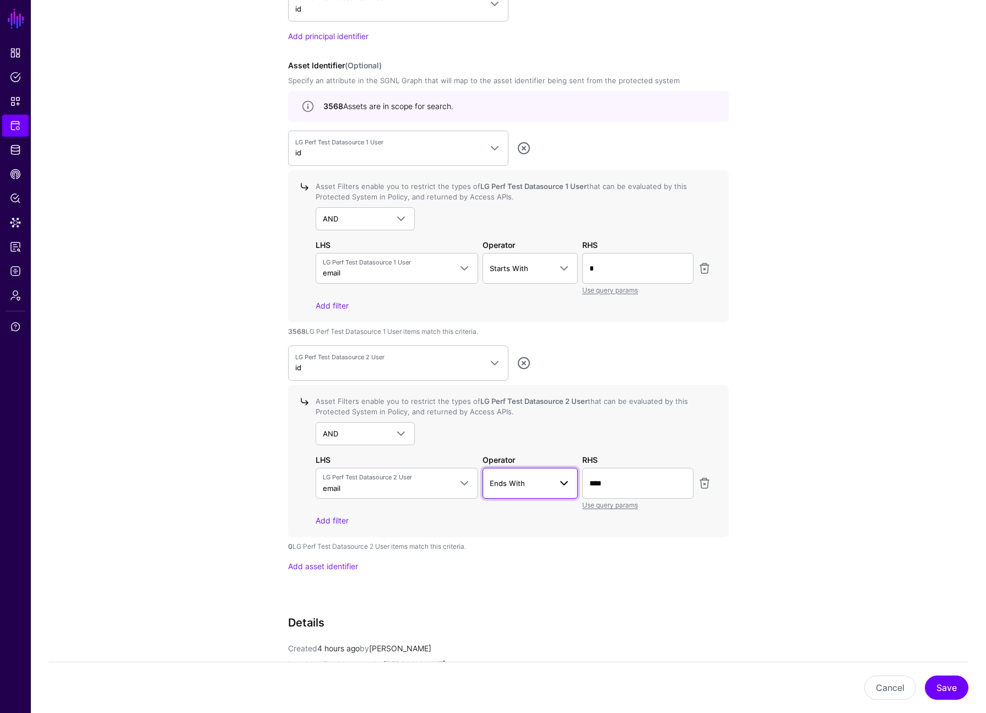
click at [337, 485] on span "Ends With" at bounding box center [521, 483] width 62 height 12
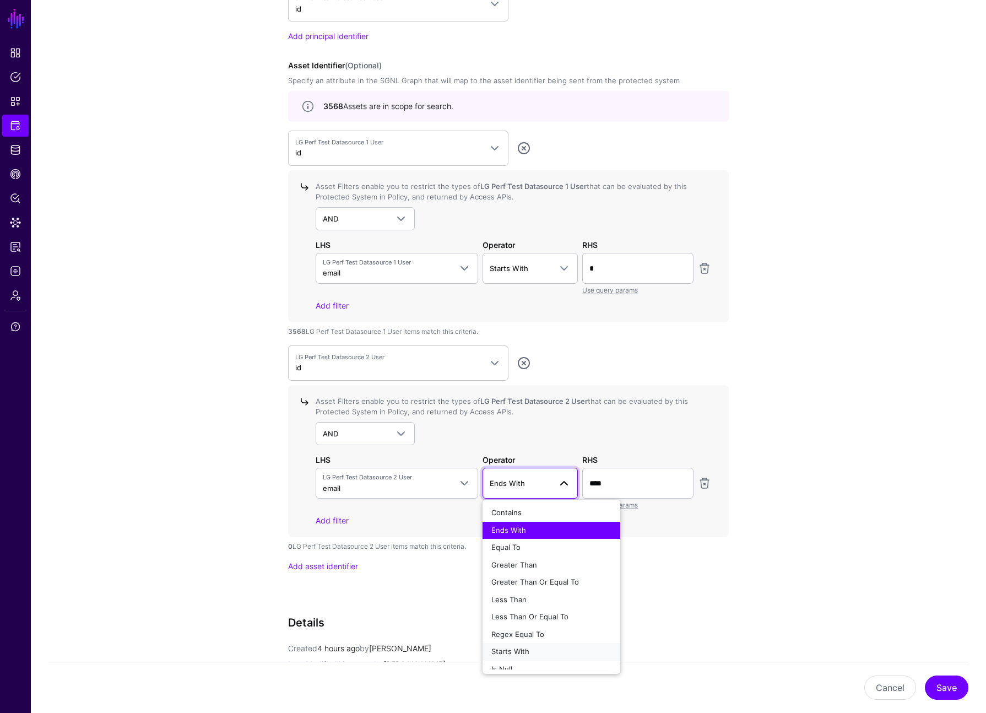
drag, startPoint x: 528, startPoint y: 649, endPoint x: 622, endPoint y: 493, distance: 181.9
click at [337, 649] on span "Starts With" at bounding box center [510, 651] width 38 height 9
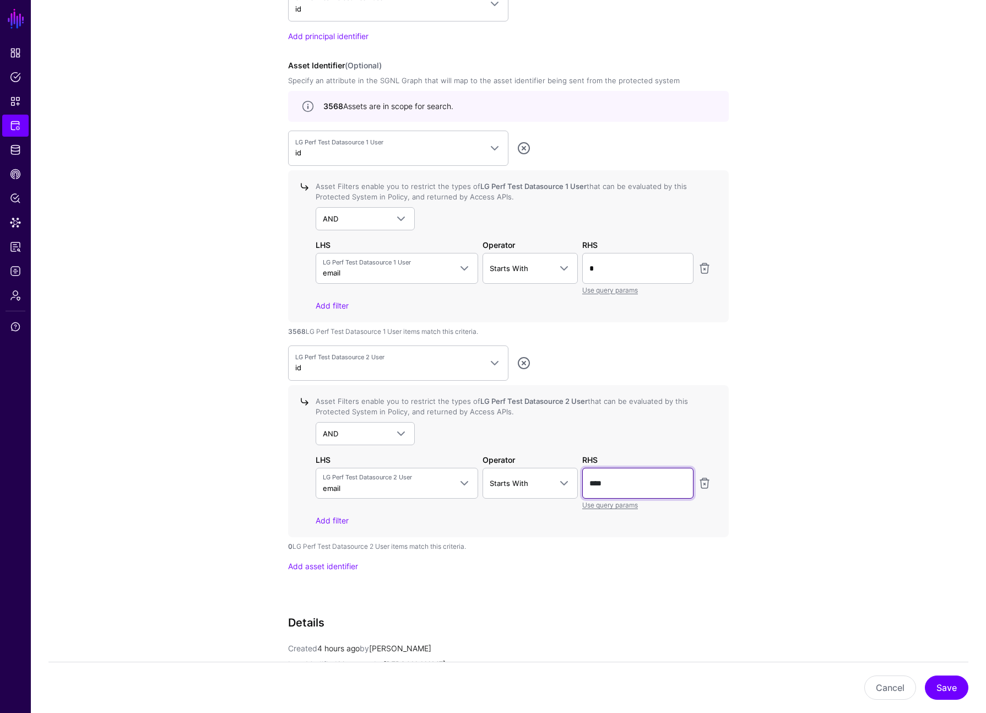
click at [337, 490] on input "****" at bounding box center [637, 483] width 111 height 31
type input "*"
click at [337, 430] on div "AND AND NOT OR" at bounding box center [514, 433] width 396 height 23
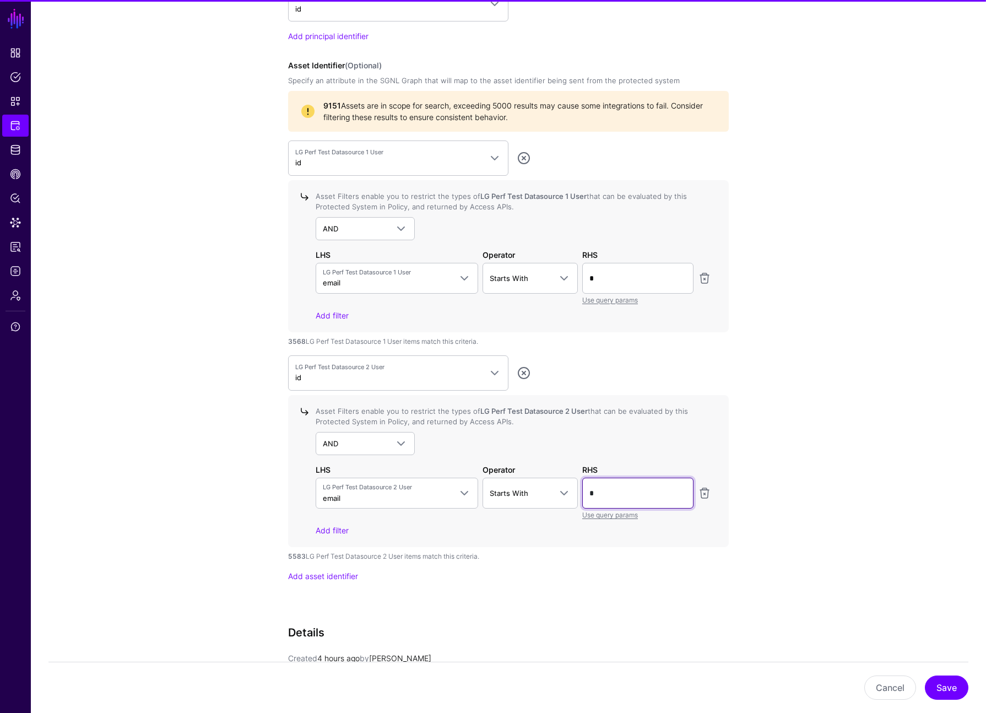
click at [337, 488] on input "*" at bounding box center [637, 493] width 111 height 31
type input "*"
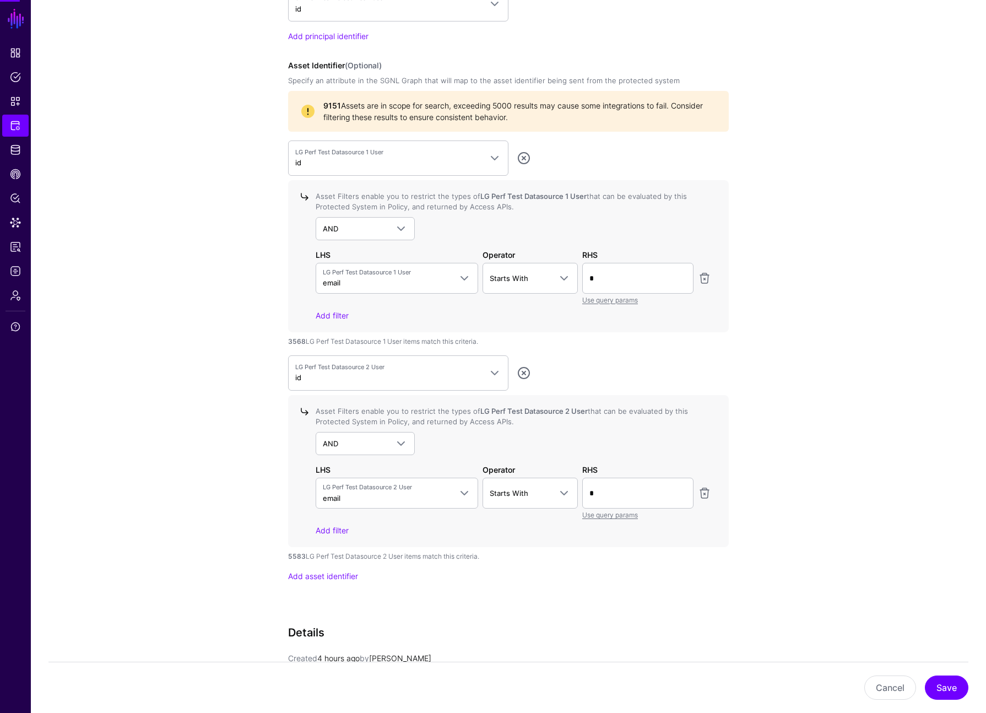
click at [337, 427] on div "Asset Filters enable you to restrict the types of LG Perf Test Datasource 2 Use…" at bounding box center [514, 416] width 396 height 21
click at [337, 489] on input "*" at bounding box center [637, 493] width 111 height 31
type input "*"
click at [337, 459] on div "Asset Filters enable you to restrict the types of LG Perf Test Datasource 2 Use…" at bounding box center [511, 471] width 400 height 130
click at [337, 478] on input "*" at bounding box center [637, 493] width 111 height 31
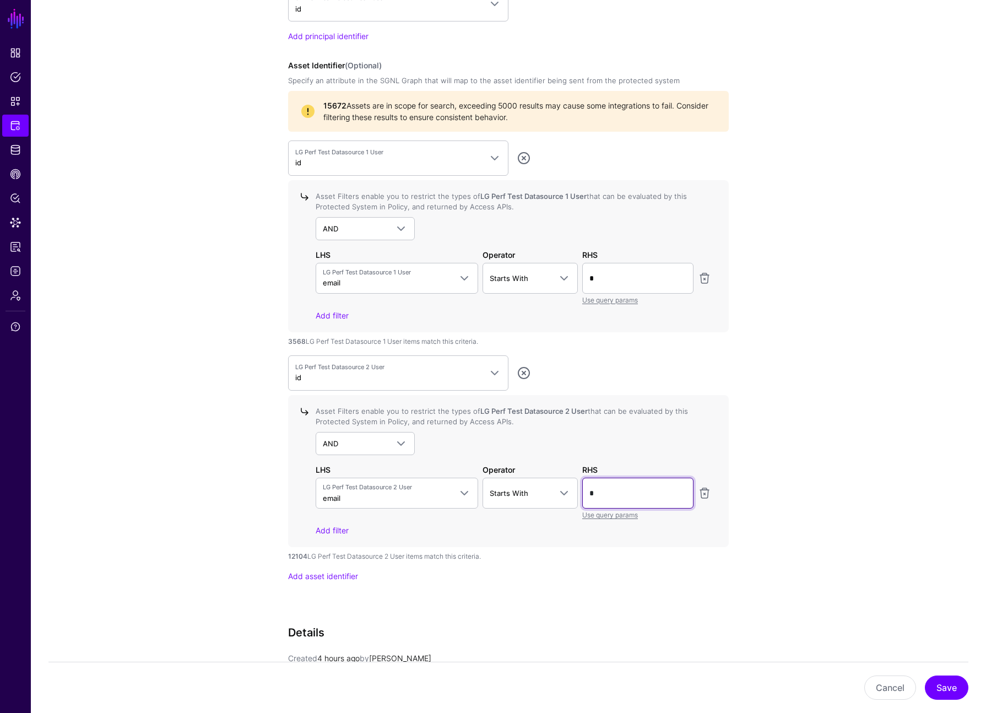
click at [337, 487] on input "*" at bounding box center [637, 493] width 111 height 31
type input "*"
click at [337, 442] on div "AND AND NOT OR" at bounding box center [514, 443] width 396 height 23
click at [337, 575] on link "Add asset identifier" at bounding box center [323, 575] width 70 height 9
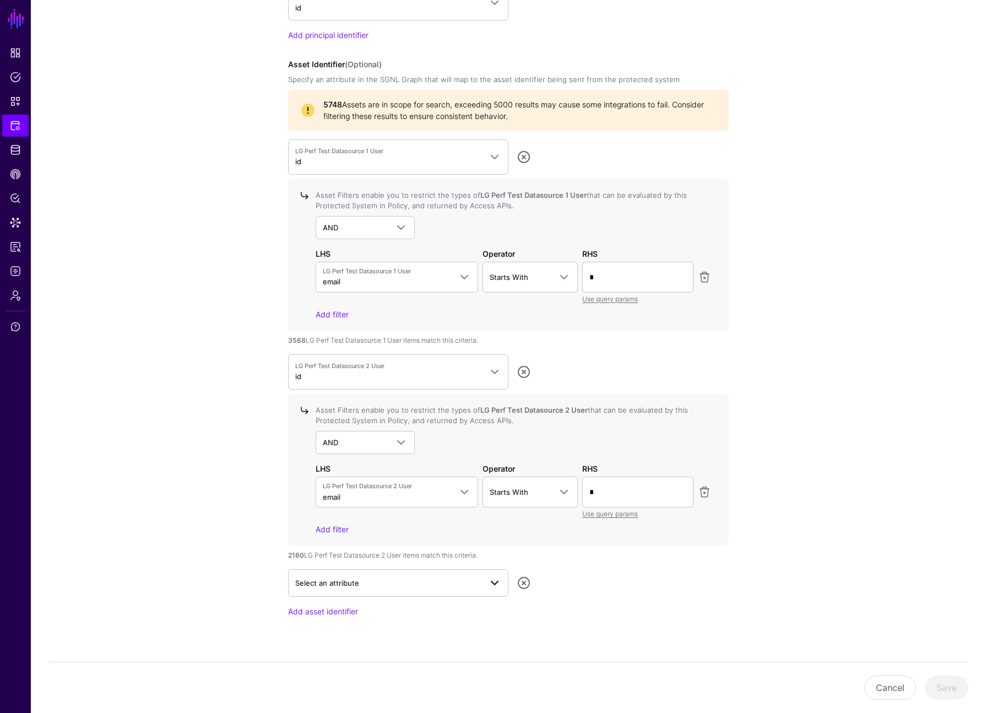
scroll to position [957, 0]
click at [337, 575] on span "Select an attribute" at bounding box center [398, 581] width 206 height 13
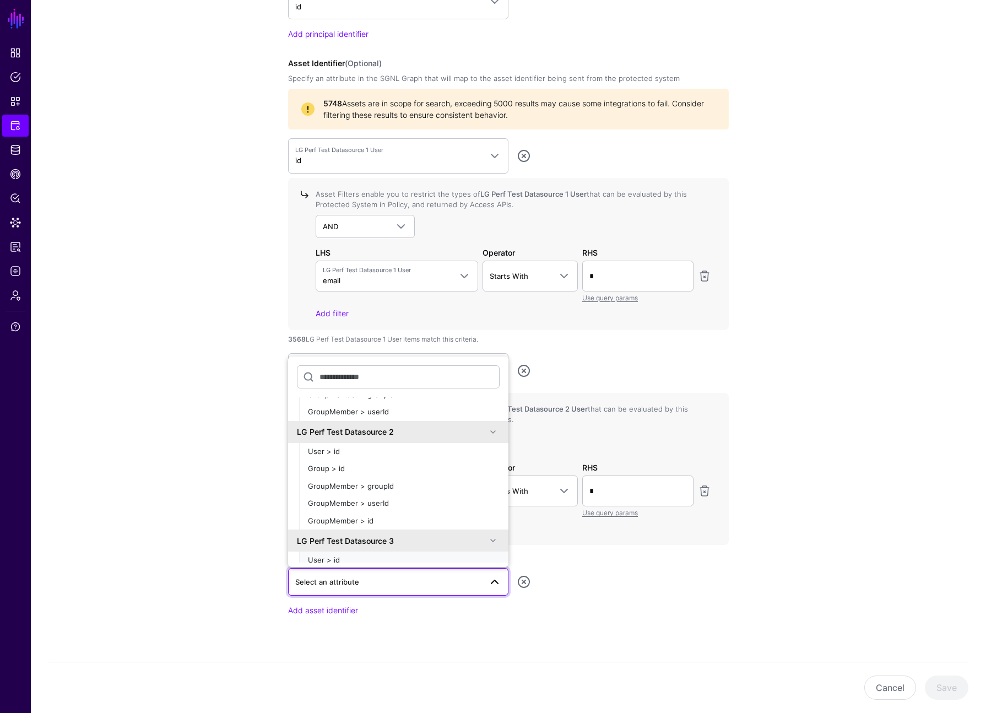
scroll to position [86, 0]
click at [337, 555] on div "User > id" at bounding box center [404, 559] width 192 height 11
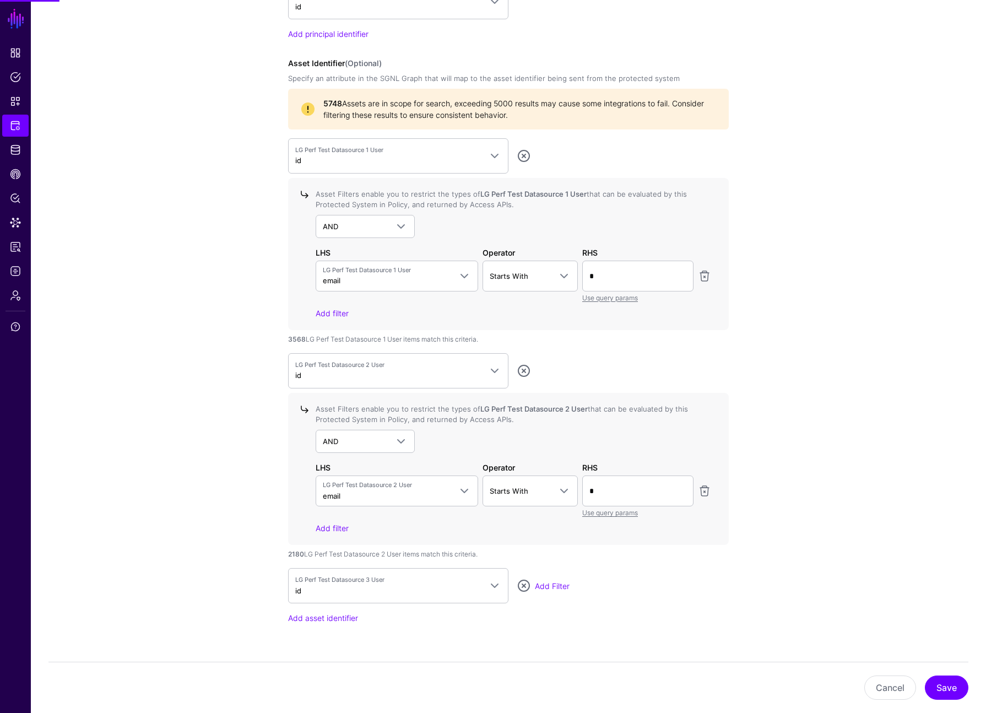
click at [337, 527] on div "Add filter" at bounding box center [514, 528] width 396 height 12
click at [337, 583] on link "Add Filter" at bounding box center [552, 583] width 35 height 9
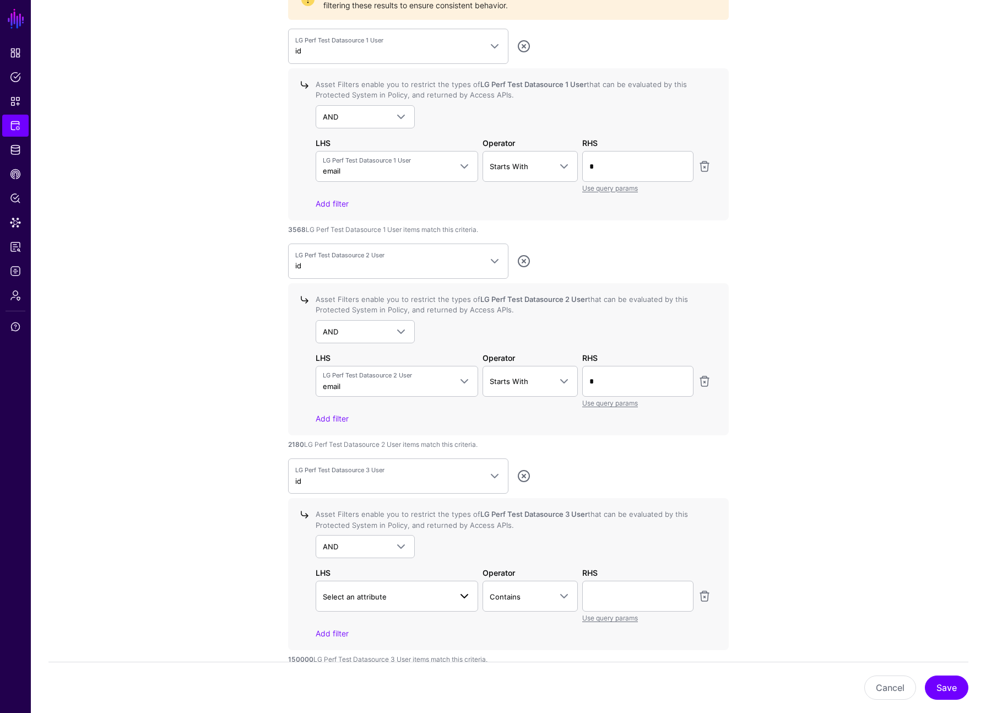
scroll to position [1068, 0]
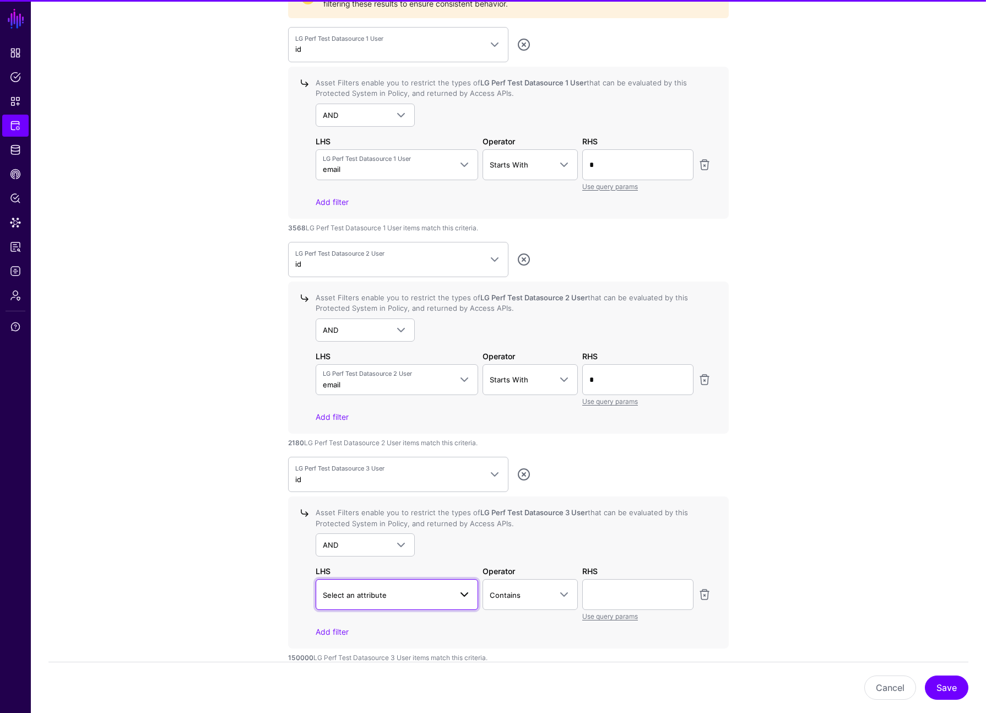
click at [337, 588] on span "Select an attribute" at bounding box center [397, 594] width 148 height 13
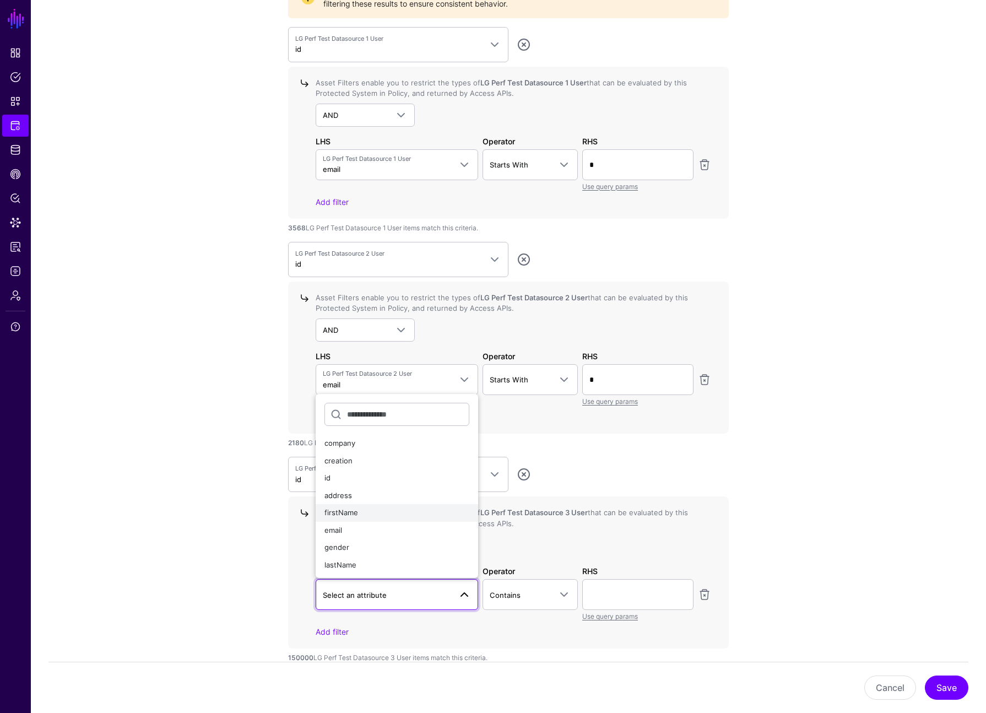
click at [337, 519] on button "firstName" at bounding box center [397, 513] width 163 height 18
click at [337, 581] on link "LG Perf Test Datasource 3 User firstName" at bounding box center [397, 594] width 163 height 31
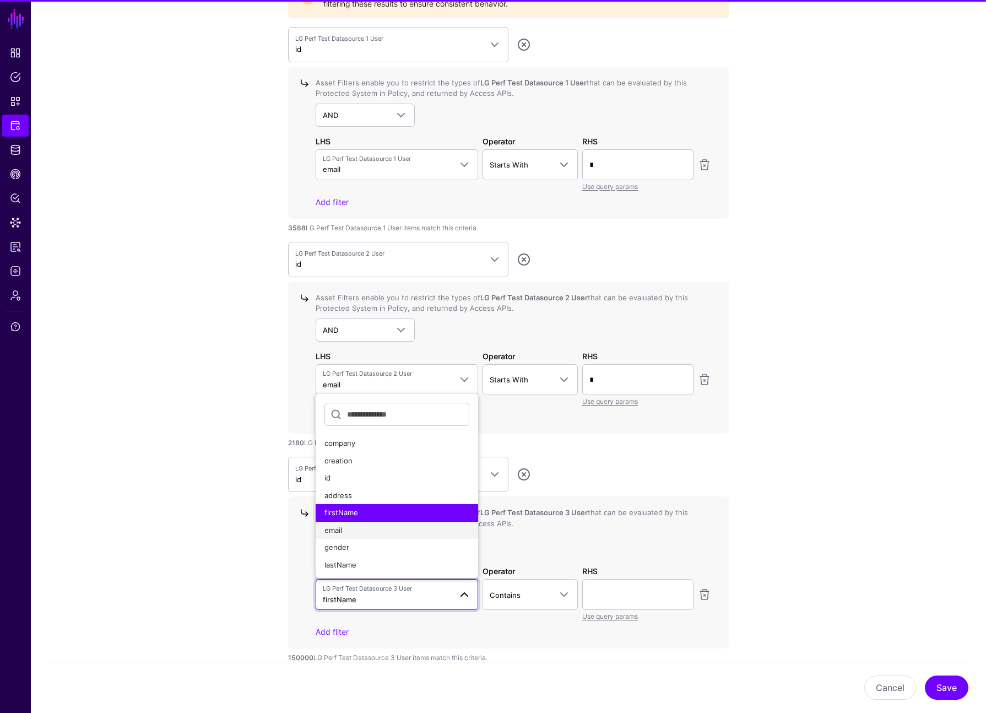
click at [337, 531] on div "email" at bounding box center [396, 530] width 145 height 11
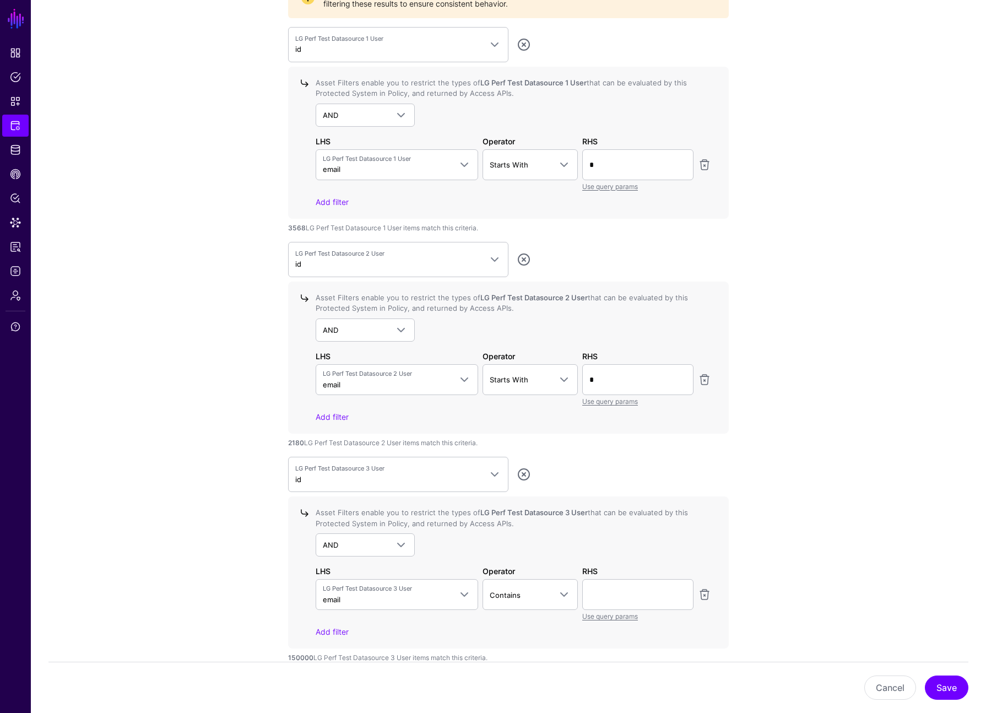
click at [337, 528] on div "Asset Filters enable you to restrict the types of LG Perf Test Datasource 3 Use…" at bounding box center [514, 517] width 396 height 21
click at [337, 596] on span "Contains" at bounding box center [521, 595] width 62 height 12
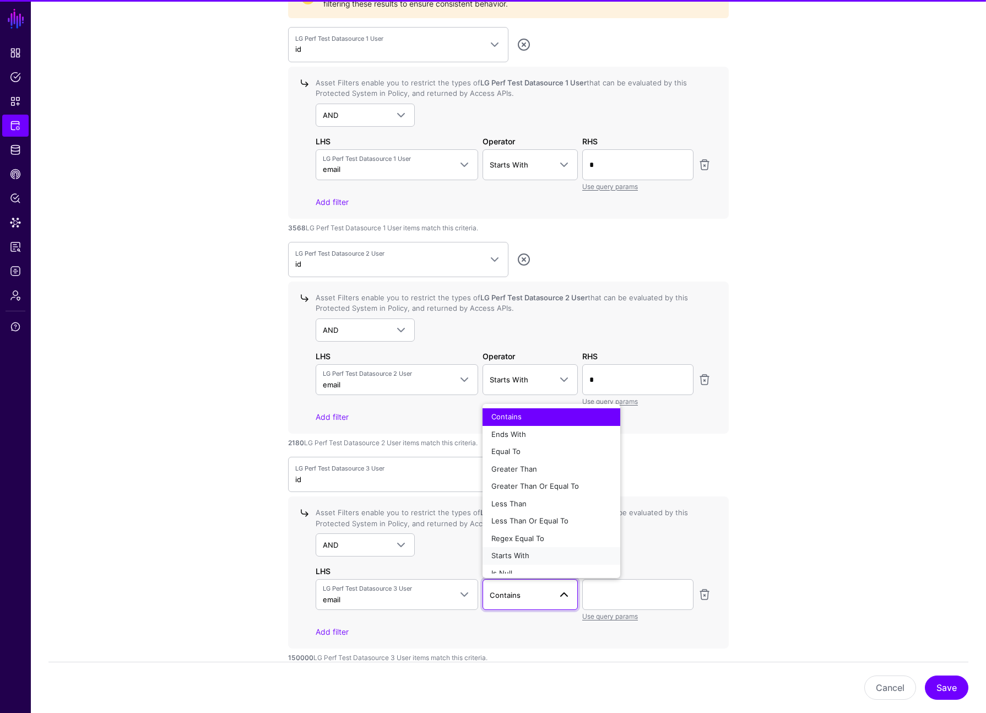
drag, startPoint x: 537, startPoint y: 551, endPoint x: 573, endPoint y: 571, distance: 41.2
click at [337, 551] on div "Starts With" at bounding box center [551, 555] width 120 height 11
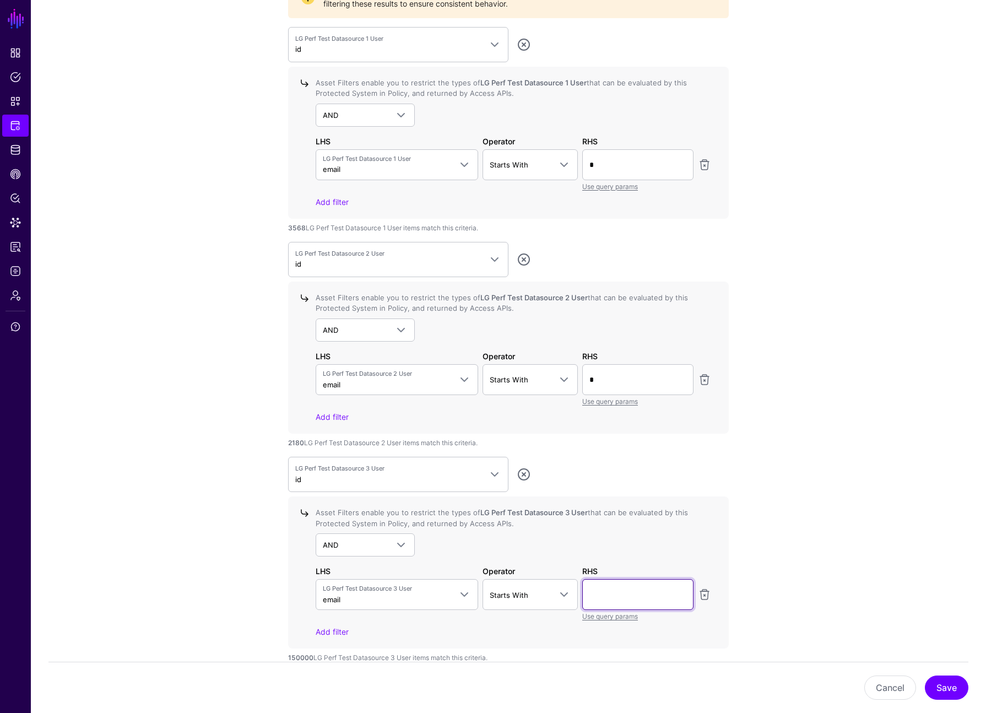
click at [337, 603] on input "text" at bounding box center [637, 594] width 111 height 31
type input "*"
click at [337, 564] on div "Asset Filters enable you to restrict the types of LG Perf Test Datasource 3 Use…" at bounding box center [511, 572] width 400 height 130
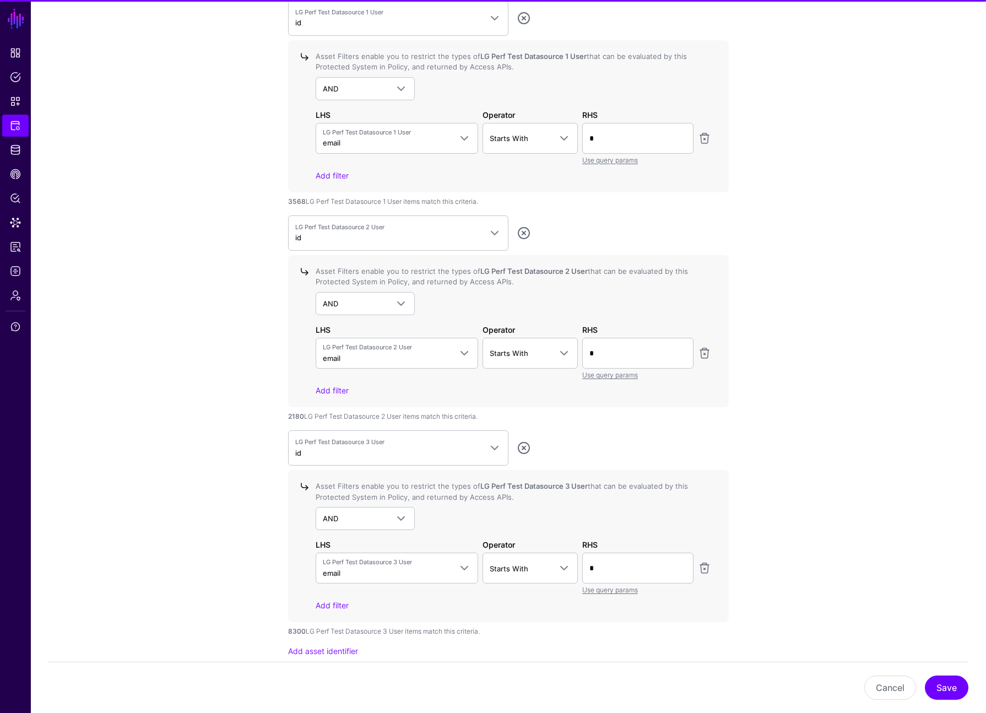
scroll to position [1097, 0]
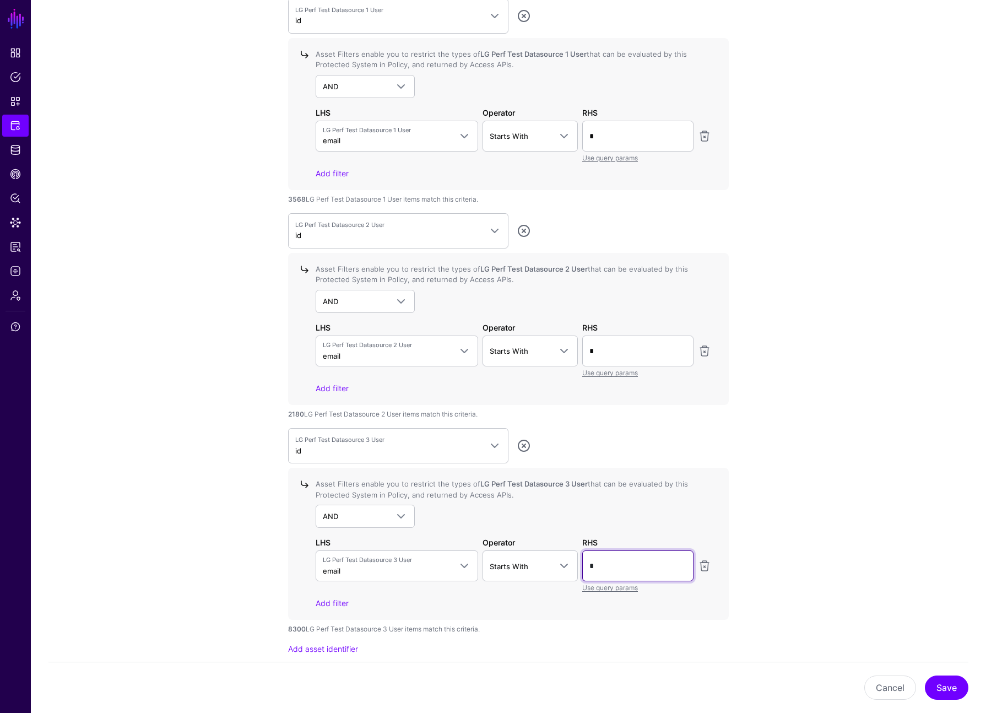
click at [337, 554] on input "*" at bounding box center [637, 565] width 111 height 31
type input "*"
click at [337, 533] on div "Asset Filters enable you to restrict the types of LG Perf Test Datasource 3 Use…" at bounding box center [511, 544] width 400 height 130
click at [337, 559] on input "*" at bounding box center [637, 565] width 111 height 31
type input "*"
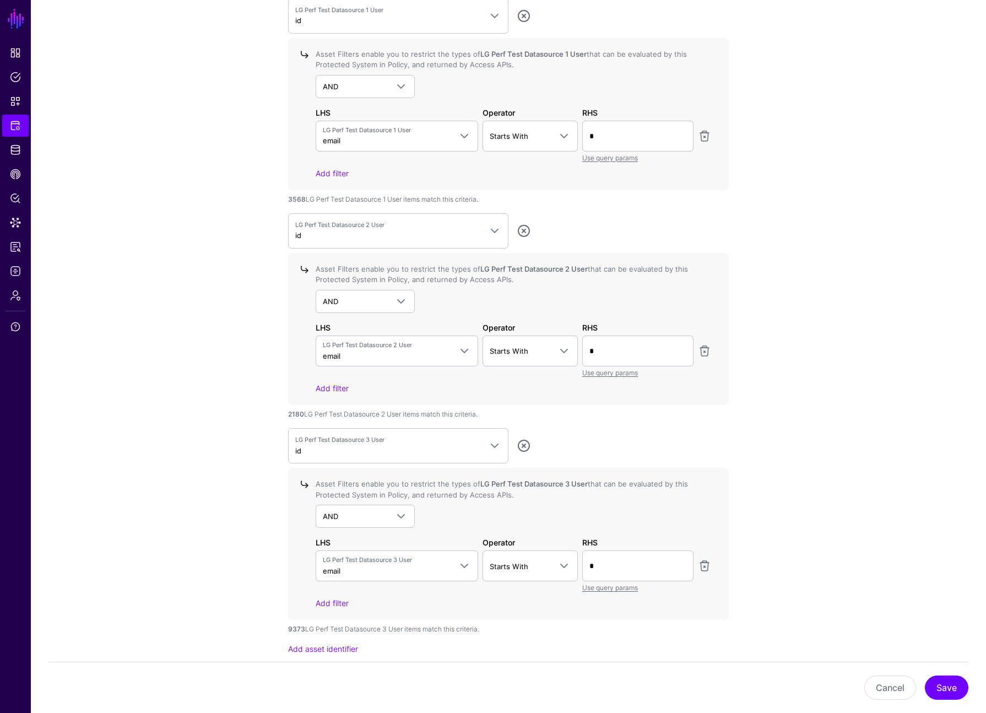
click at [337, 521] on div "AND AND NOT OR" at bounding box center [514, 516] width 396 height 23
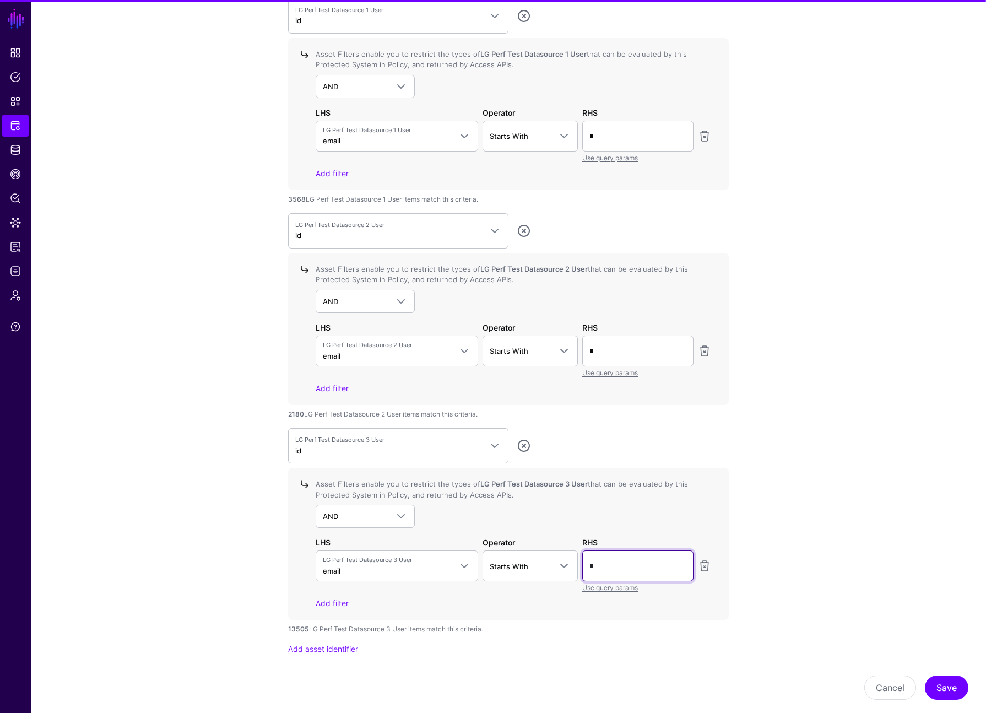
click at [337, 559] on input "*" at bounding box center [637, 565] width 111 height 31
type input "*"
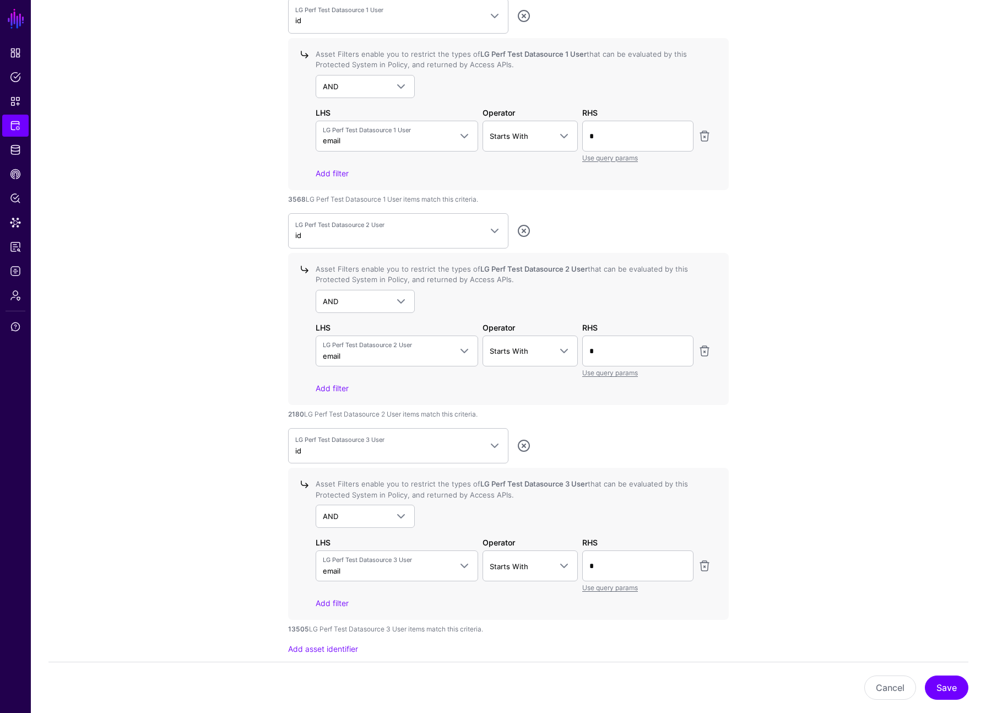
click at [337, 518] on div "AND AND NOT OR" at bounding box center [514, 516] width 396 height 23
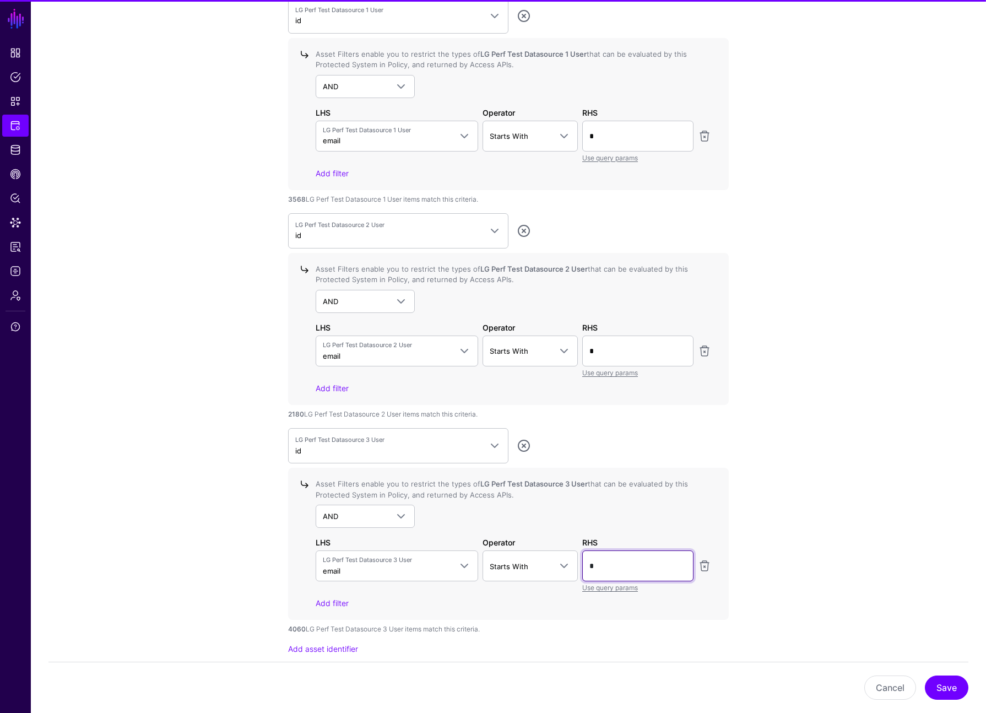
click at [337, 572] on input "*" at bounding box center [637, 565] width 111 height 31
type input "*"
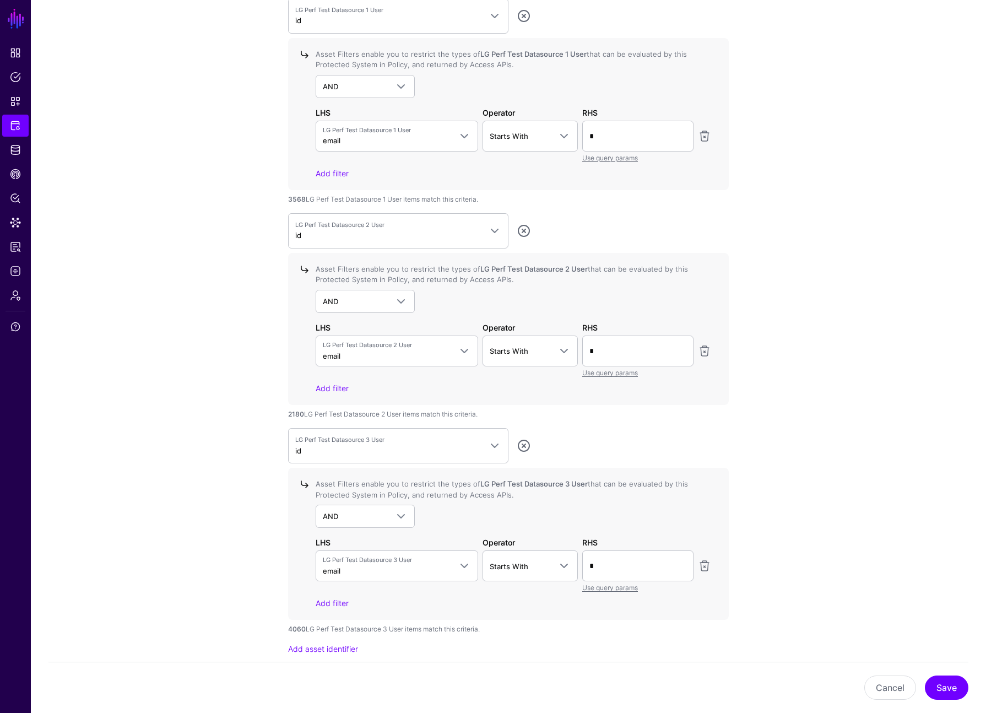
click at [337, 530] on div "Asset Filters enable you to restrict the types of LG Perf Test Datasource 3 Use…" at bounding box center [511, 544] width 400 height 130
click at [337, 566] on input "*" at bounding box center [637, 565] width 111 height 31
type input "*"
click at [337, 510] on div "AND AND NOT OR" at bounding box center [514, 516] width 396 height 23
click at [337, 350] on input "*" at bounding box center [637, 350] width 111 height 31
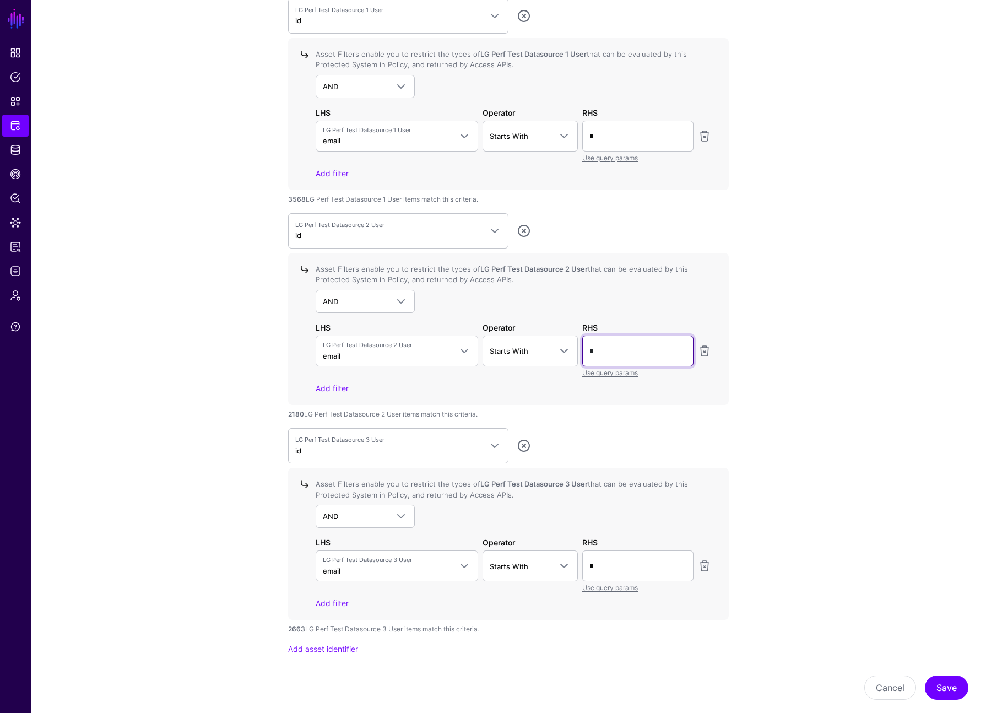
type input "*"
click at [337, 422] on div "LG Perf Test Datasource 1 User id LG Perf Test Datasource 1 User > id Group > i…" at bounding box center [508, 326] width 441 height 657
click at [337, 651] on link "Add asset identifier" at bounding box center [323, 648] width 70 height 9
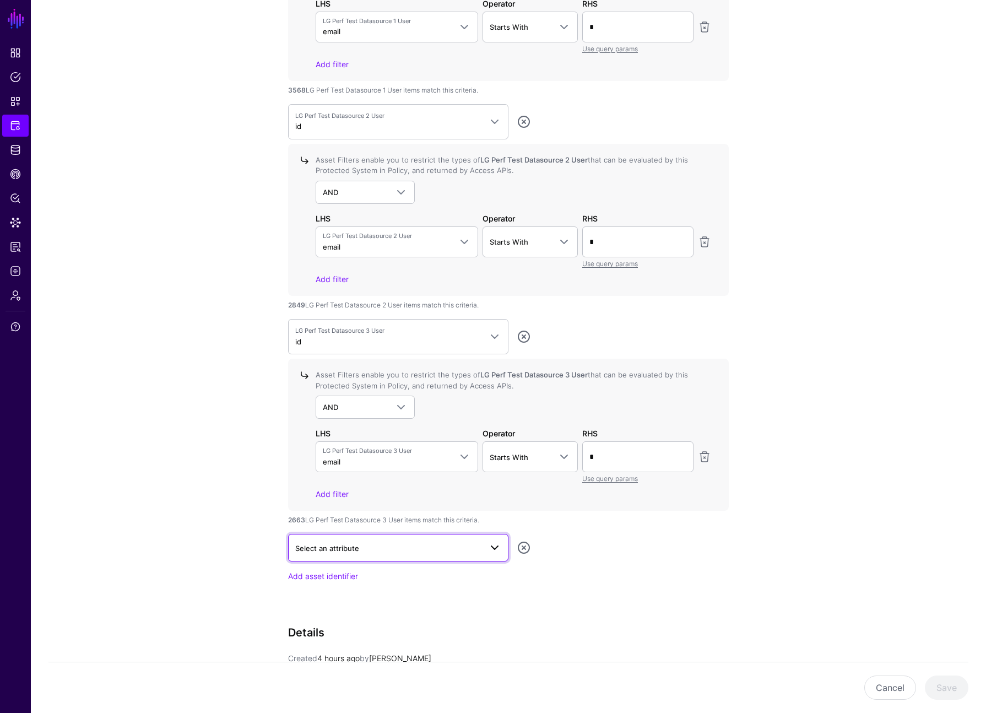
click at [337, 546] on span "Select an attribute" at bounding box center [388, 548] width 186 height 12
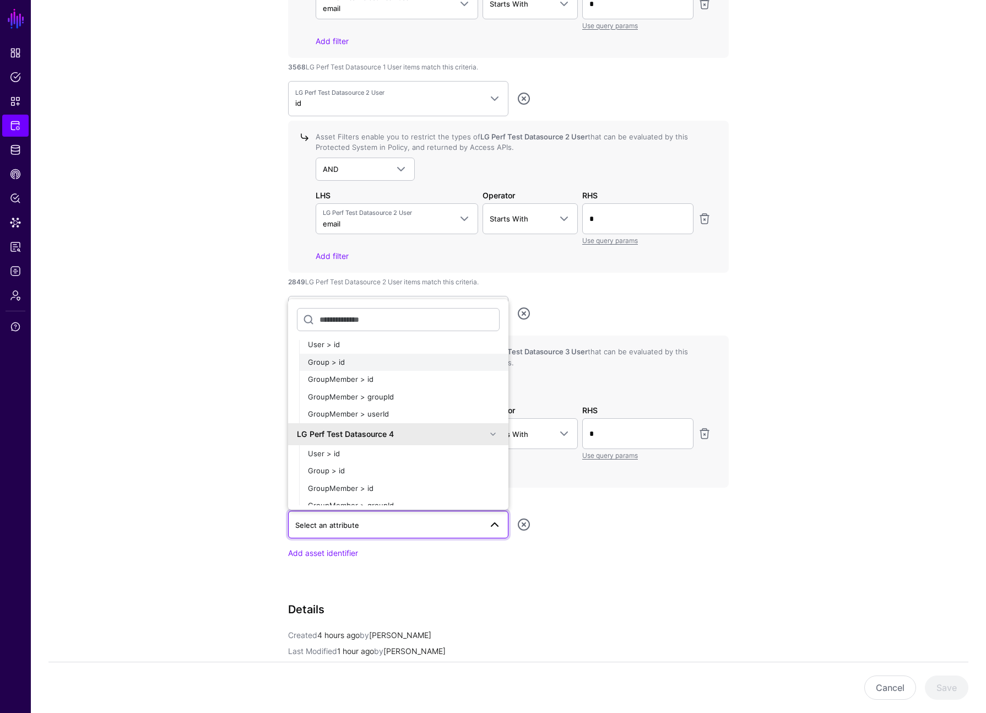
scroll to position [253, 0]
click at [337, 445] on div "User > id" at bounding box center [404, 443] width 192 height 11
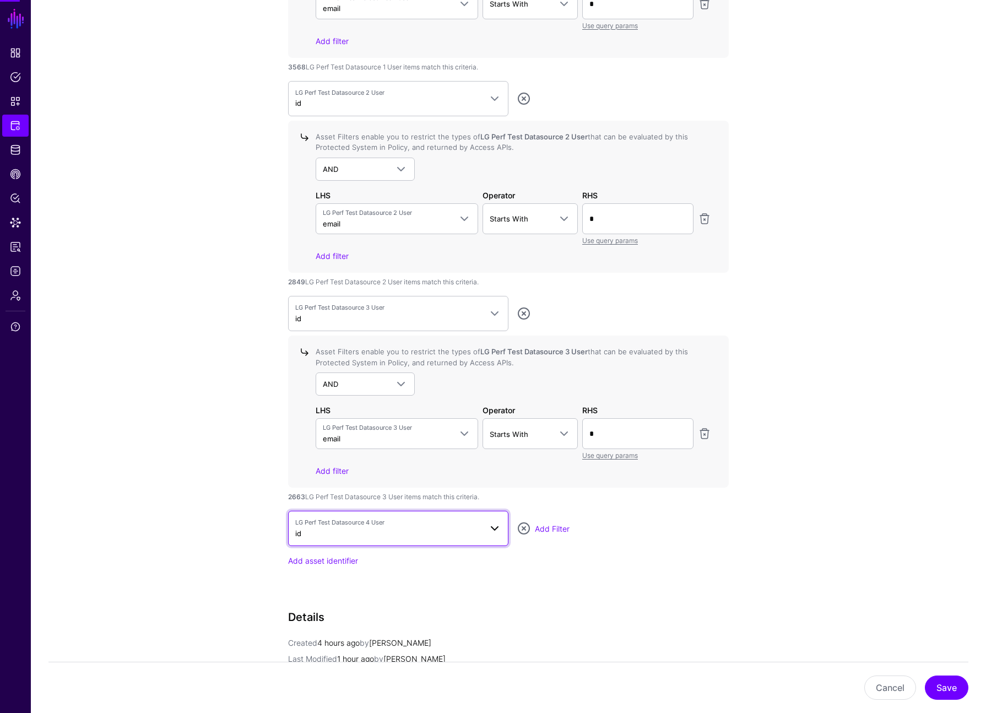
click at [337, 532] on span "LG Perf Test Datasource 4 User id" at bounding box center [388, 528] width 186 height 21
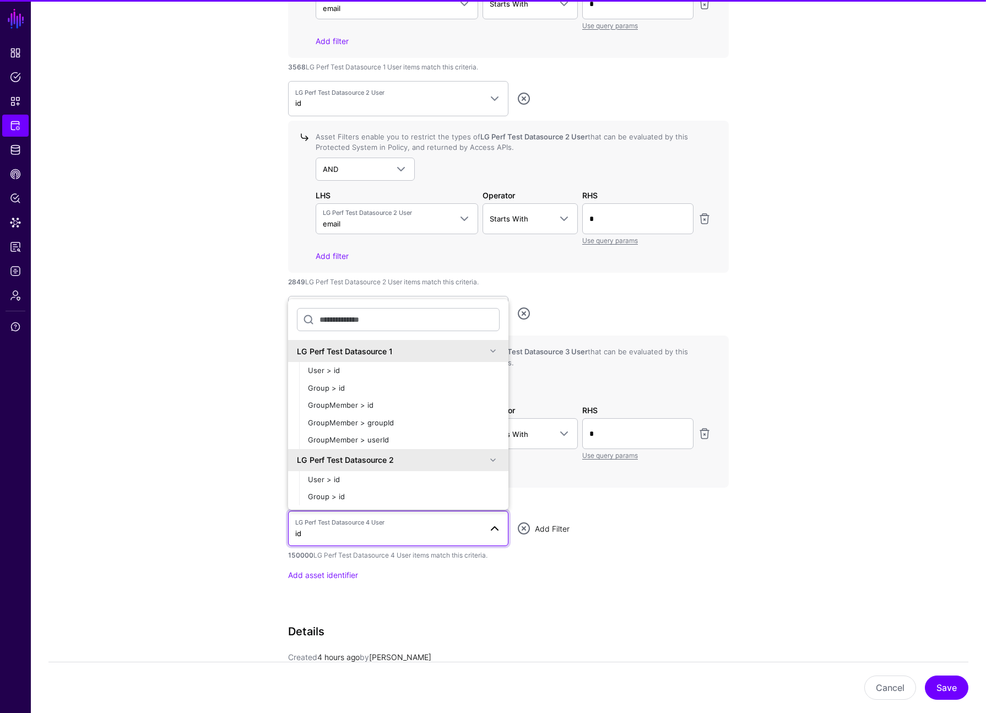
click at [337, 529] on link "Add Filter" at bounding box center [552, 528] width 35 height 9
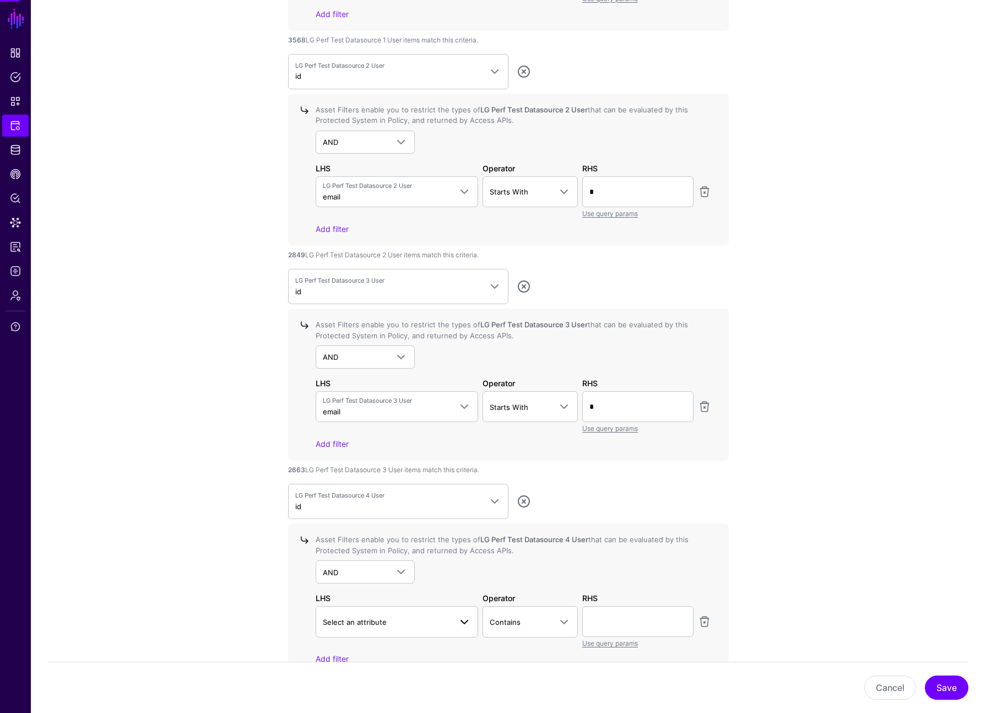
scroll to position [1258, 0]
click at [337, 621] on span "Select an attribute" at bounding box center [387, 620] width 128 height 12
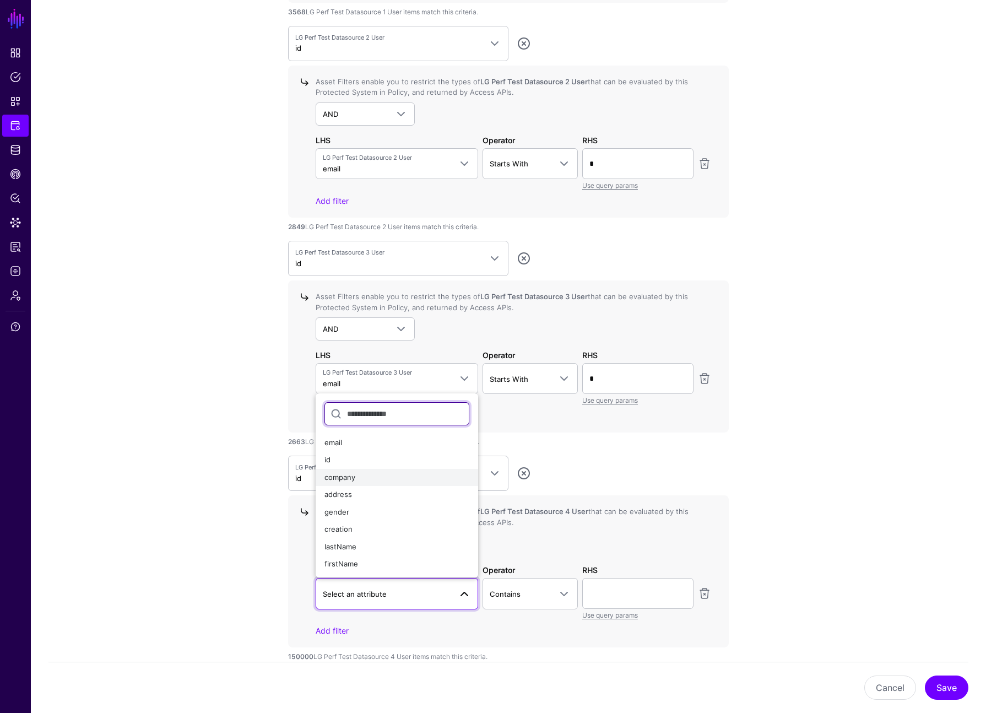
scroll to position [1287, 0]
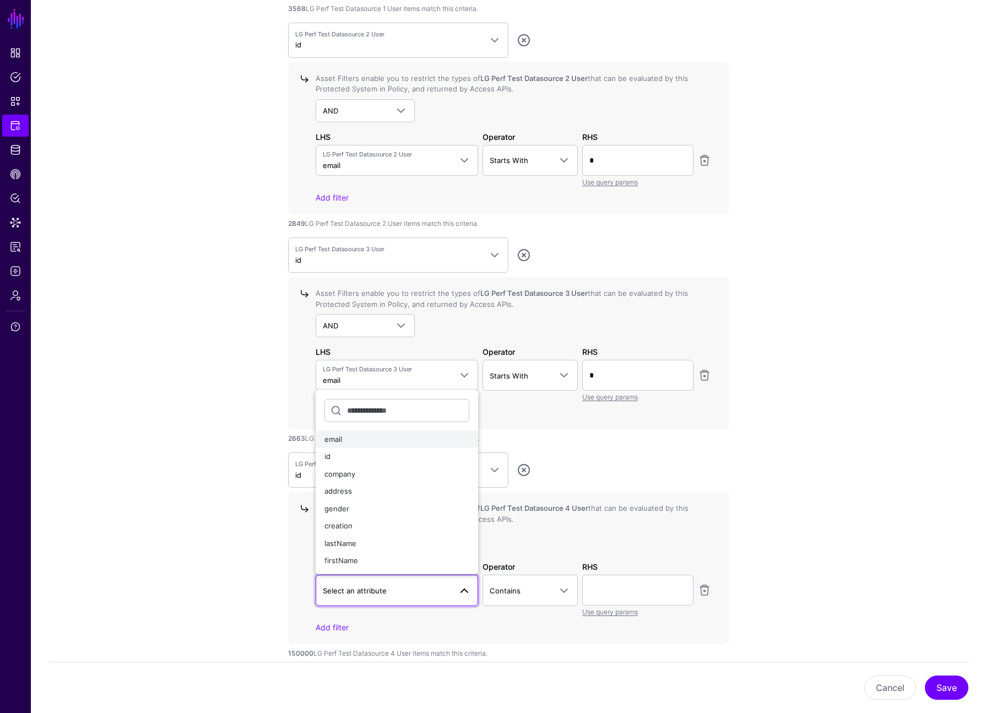
click at [337, 446] on button "email" at bounding box center [397, 440] width 163 height 18
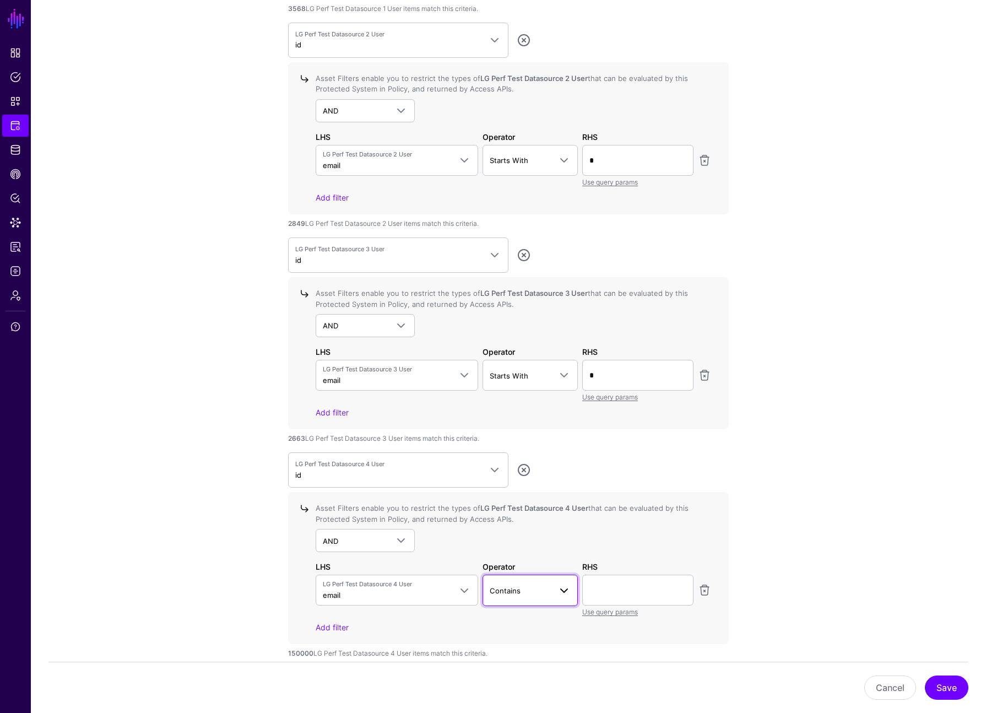
click at [337, 601] on link "Contains" at bounding box center [531, 590] width 96 height 31
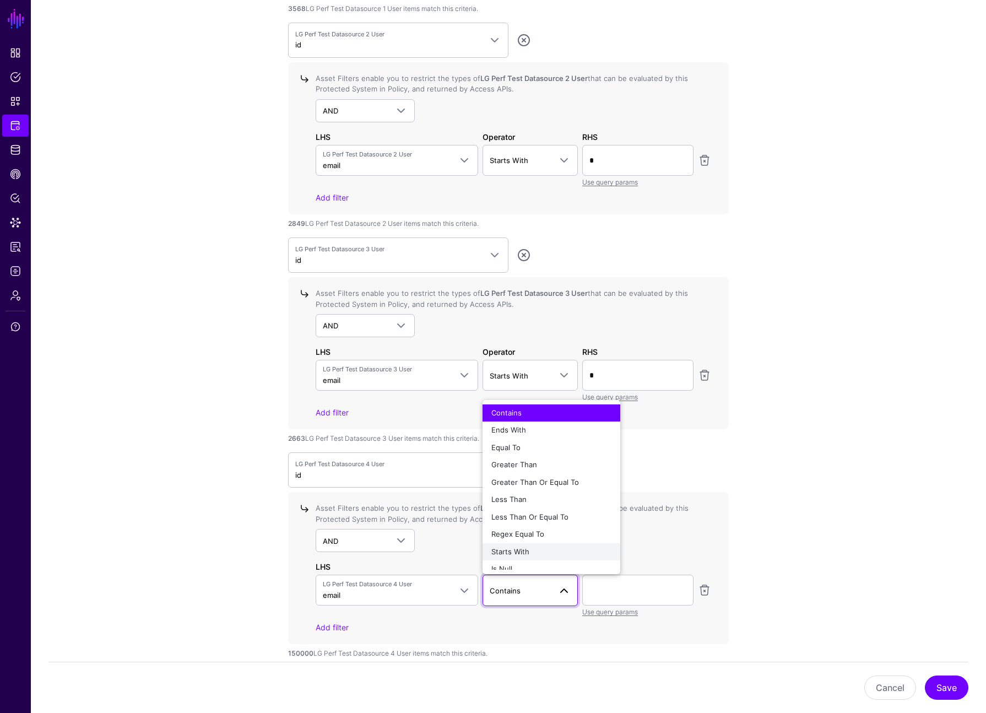
click at [337, 553] on div "Starts With" at bounding box center [551, 551] width 120 height 11
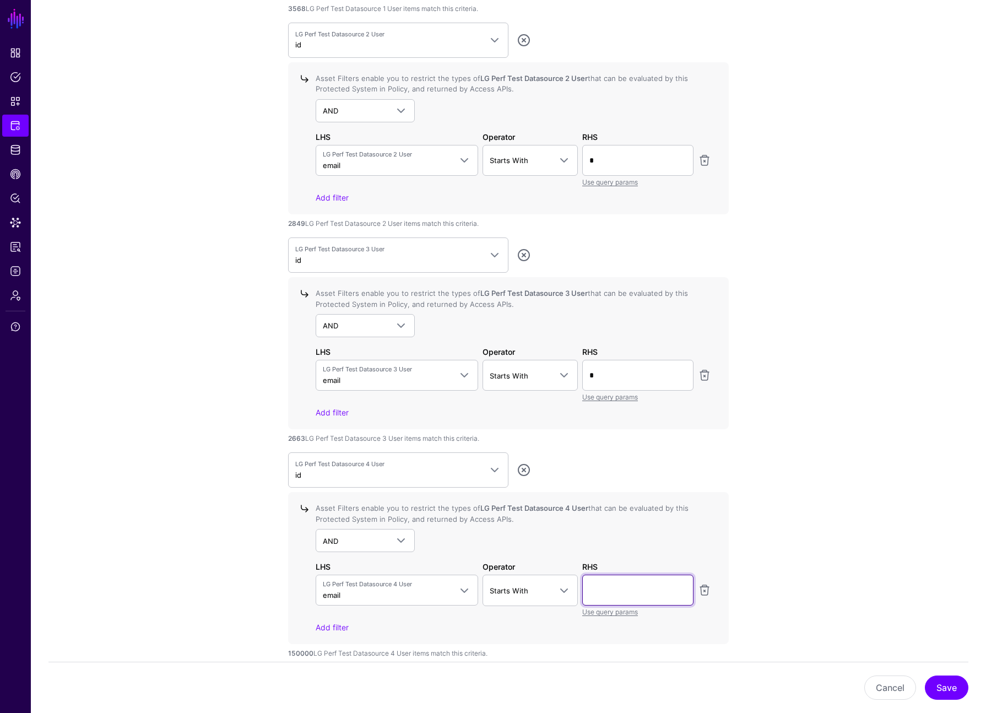
click at [337, 586] on input "text" at bounding box center [637, 590] width 111 height 31
click at [337, 592] on input "text" at bounding box center [637, 587] width 111 height 31
type input "*"
click at [337, 555] on div "Asset Filters enable you to restrict the types of LG Perf Test Datasource 4 Use…" at bounding box center [511, 566] width 400 height 130
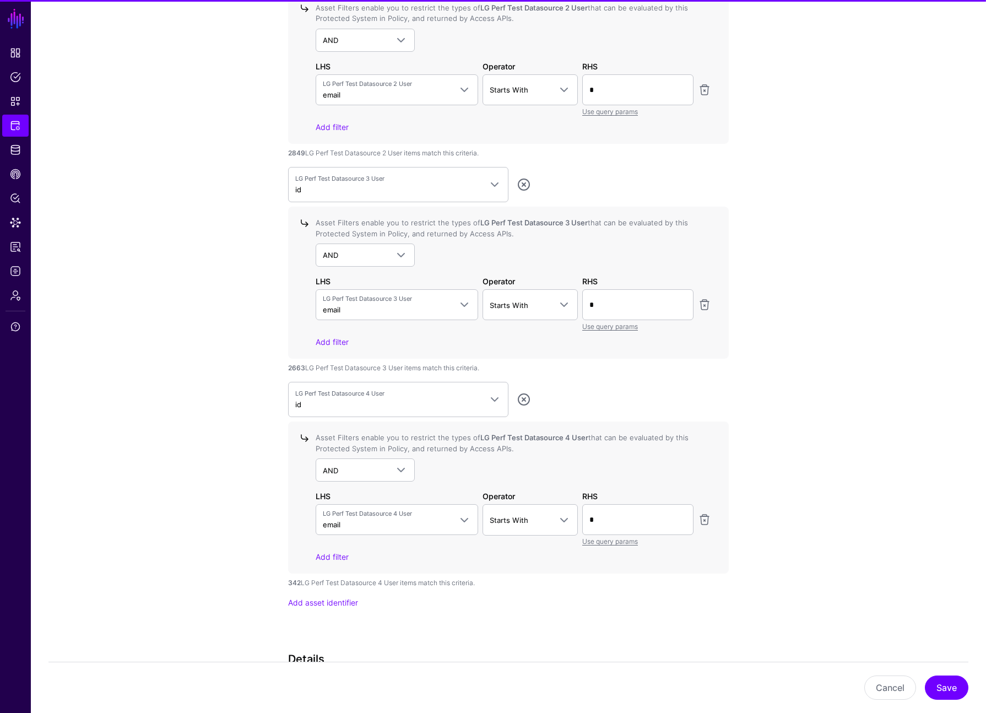
scroll to position [1360, 0]
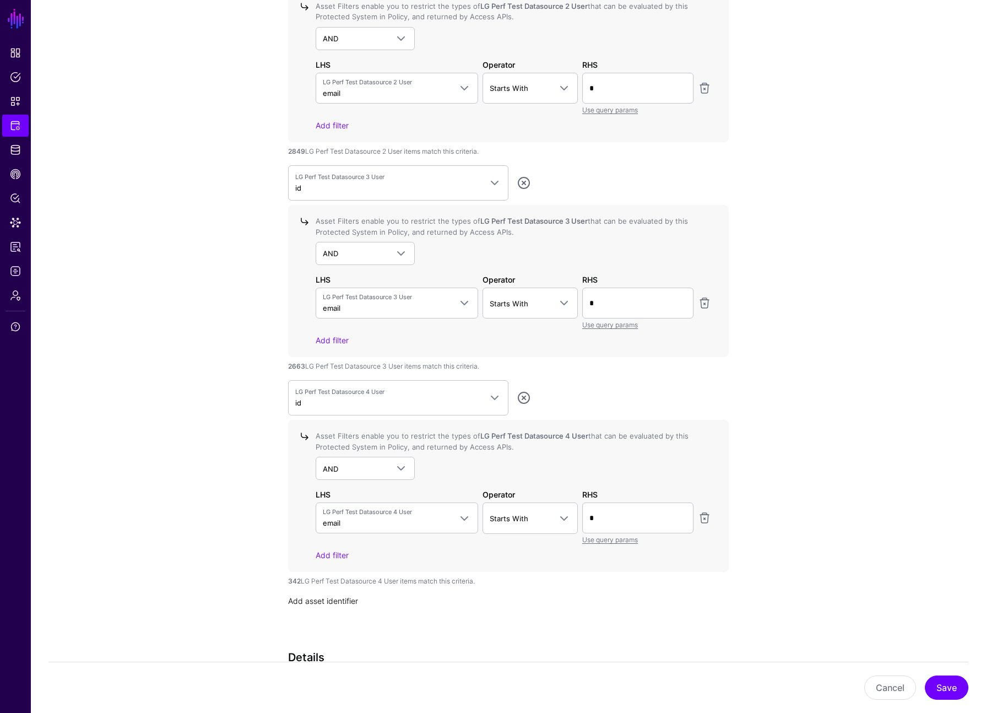
click at [327, 602] on link "Add asset identifier" at bounding box center [323, 600] width 70 height 9
click at [337, 611] on span "Select an attribute" at bounding box center [388, 609] width 186 height 12
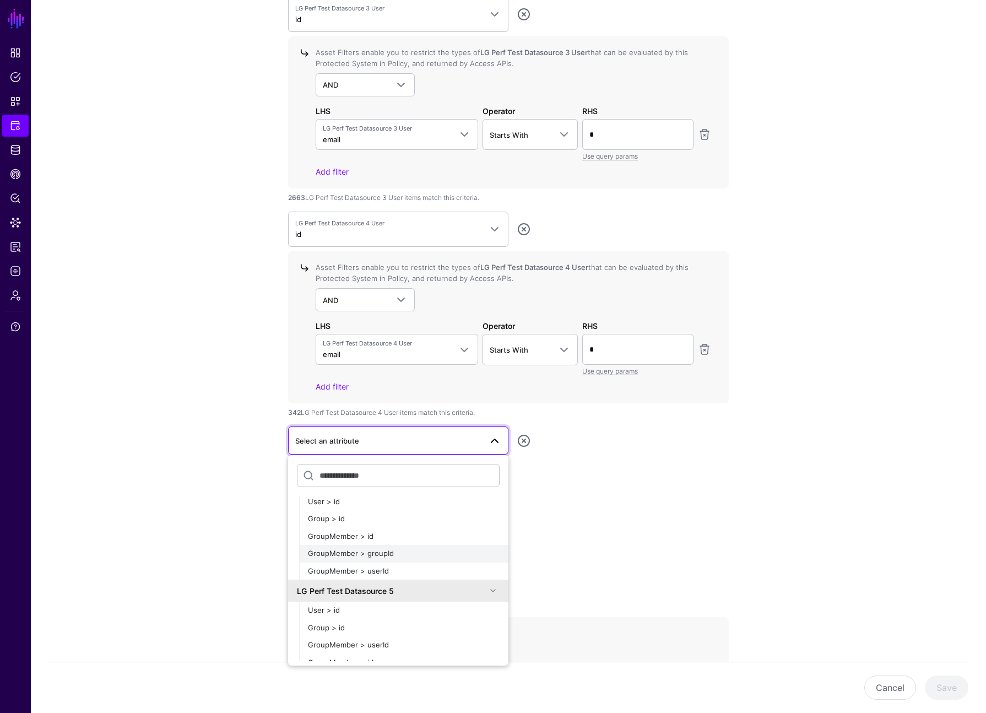
scroll to position [390, 0]
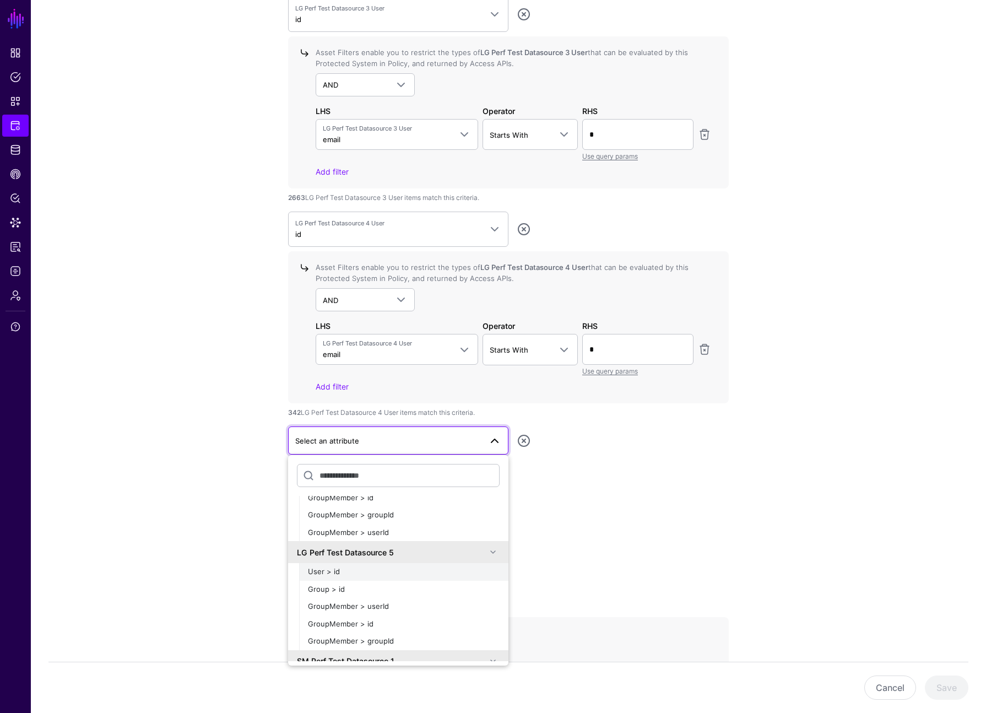
click at [337, 573] on div "User > id" at bounding box center [404, 571] width 192 height 11
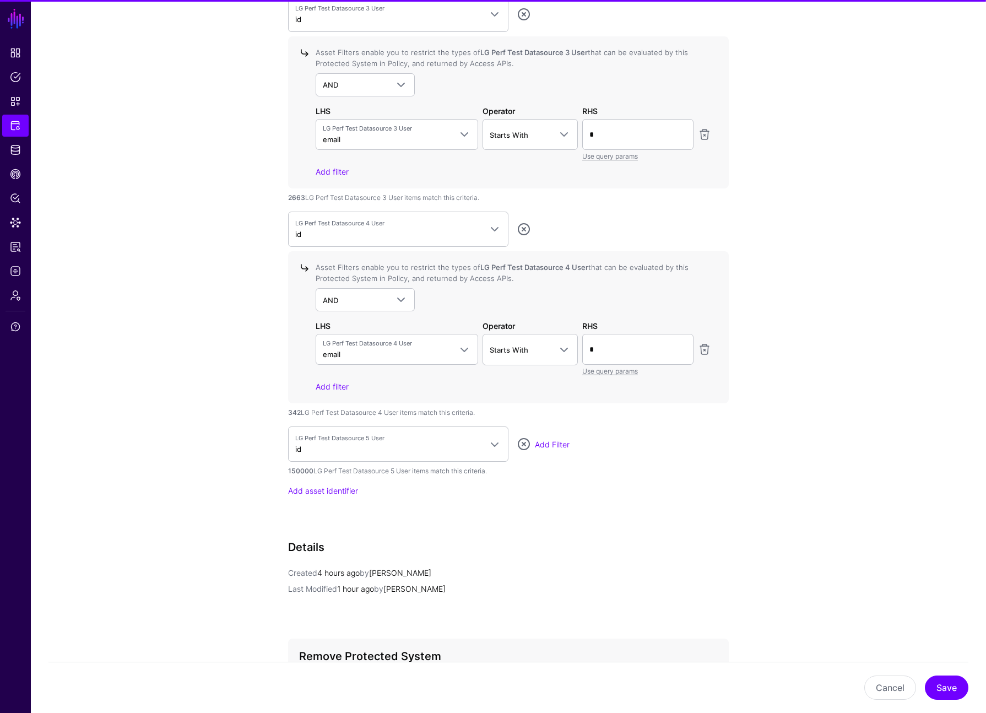
click at [337, 436] on div "LG Perf Test Datasource 5 User id LG Perf Test Datasource 1 User > id Group > i…" at bounding box center [508, 443] width 441 height 35
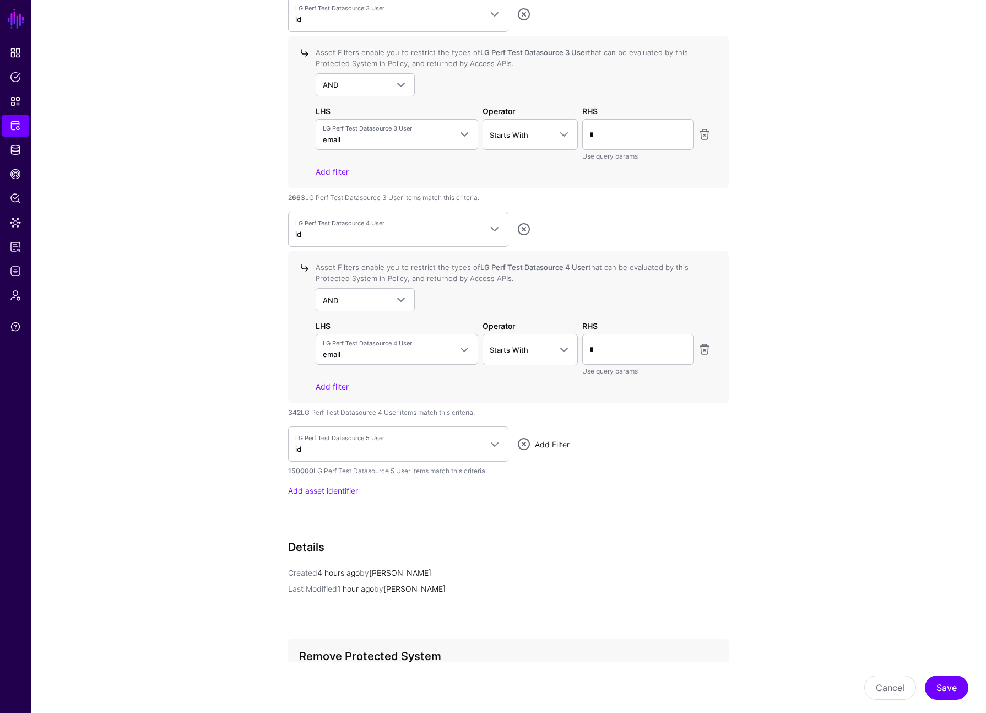
click at [337, 443] on link "Add Filter" at bounding box center [552, 444] width 35 height 9
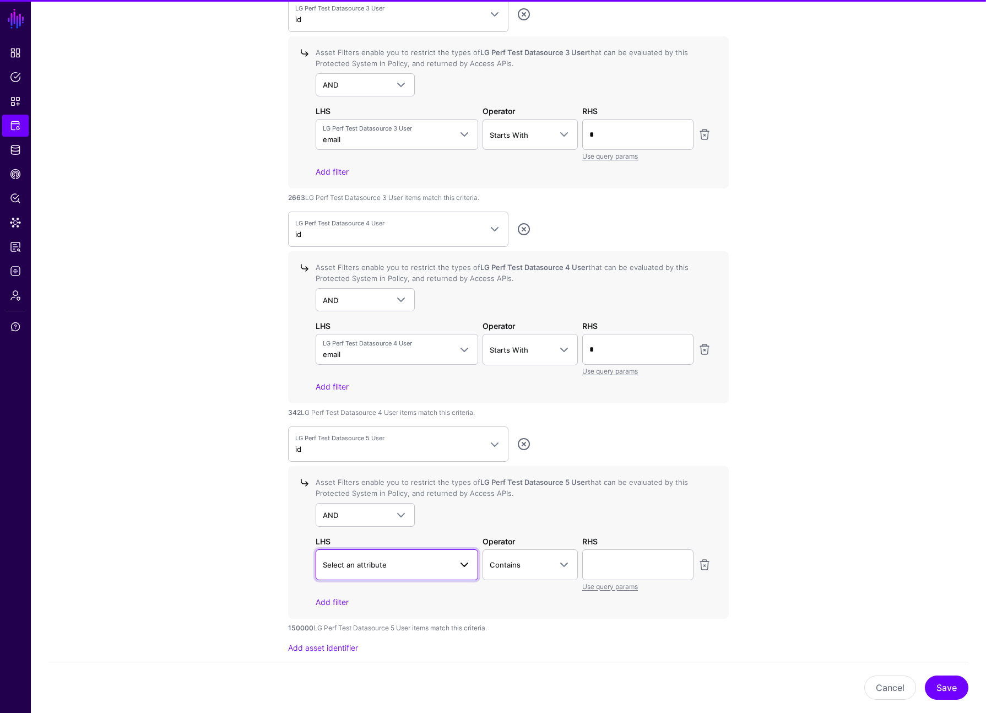
click at [337, 570] on span "Select an attribute" at bounding box center [387, 565] width 128 height 12
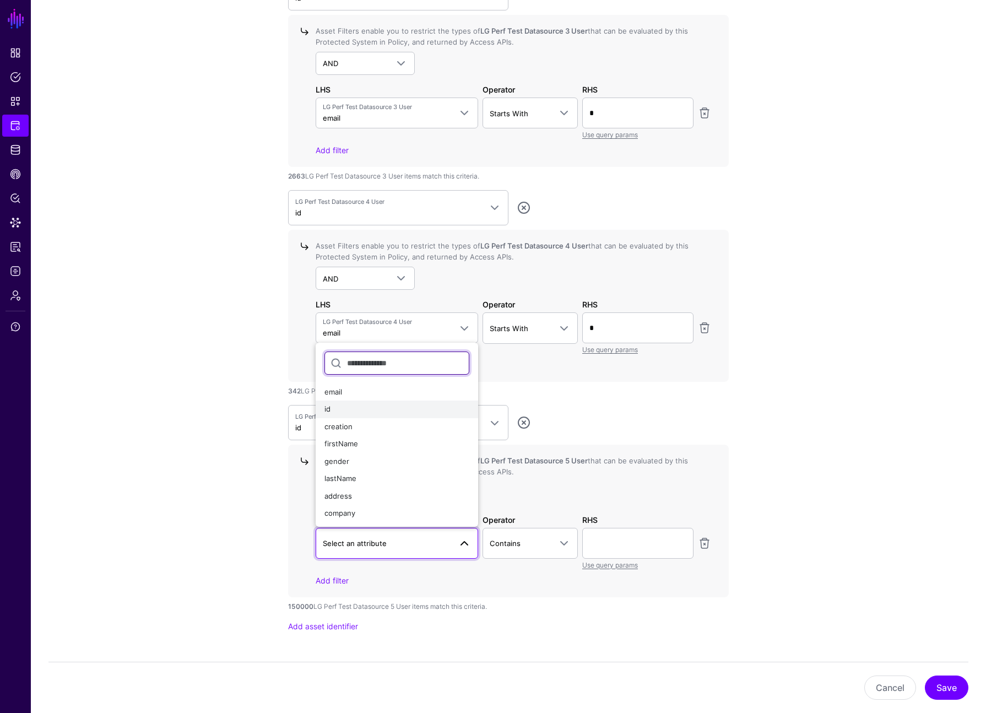
scroll to position [1551, 0]
click at [337, 392] on div "email" at bounding box center [396, 390] width 145 height 11
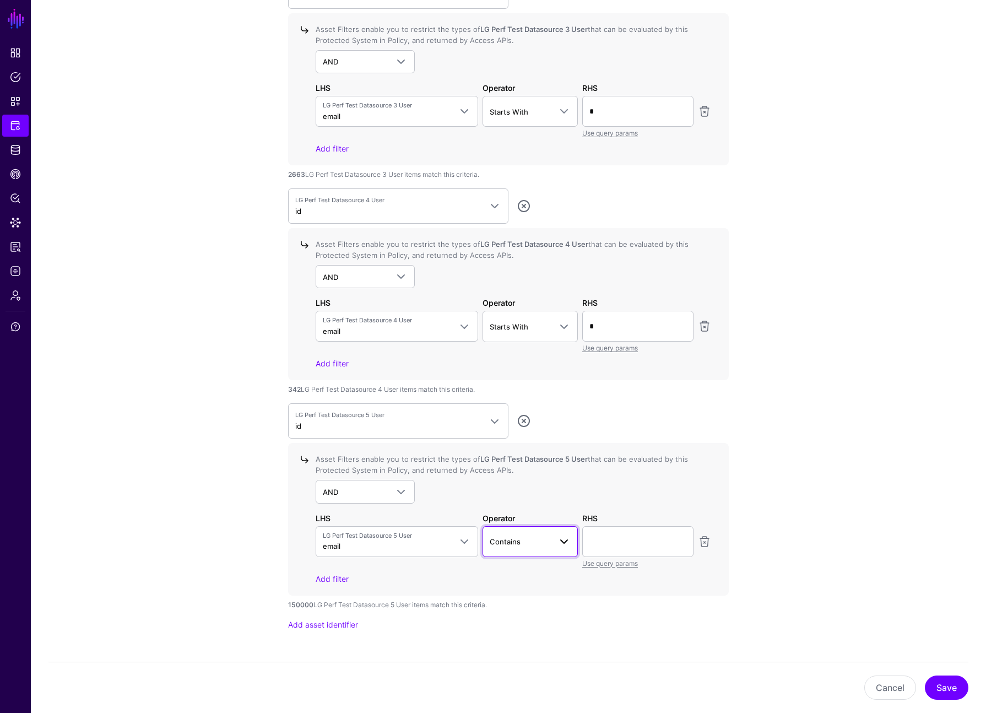
click at [337, 548] on link "Contains" at bounding box center [531, 541] width 96 height 31
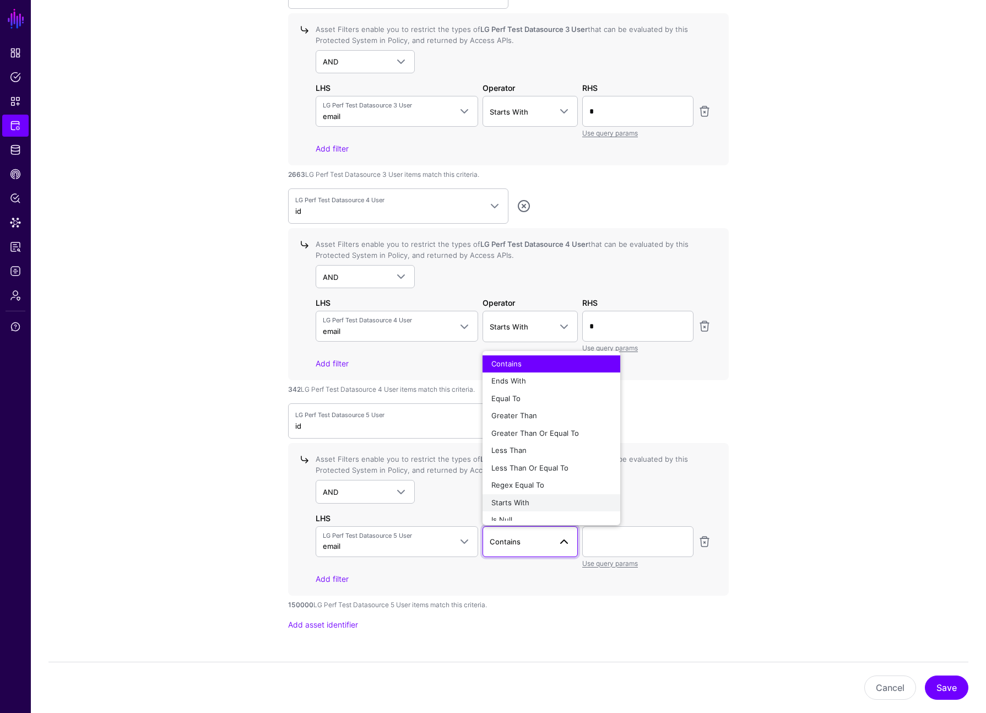
click at [337, 497] on div "Starts With" at bounding box center [551, 502] width 120 height 11
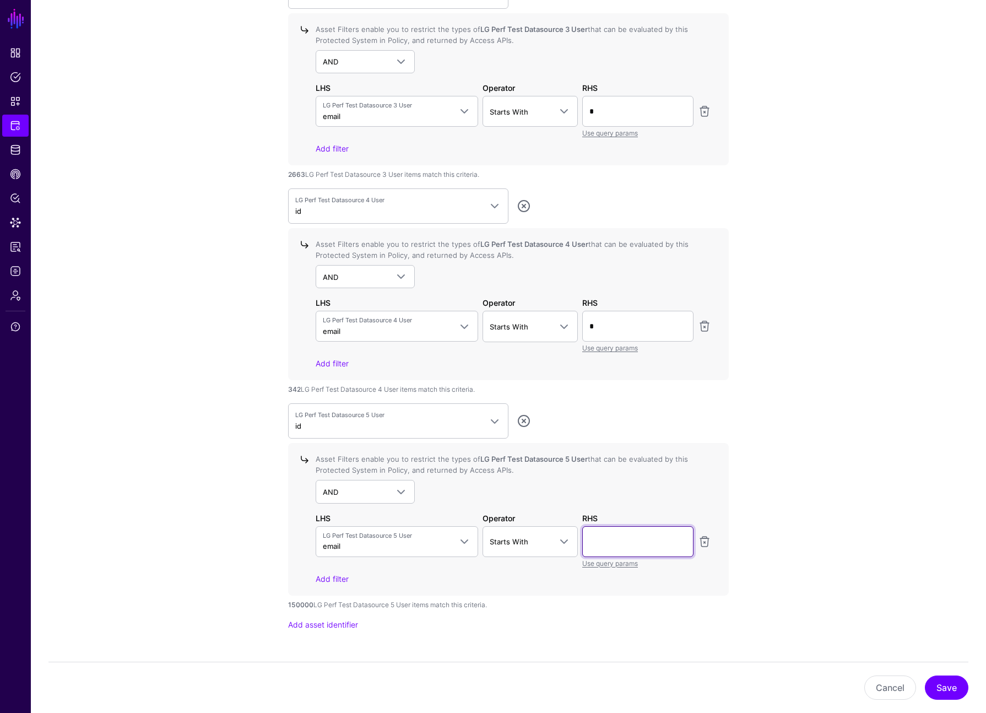
click at [337, 550] on input "text" at bounding box center [637, 541] width 111 height 31
type input "*"
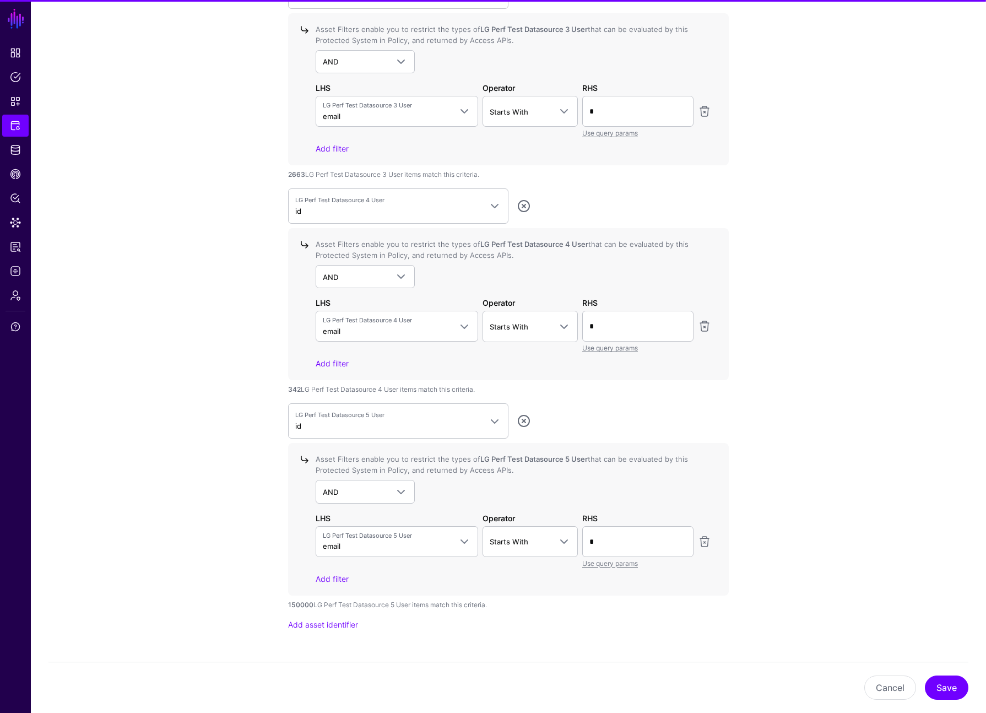
click at [337, 533] on input "*" at bounding box center [637, 541] width 111 height 31
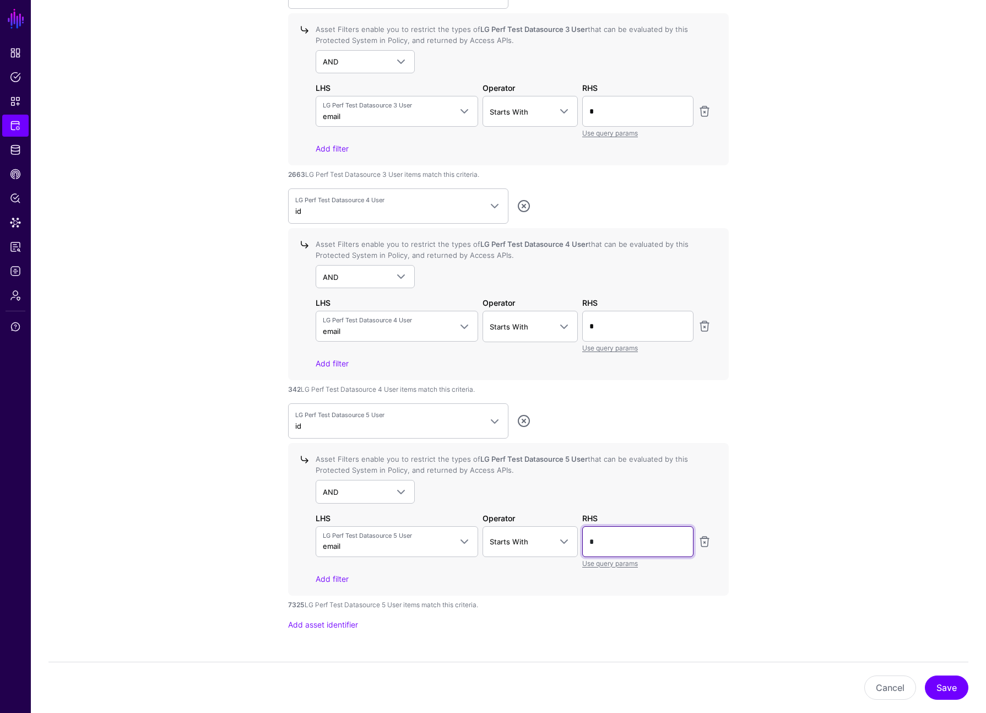
type input "*"
click at [337, 506] on div "Asset Filters enable you to restrict the types of LG Perf Test Datasource 5 Use…" at bounding box center [511, 519] width 400 height 130
click at [337, 538] on input "*" at bounding box center [637, 541] width 111 height 31
type input "*"
click at [337, 510] on div "Asset Filters enable you to restrict the types of LG Perf Test Datasource 5 Use…" at bounding box center [511, 519] width 400 height 130
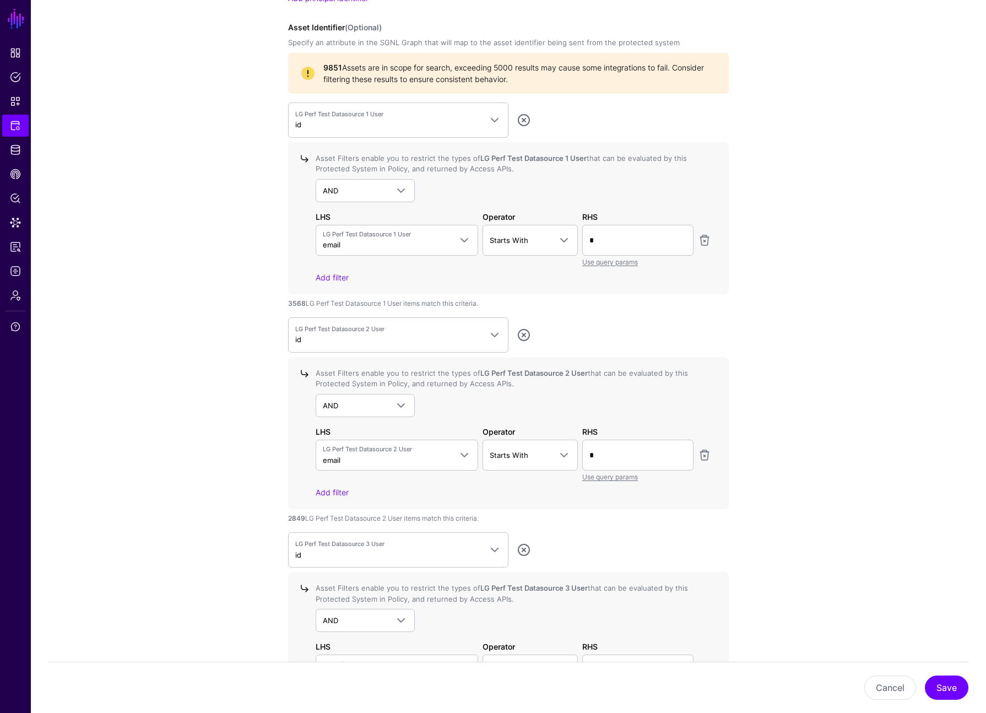
scroll to position [993, 0]
click at [337, 368] on app-integrations-details-form "**********" at bounding box center [508, 318] width 955 height 2401
click at [337, 377] on app-integrations-details-form "**********" at bounding box center [508, 318] width 955 height 2401
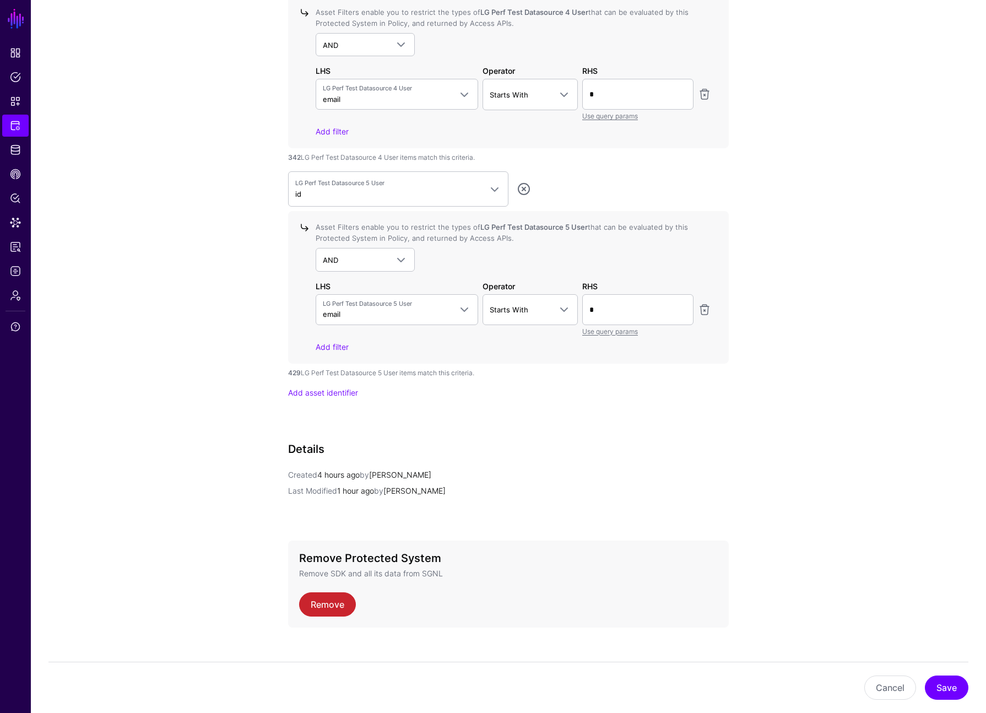
scroll to position [1788, 0]
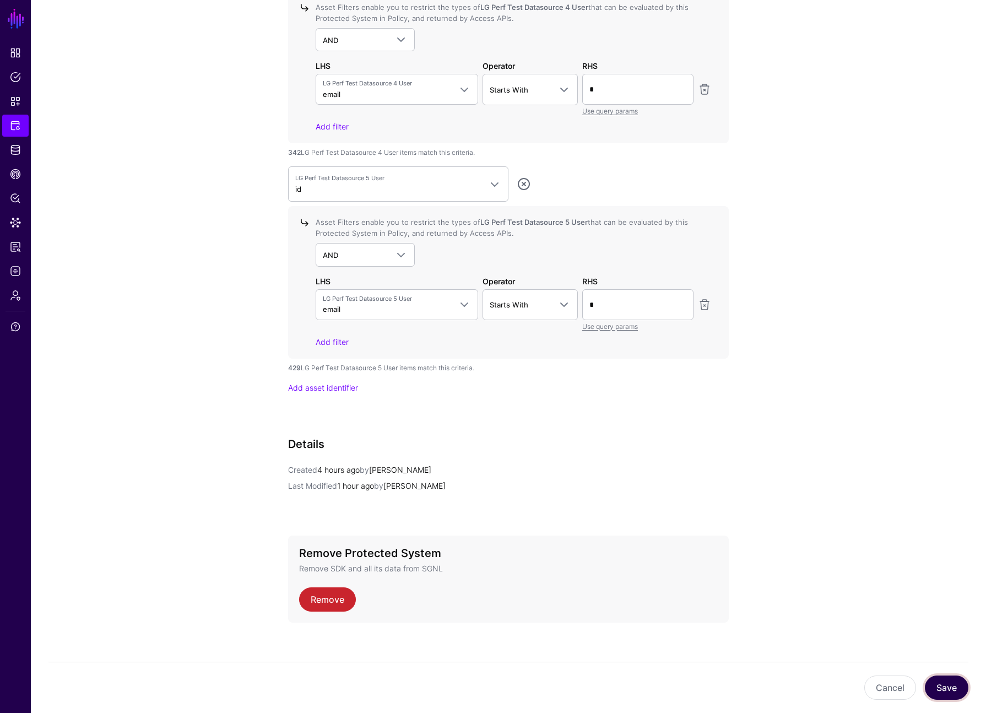
click at [337, 686] on button "Save" at bounding box center [947, 687] width 44 height 24
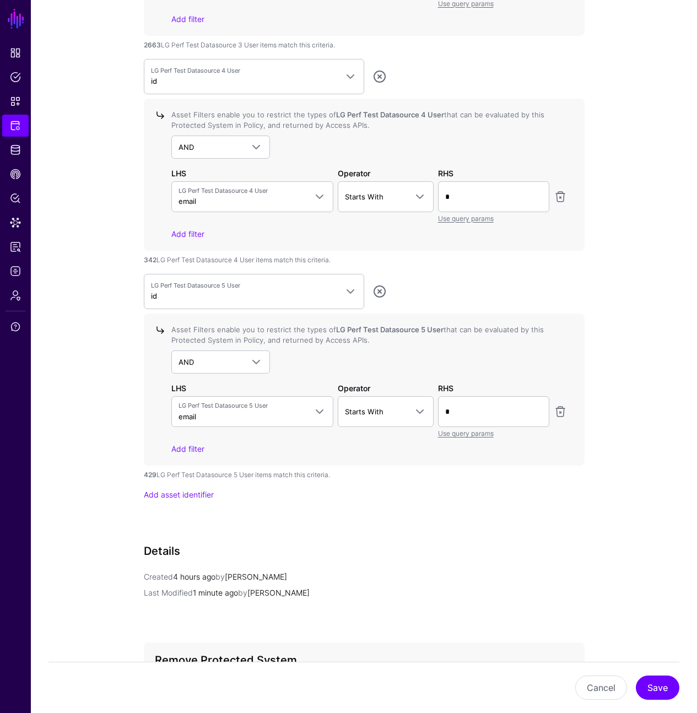
scroll to position [1763, 0]
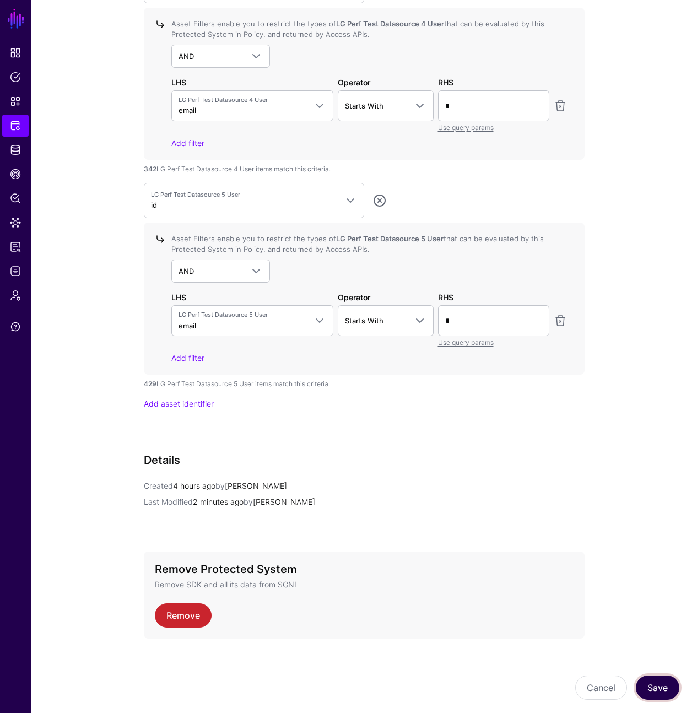
click at [337, 683] on button "Save" at bounding box center [658, 687] width 44 height 24
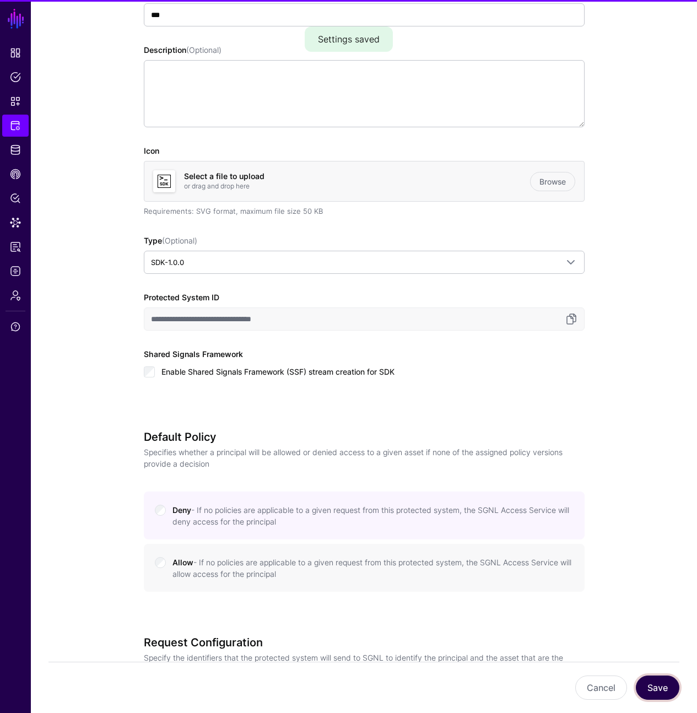
scroll to position [0, 0]
